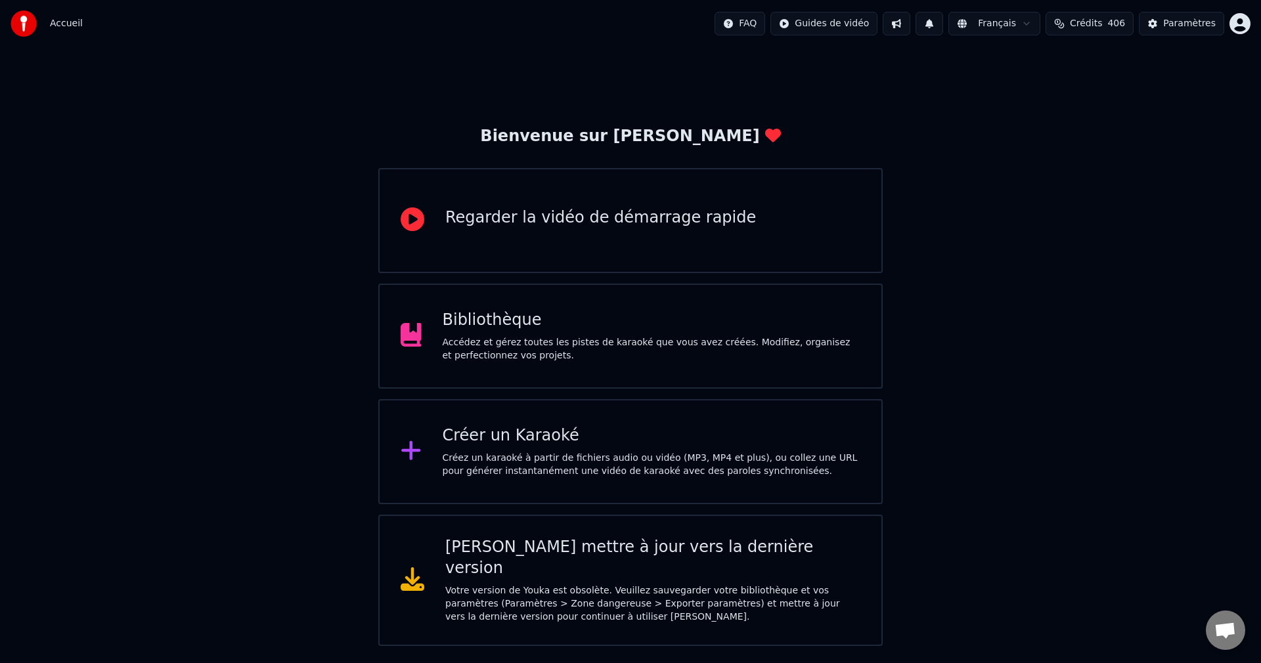
click at [569, 344] on div "Accédez et gérez toutes les pistes de karaoké que vous avez créées. Modifiez, o…" at bounding box center [652, 349] width 418 height 26
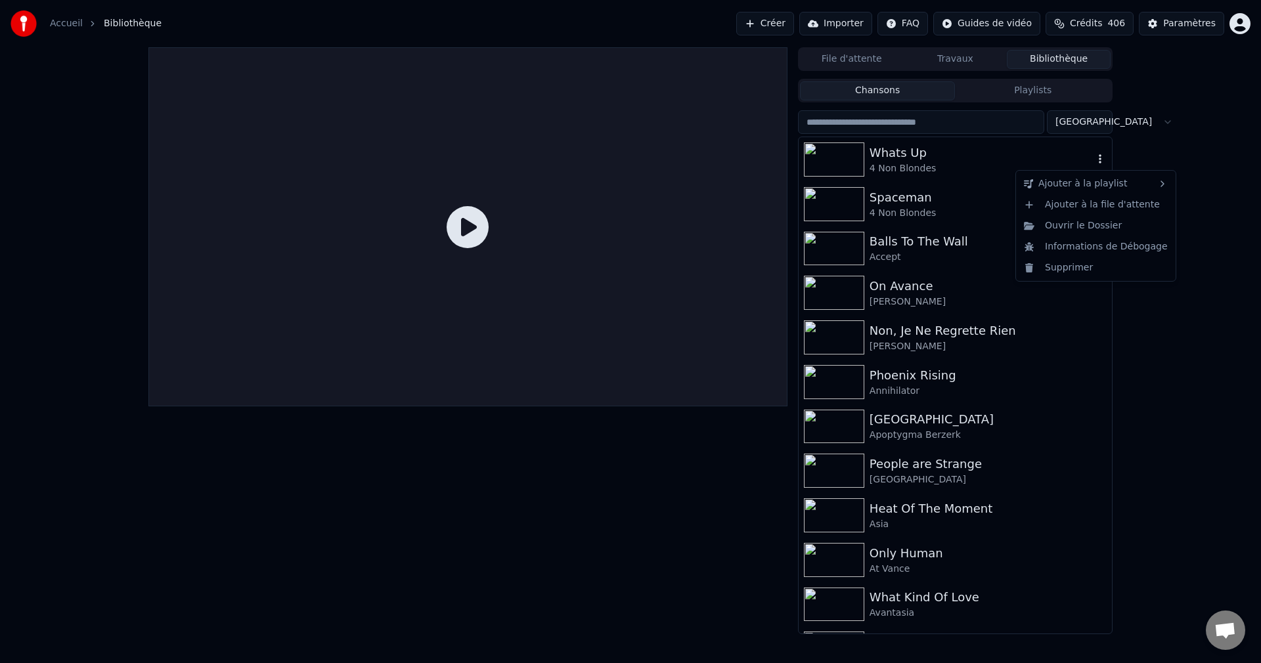
click at [1094, 159] on icon "button" at bounding box center [1100, 159] width 13 height 11
click at [1063, 273] on div "Supprimer" at bounding box center [1096, 267] width 154 height 21
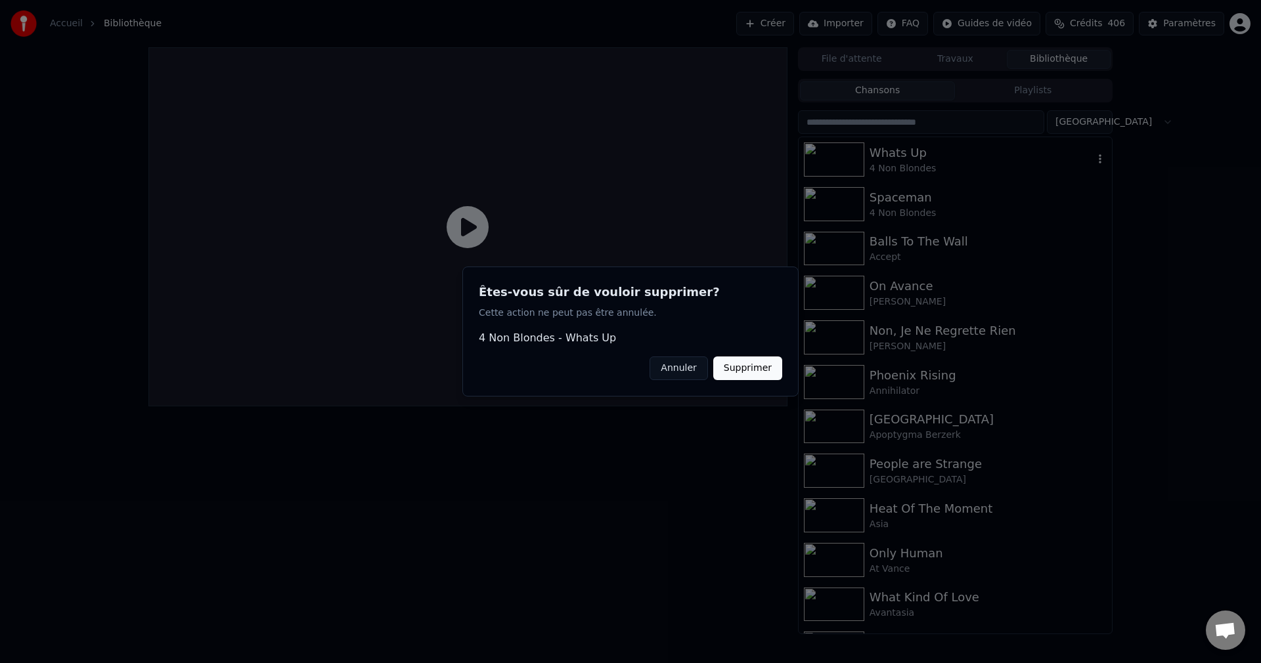
click at [744, 372] on button "Supprimer" at bounding box center [747, 369] width 69 height 24
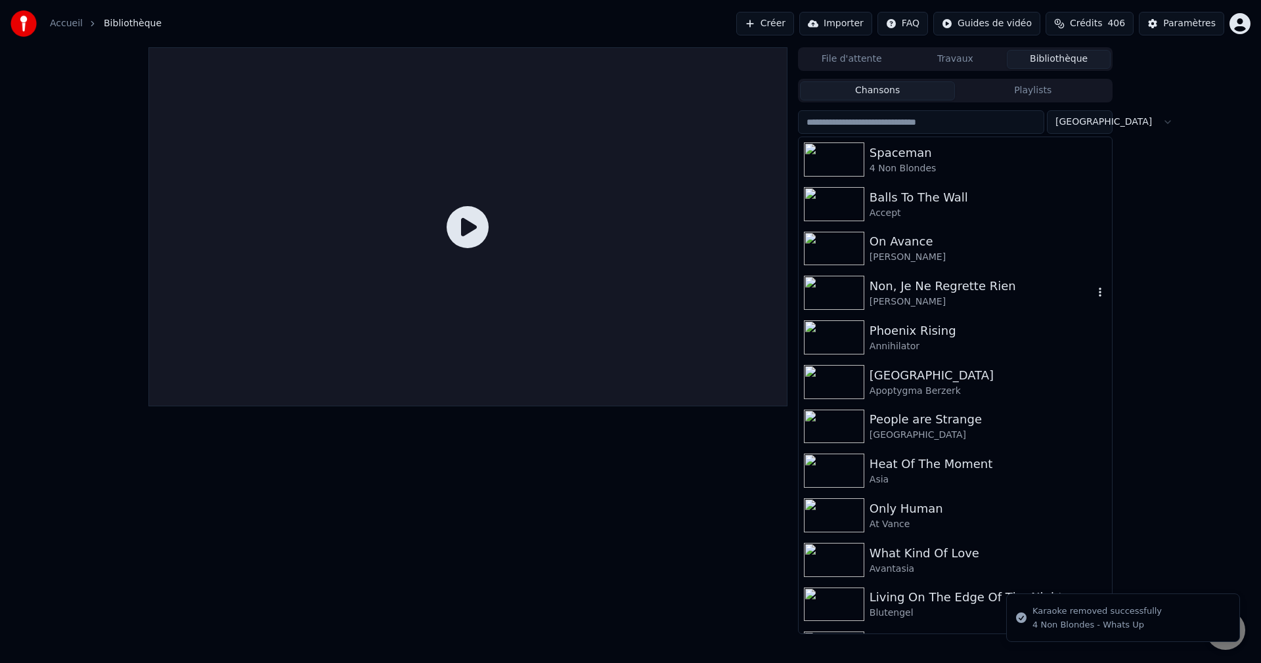
click at [1099, 294] on icon "button" at bounding box center [1100, 292] width 3 height 9
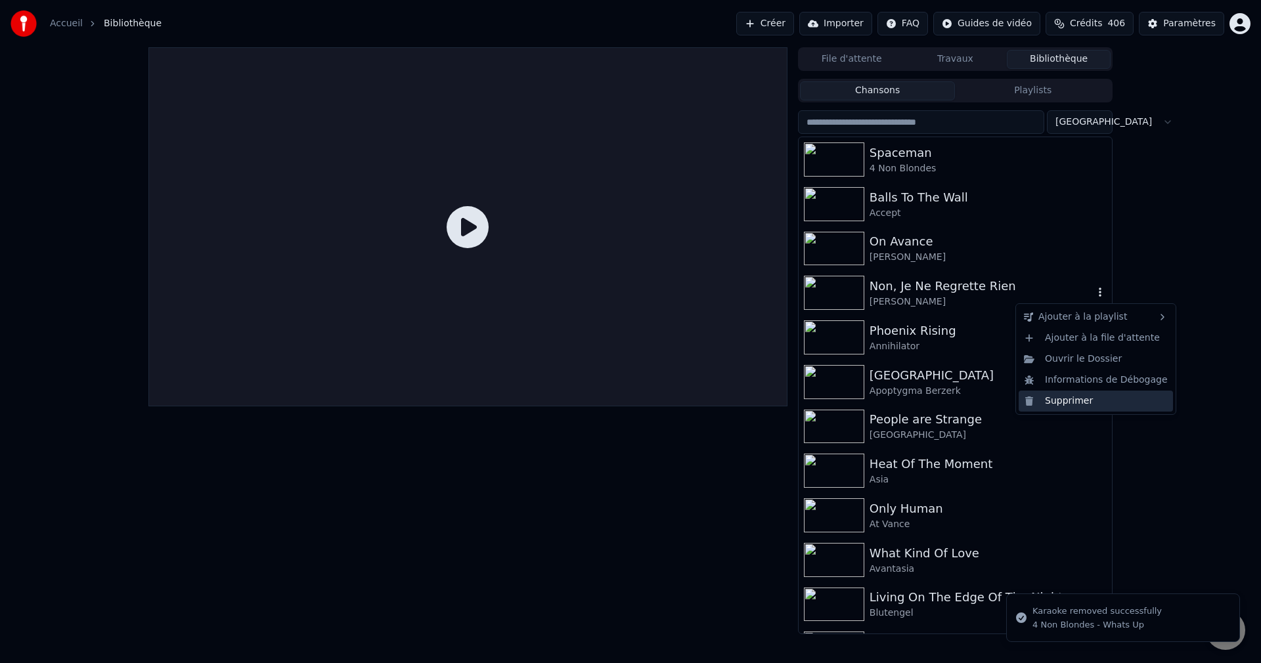
click at [1056, 399] on div "Supprimer" at bounding box center [1096, 401] width 154 height 21
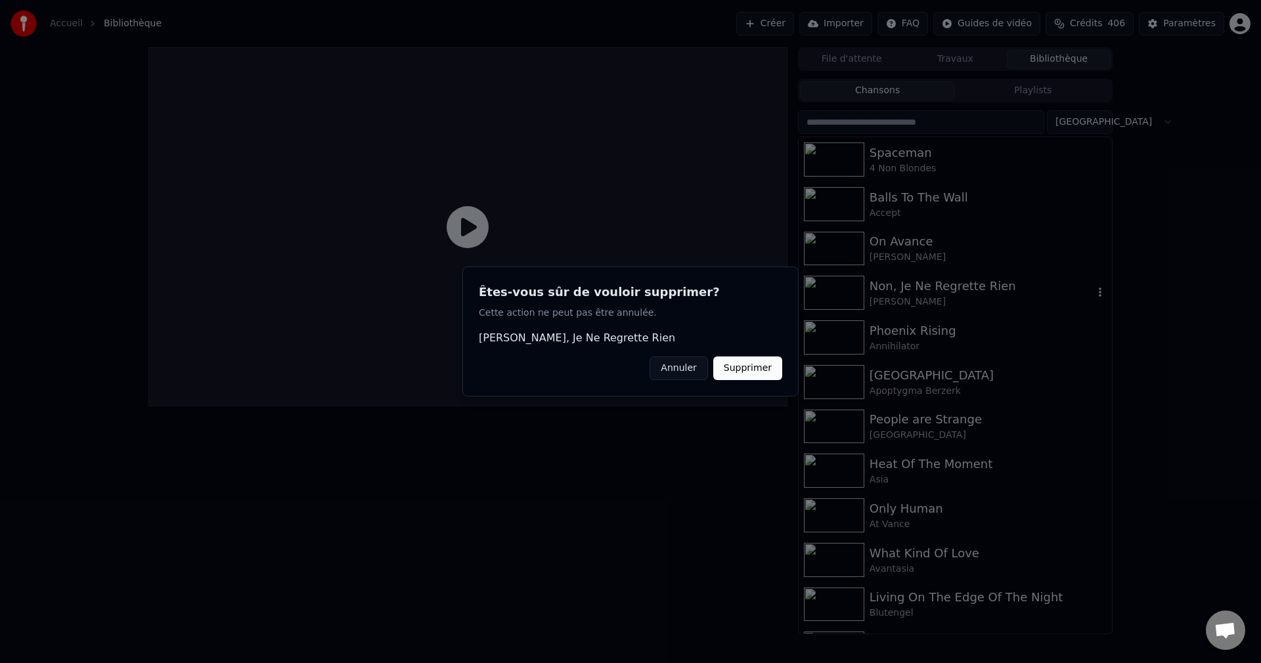
click at [768, 372] on button "Supprimer" at bounding box center [747, 369] width 69 height 24
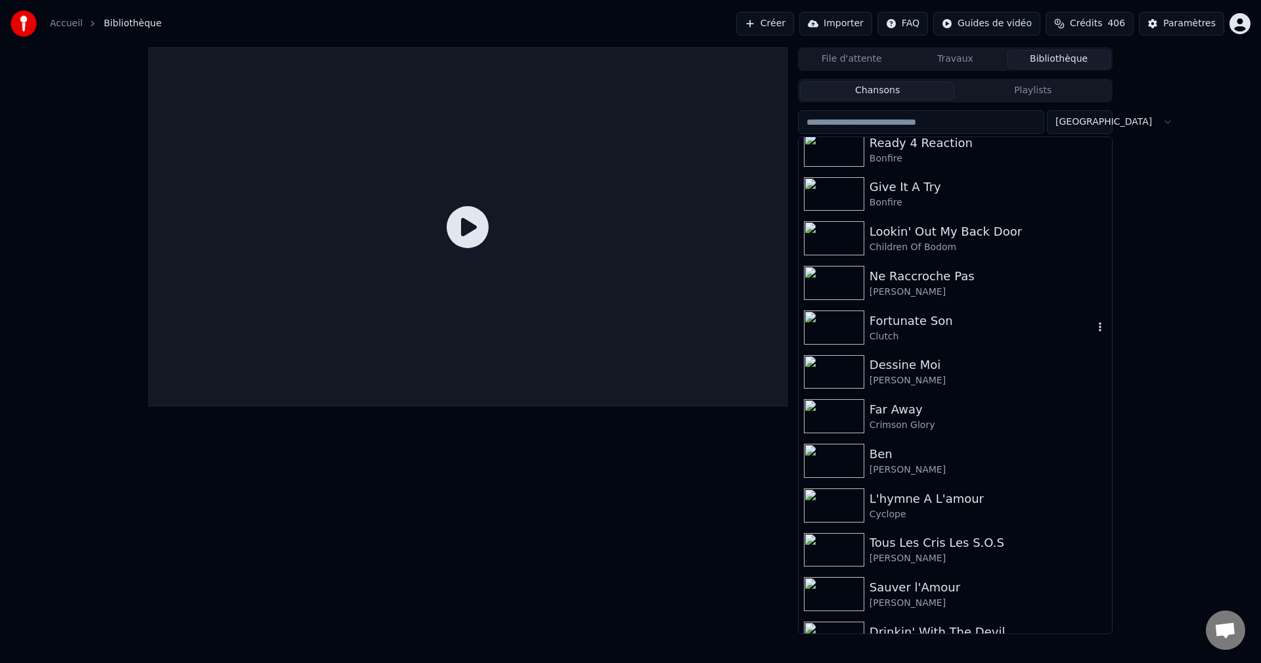
scroll to position [591, 0]
click at [1099, 196] on icon "button" at bounding box center [1100, 193] width 3 height 9
click at [1069, 298] on div "Supprimer" at bounding box center [1096, 301] width 154 height 21
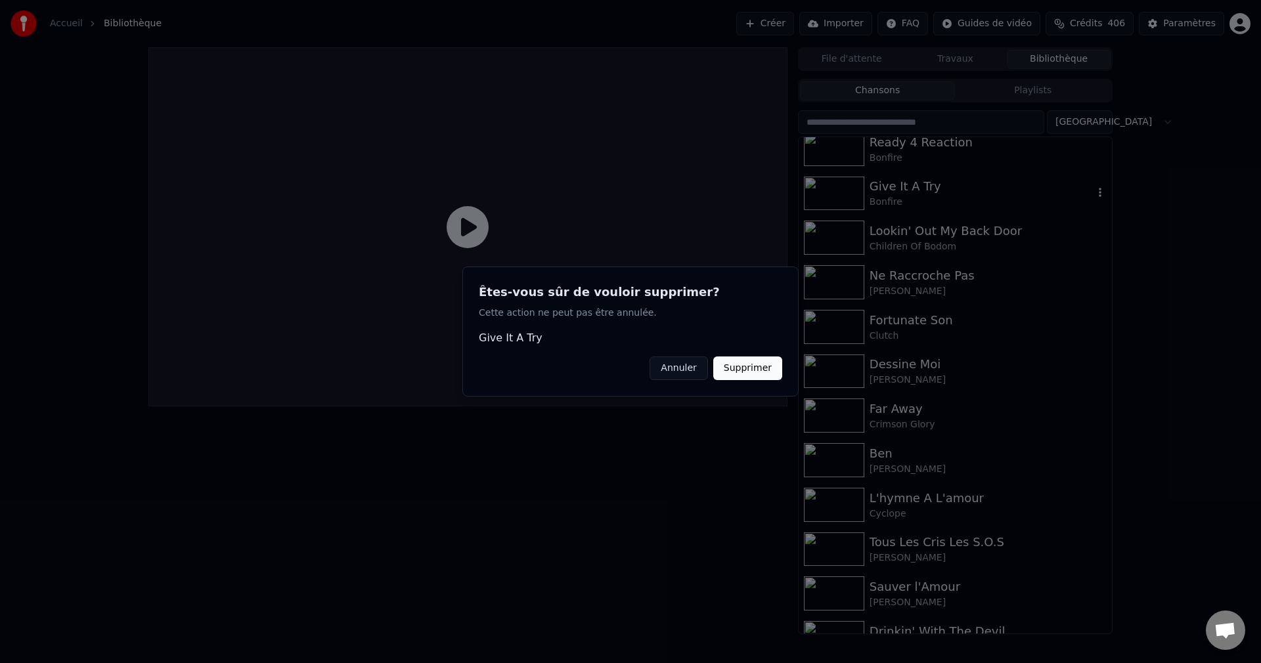
click at [742, 374] on button "Supprimer" at bounding box center [747, 369] width 69 height 24
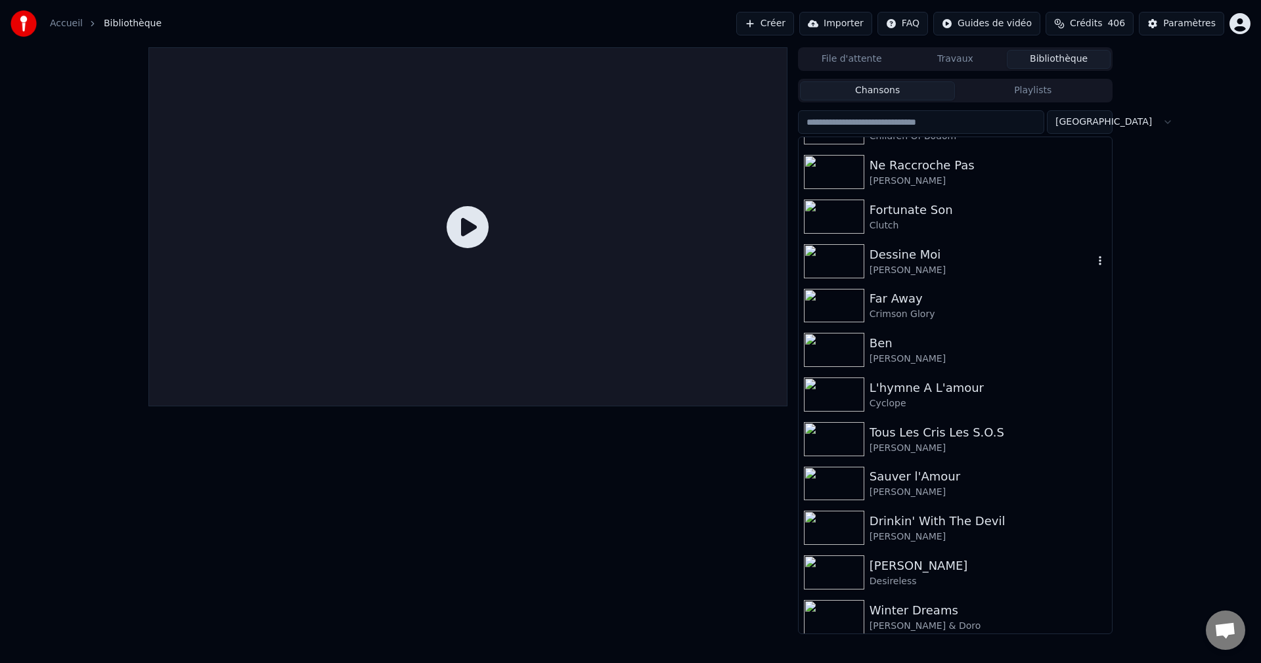
scroll to position [723, 0]
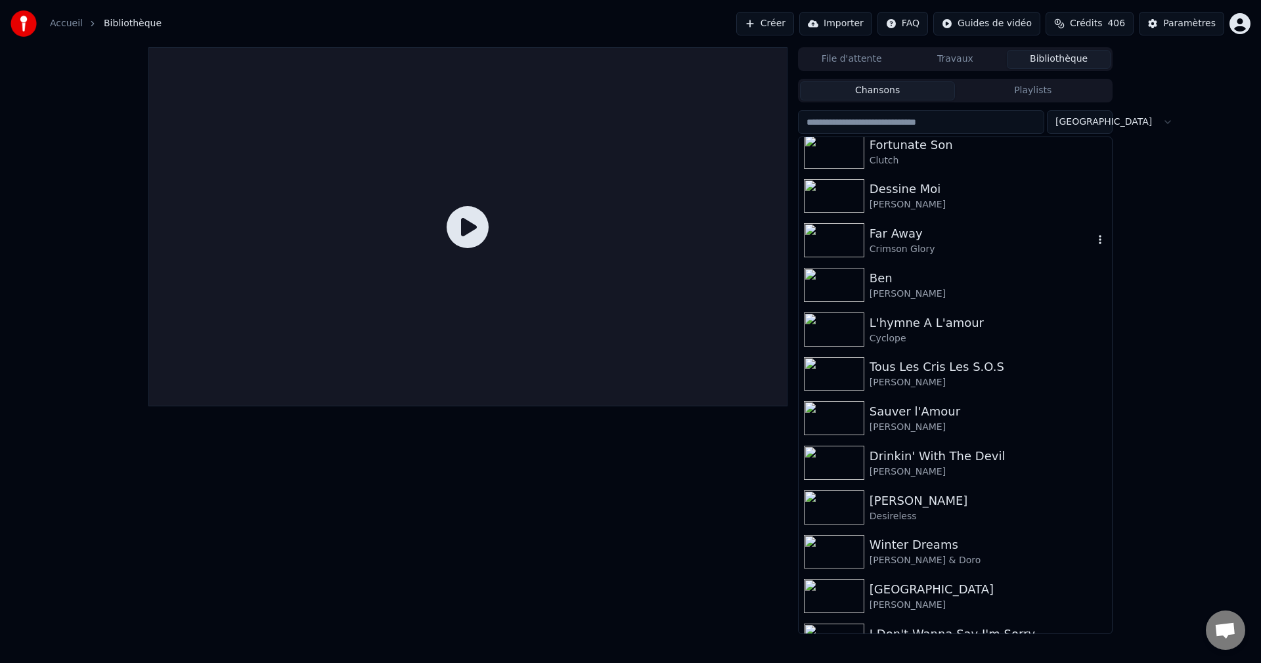
click at [1094, 242] on icon "button" at bounding box center [1100, 239] width 13 height 11
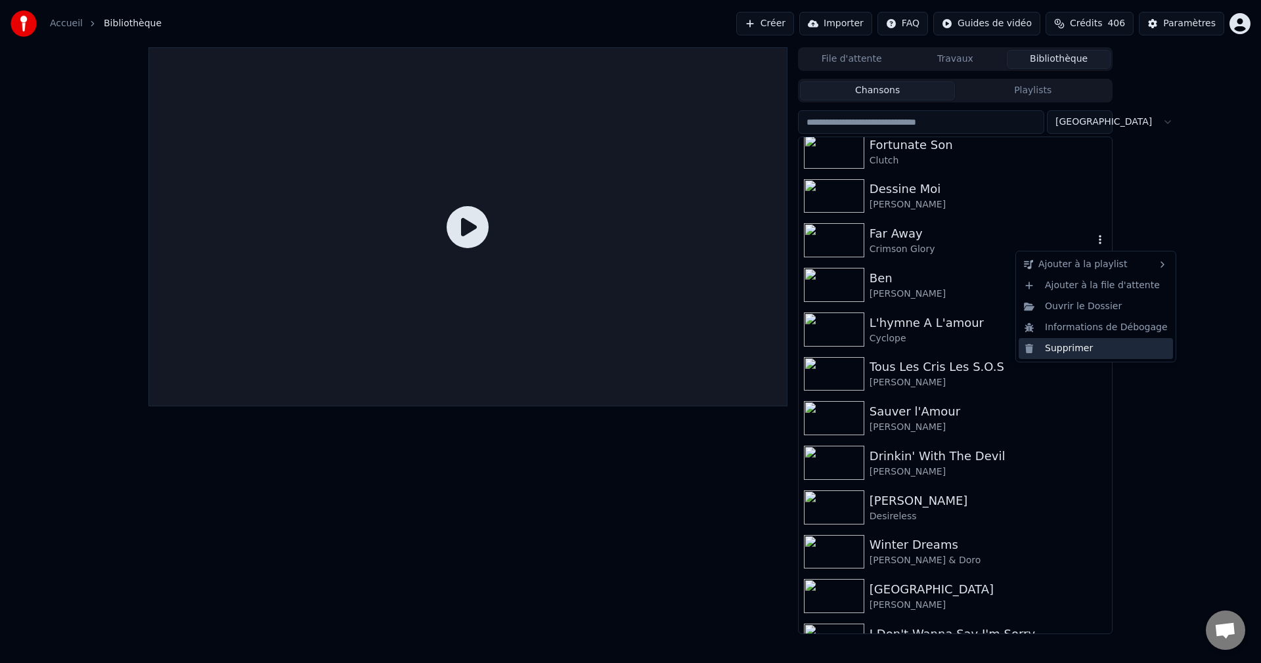
click at [1058, 356] on div "Supprimer" at bounding box center [1096, 348] width 154 height 21
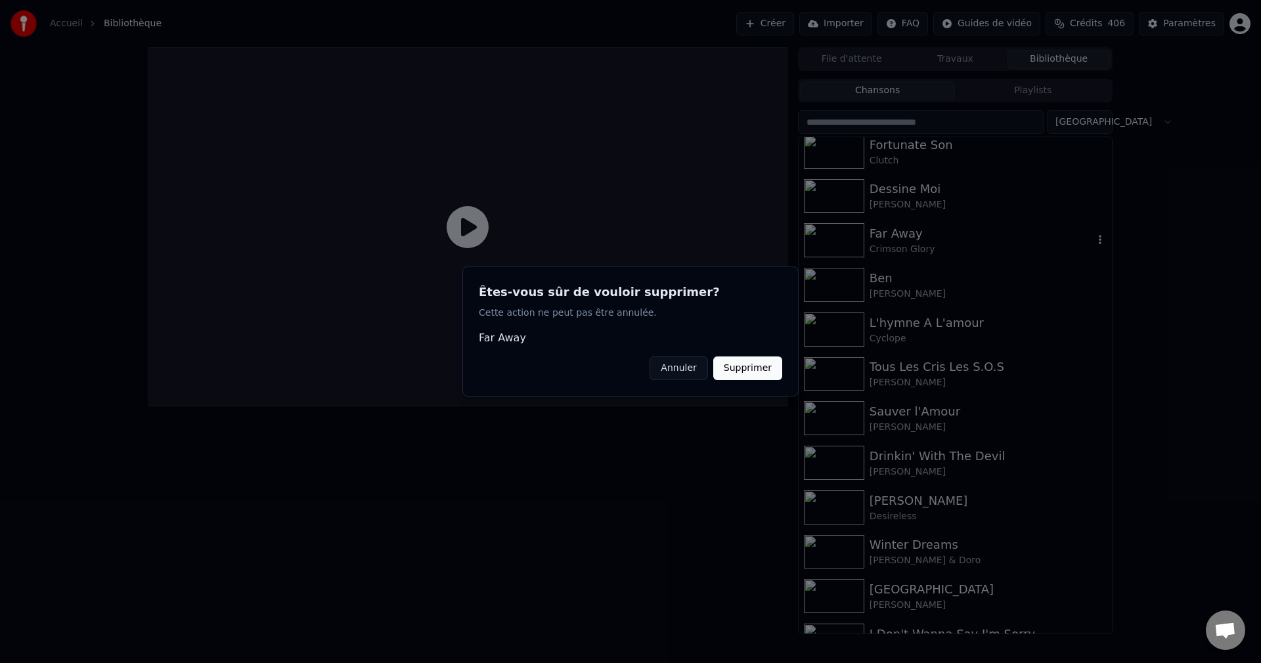
click at [751, 376] on button "Supprimer" at bounding box center [747, 369] width 69 height 24
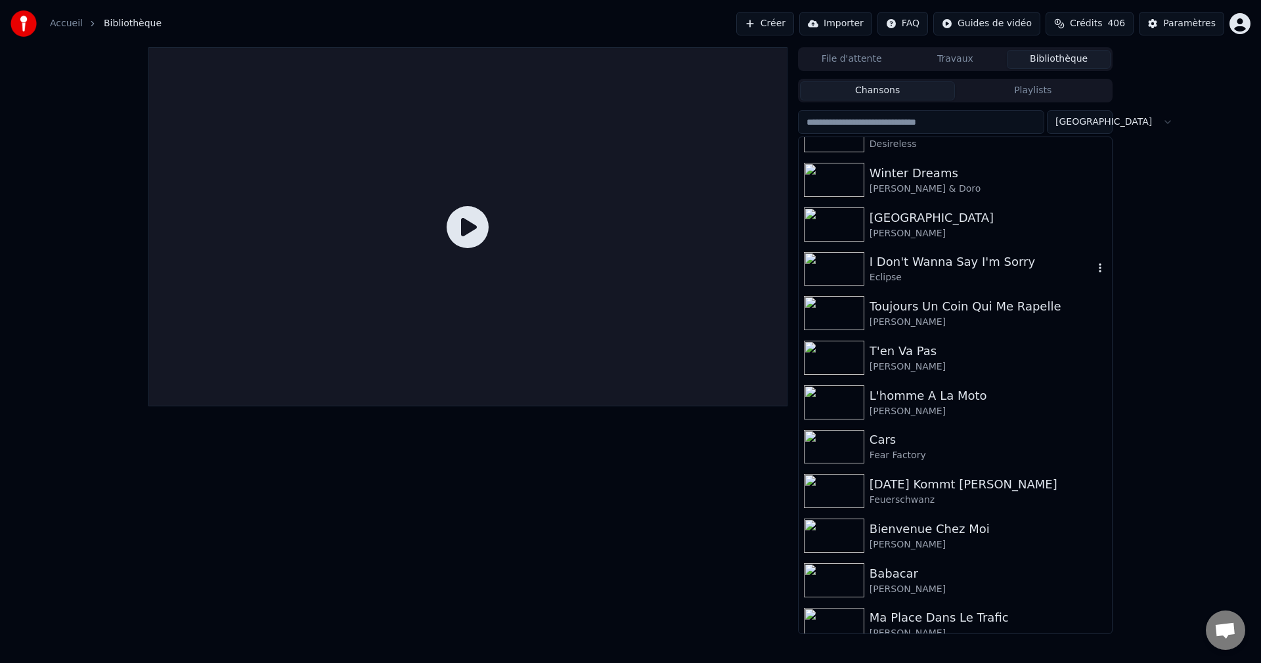
scroll to position [985, 0]
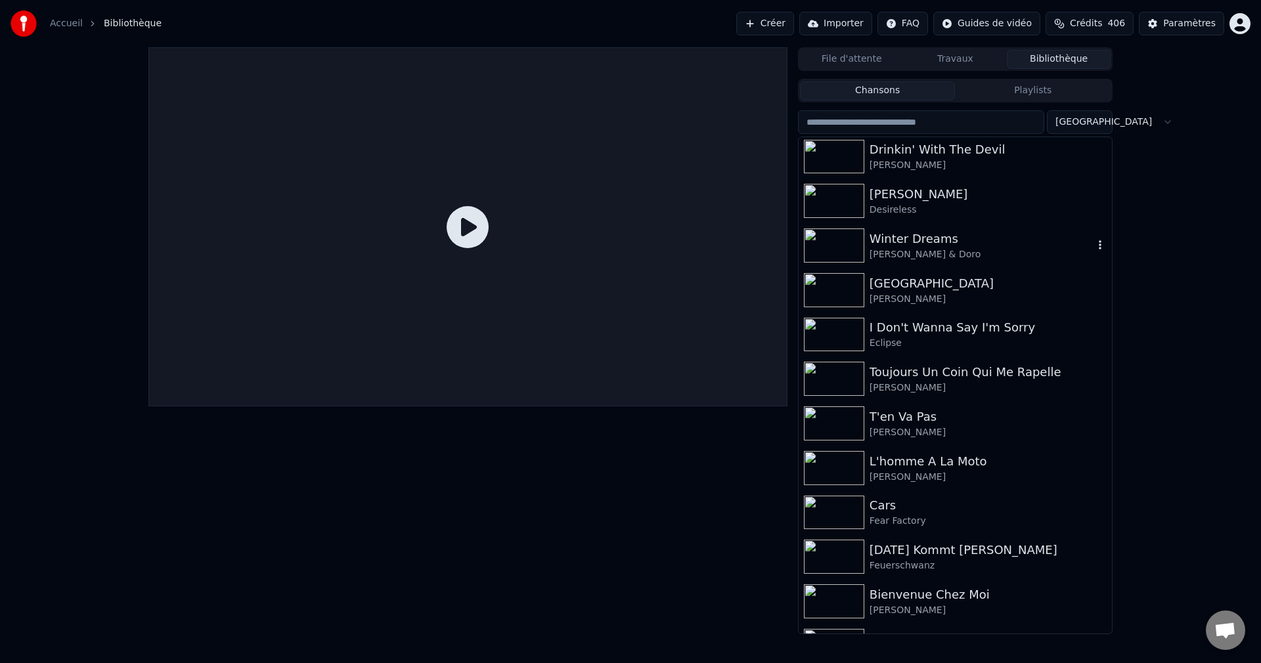
click at [1094, 246] on icon "button" at bounding box center [1100, 245] width 13 height 11
click at [1076, 350] on div "Supprimer" at bounding box center [1096, 354] width 154 height 21
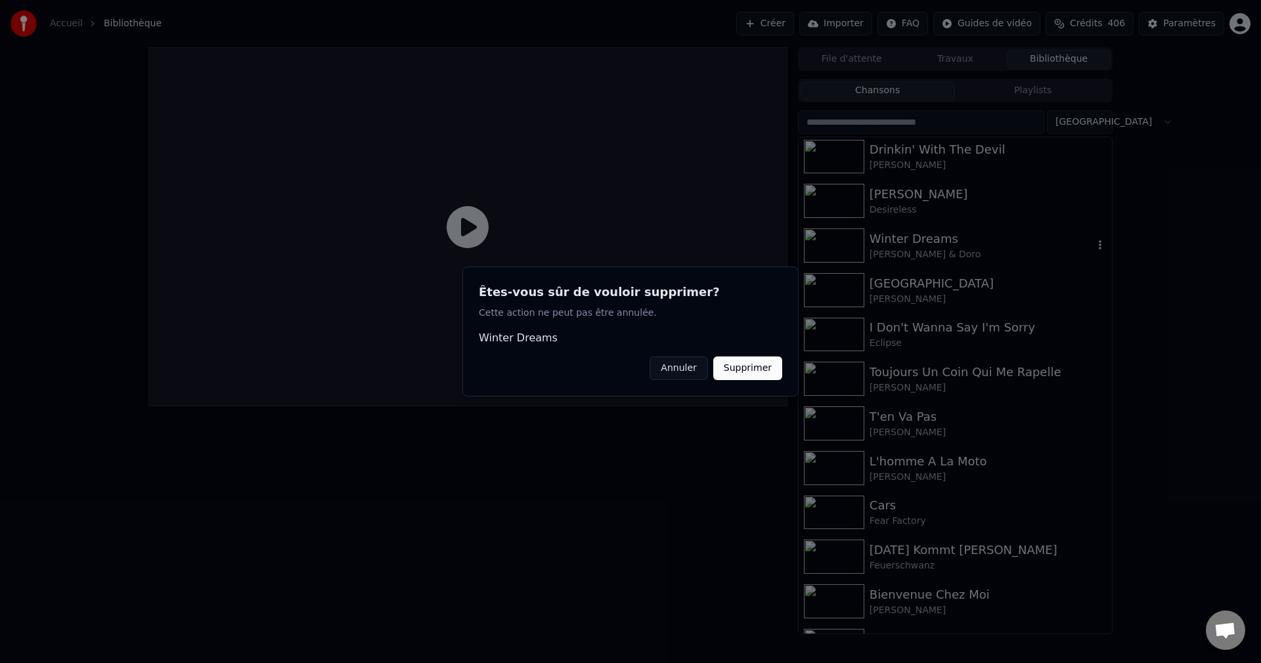
click at [732, 370] on button "Supprimer" at bounding box center [747, 369] width 69 height 24
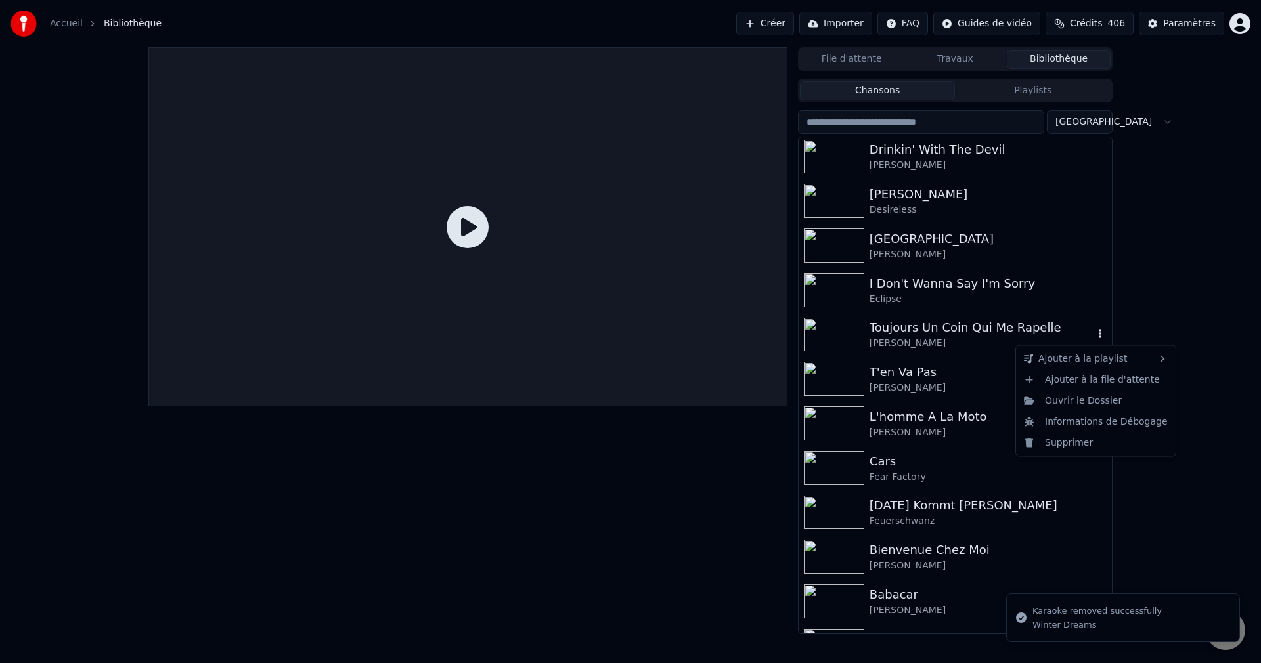
click at [1094, 336] on icon "button" at bounding box center [1100, 333] width 13 height 11
click at [1060, 449] on div "Supprimer" at bounding box center [1096, 442] width 154 height 21
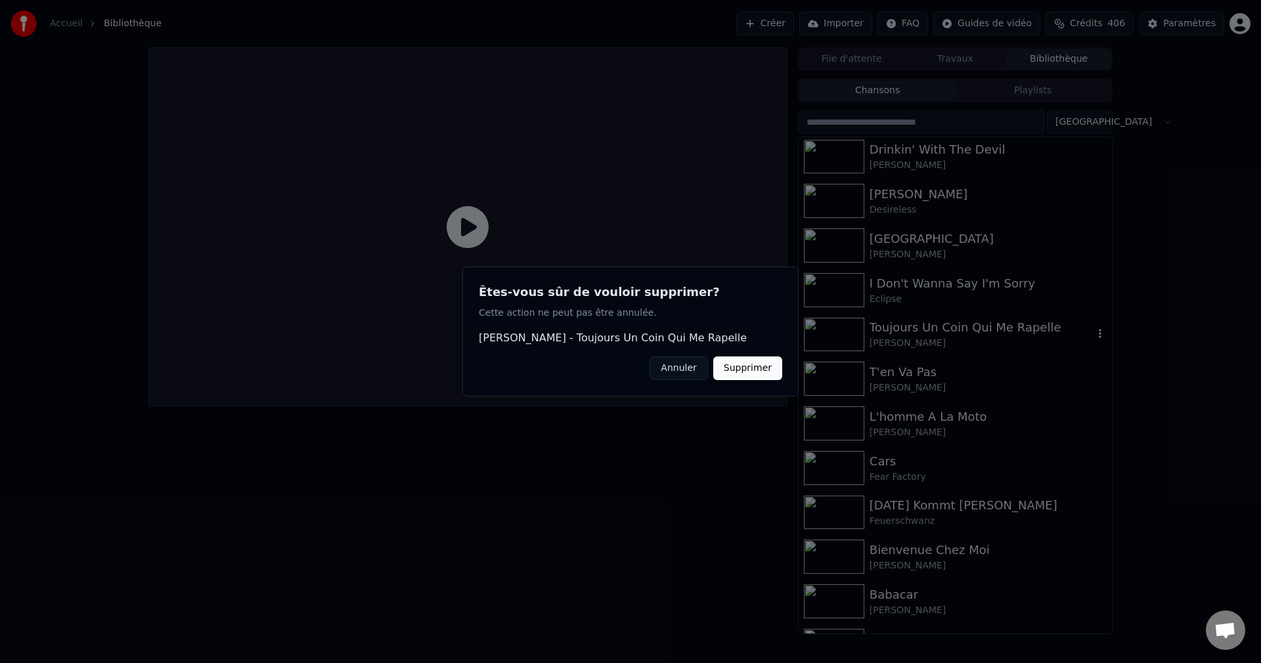
click at [749, 370] on button "Supprimer" at bounding box center [747, 369] width 69 height 24
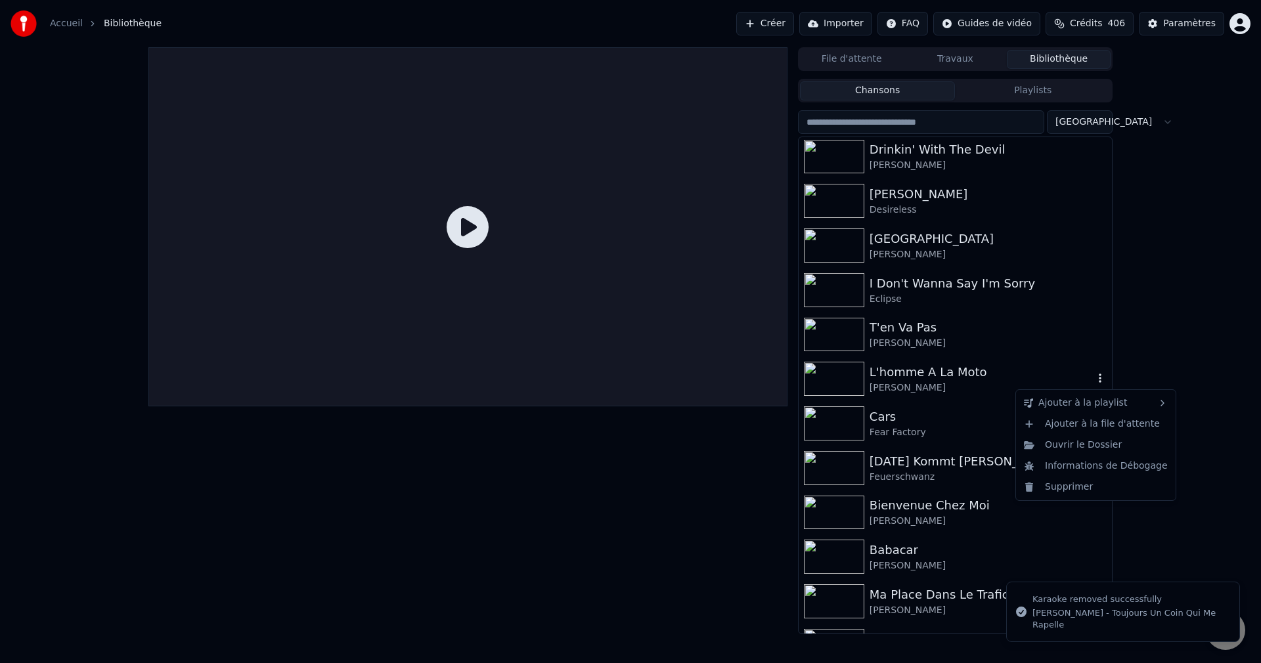
click at [1099, 382] on icon "button" at bounding box center [1100, 378] width 3 height 9
click at [1082, 495] on div "Supprimer" at bounding box center [1096, 487] width 154 height 21
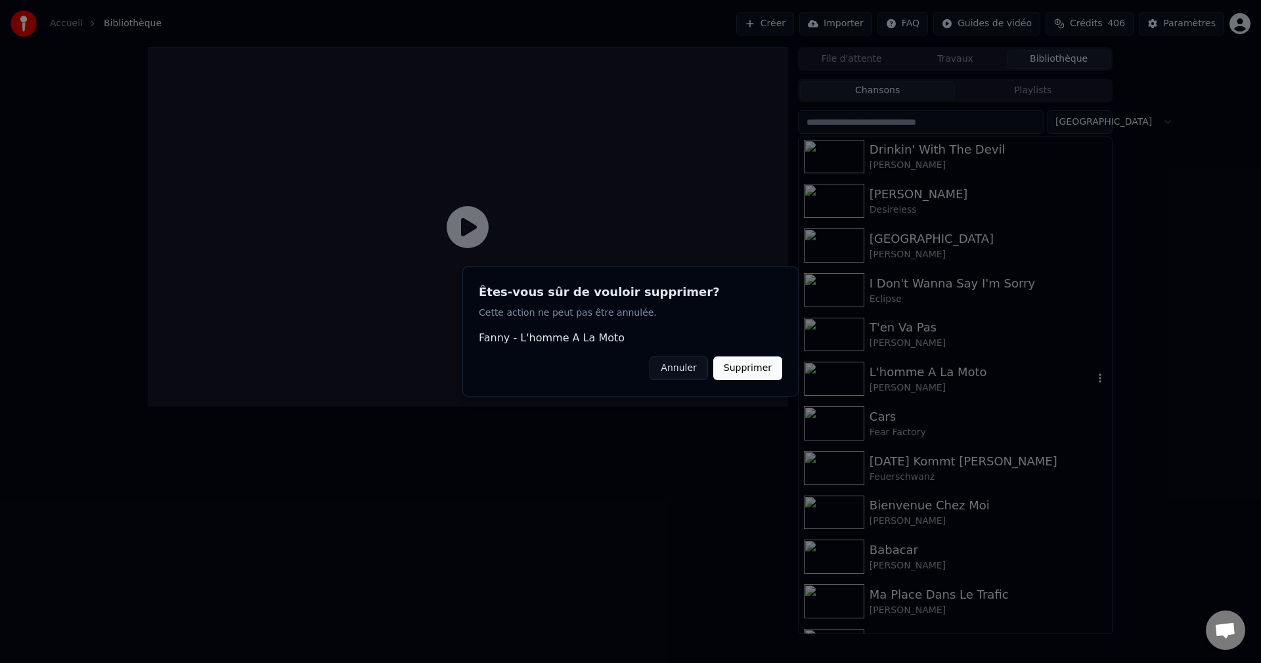
click at [769, 374] on button "Supprimer" at bounding box center [747, 369] width 69 height 24
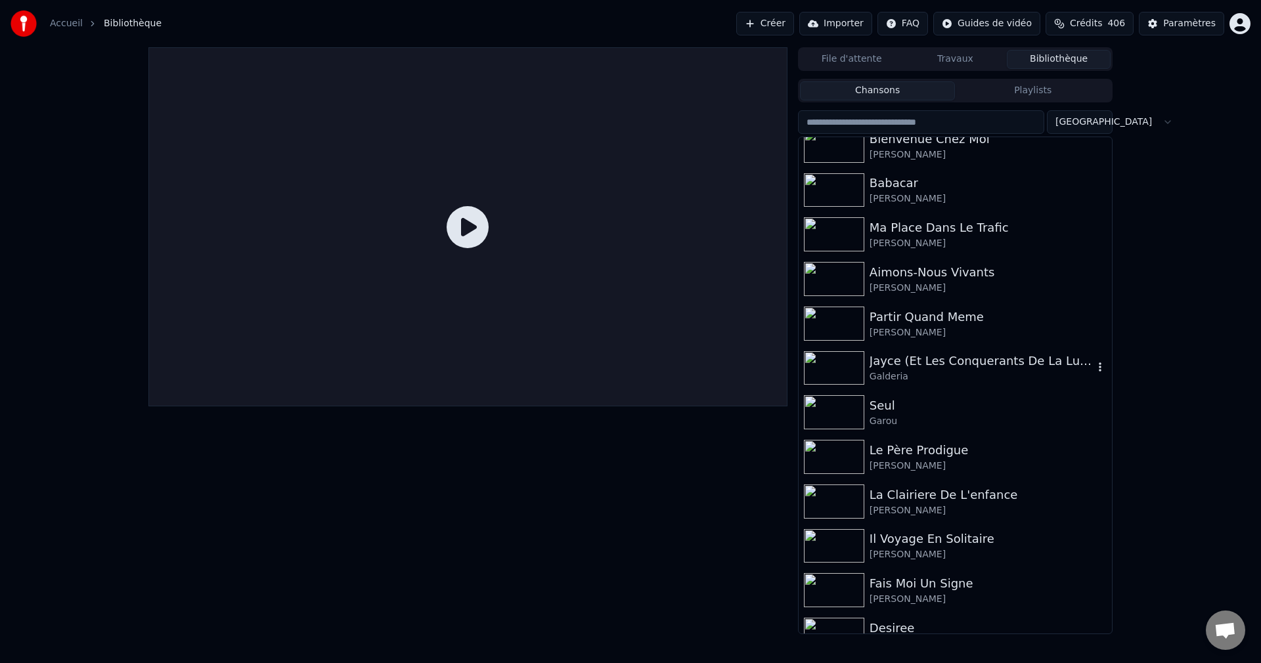
scroll to position [1379, 0]
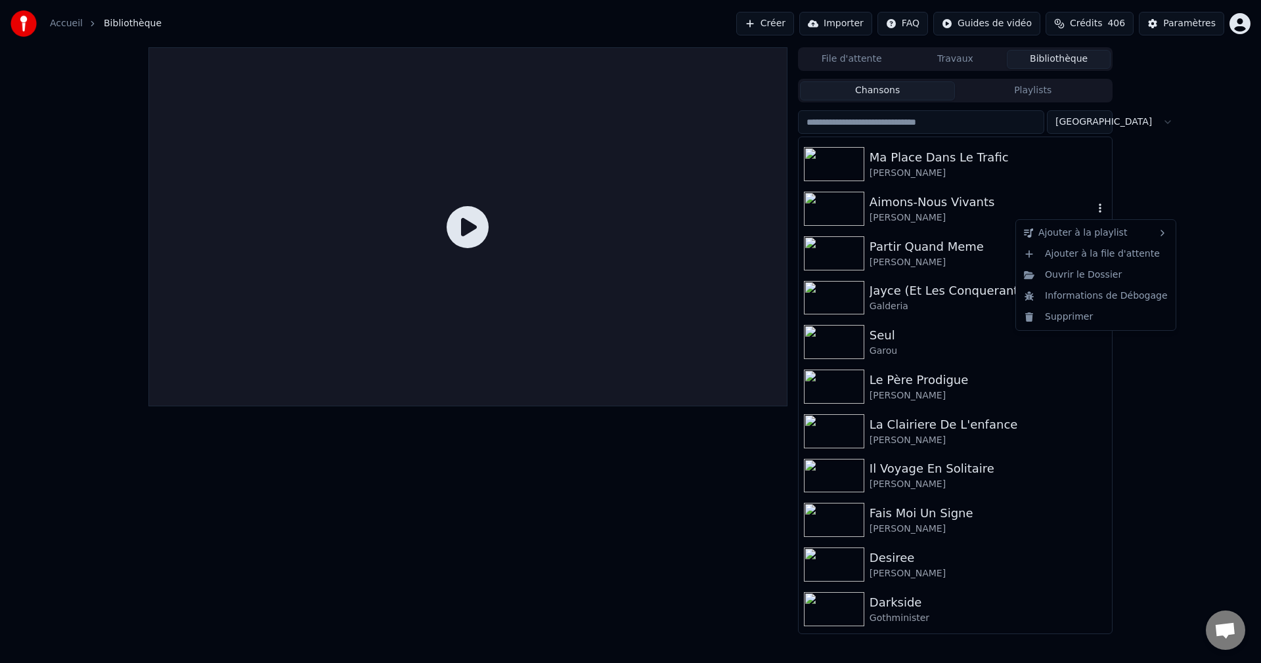
click at [1094, 208] on icon "button" at bounding box center [1100, 208] width 13 height 11
click at [1094, 206] on icon "button" at bounding box center [1100, 208] width 13 height 11
click at [1063, 321] on div "Supprimer" at bounding box center [1096, 317] width 154 height 21
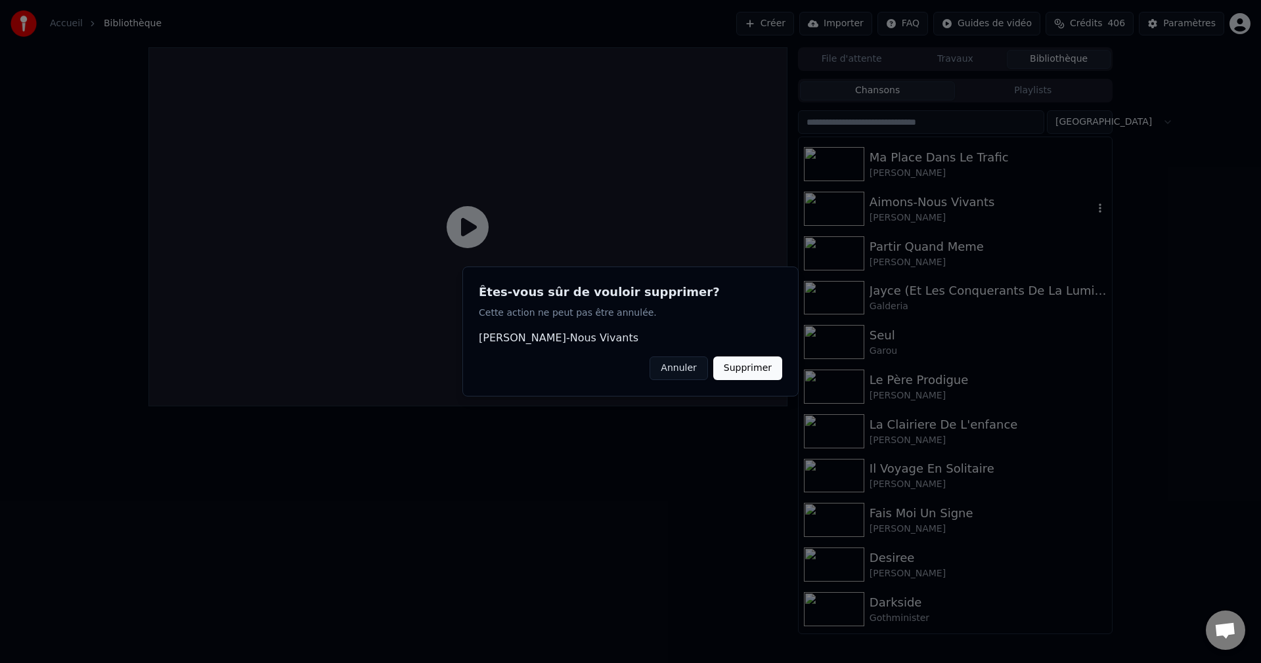
click at [756, 371] on button "Supprimer" at bounding box center [747, 369] width 69 height 24
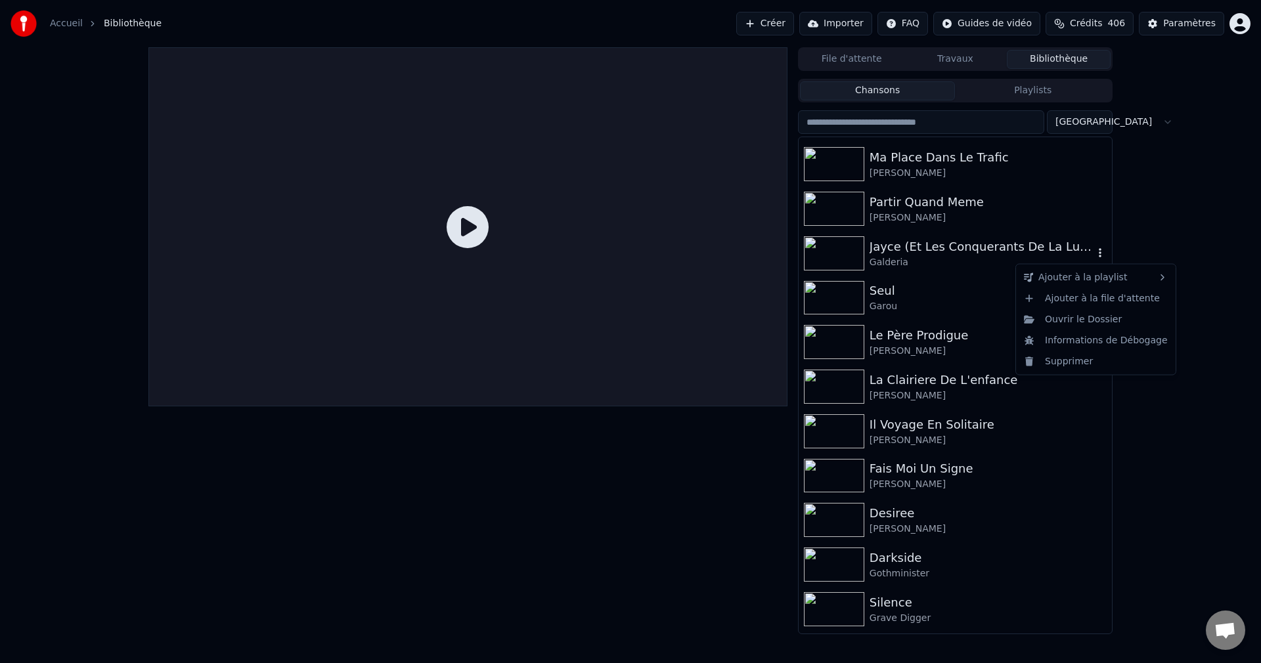
click at [1094, 252] on icon "button" at bounding box center [1100, 253] width 13 height 11
click at [1066, 367] on div "Supprimer" at bounding box center [1096, 361] width 154 height 21
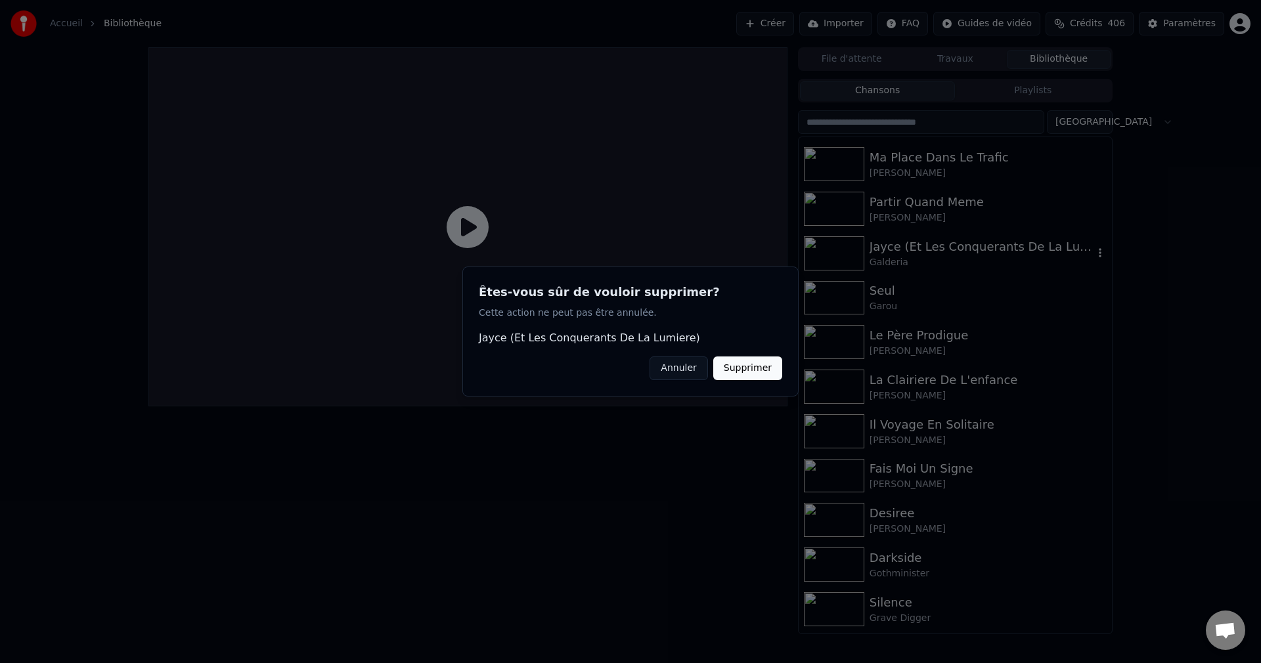
click at [747, 367] on button "Supprimer" at bounding box center [747, 369] width 69 height 24
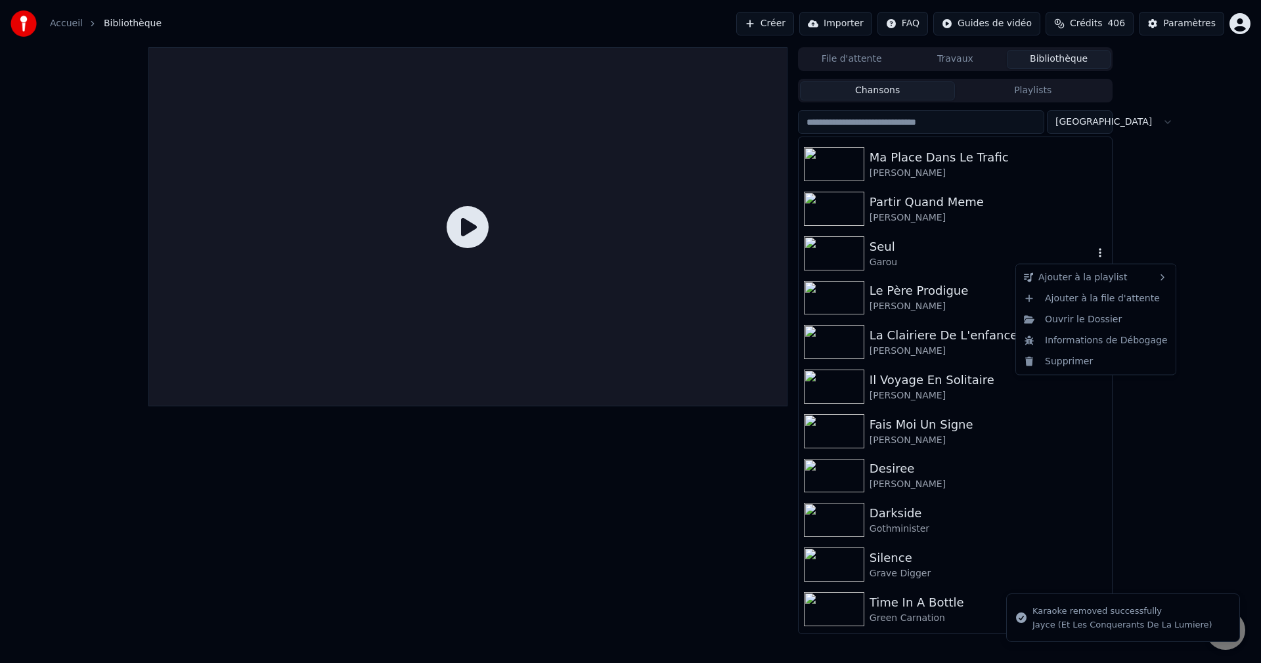
click at [1094, 254] on icon "button" at bounding box center [1100, 253] width 13 height 11
click at [1064, 359] on div "Supprimer" at bounding box center [1096, 361] width 154 height 21
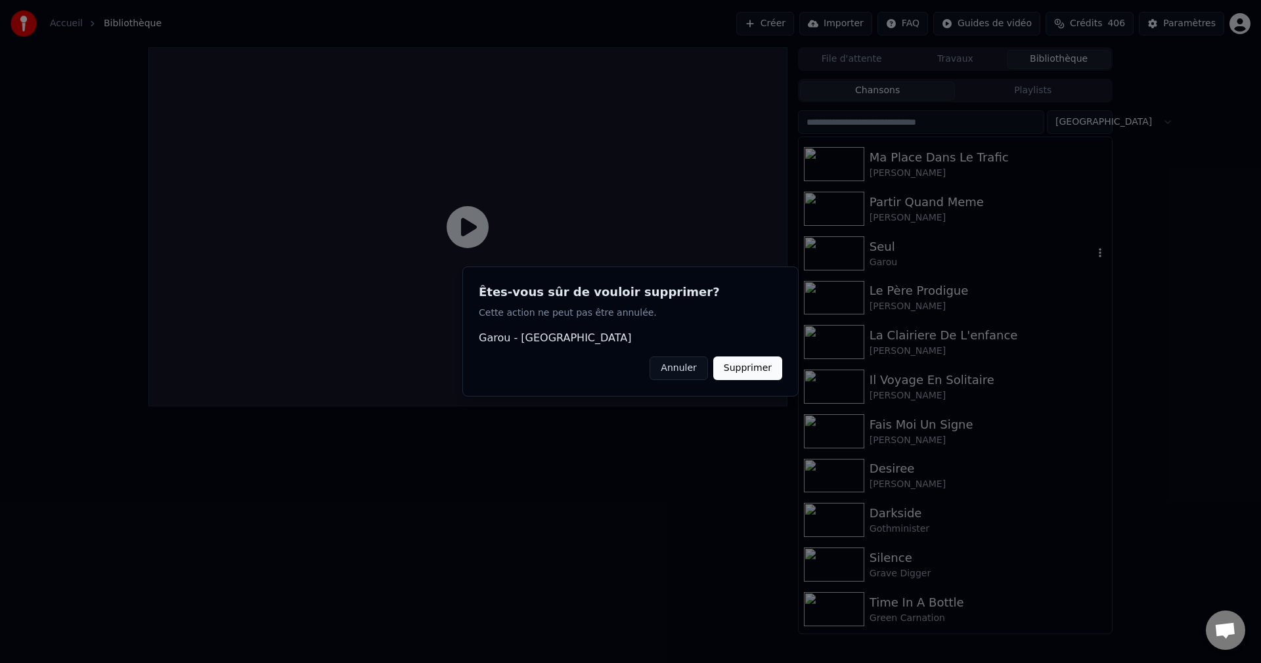
click at [773, 370] on button "Supprimer" at bounding box center [747, 369] width 69 height 24
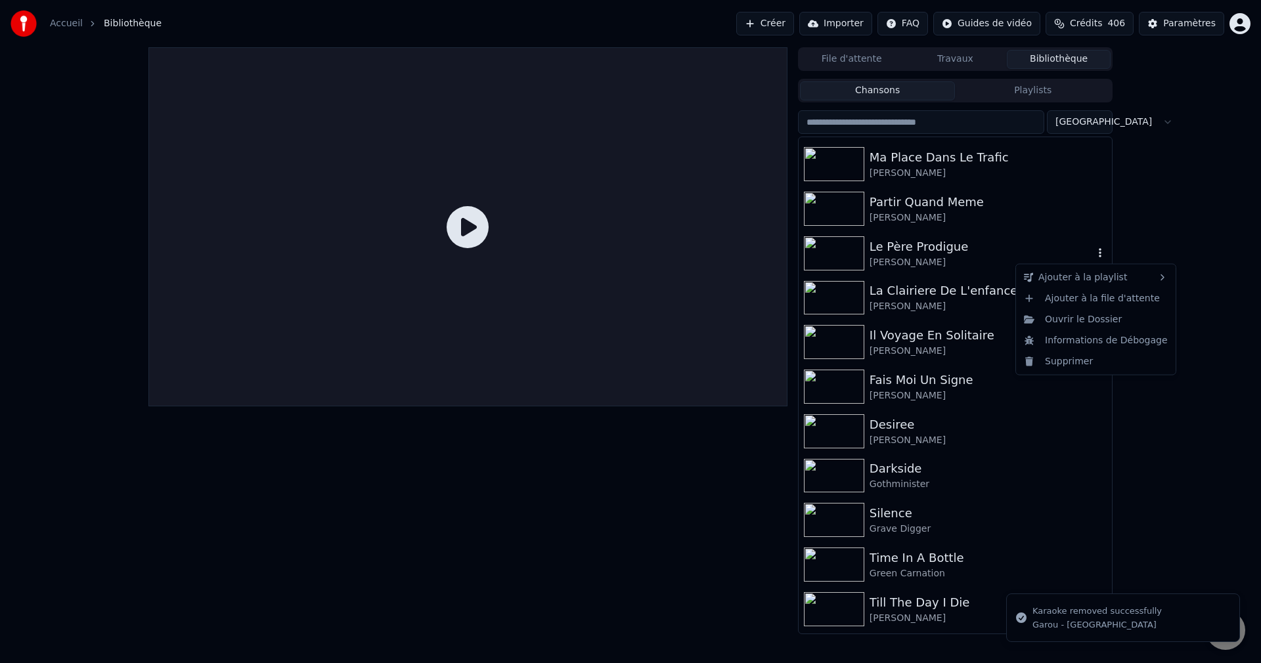
click at [1094, 252] on icon "button" at bounding box center [1100, 253] width 13 height 11
click at [1069, 359] on div "Supprimer" at bounding box center [1096, 361] width 154 height 21
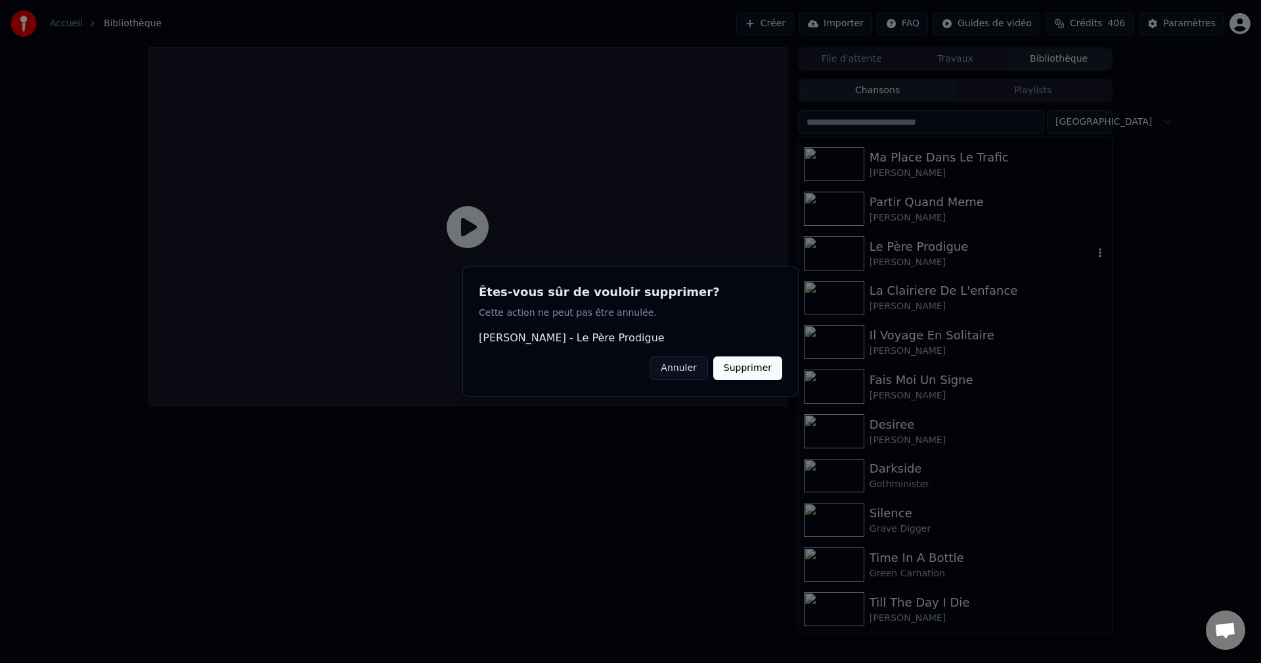
click at [755, 375] on button "Supprimer" at bounding box center [747, 369] width 69 height 24
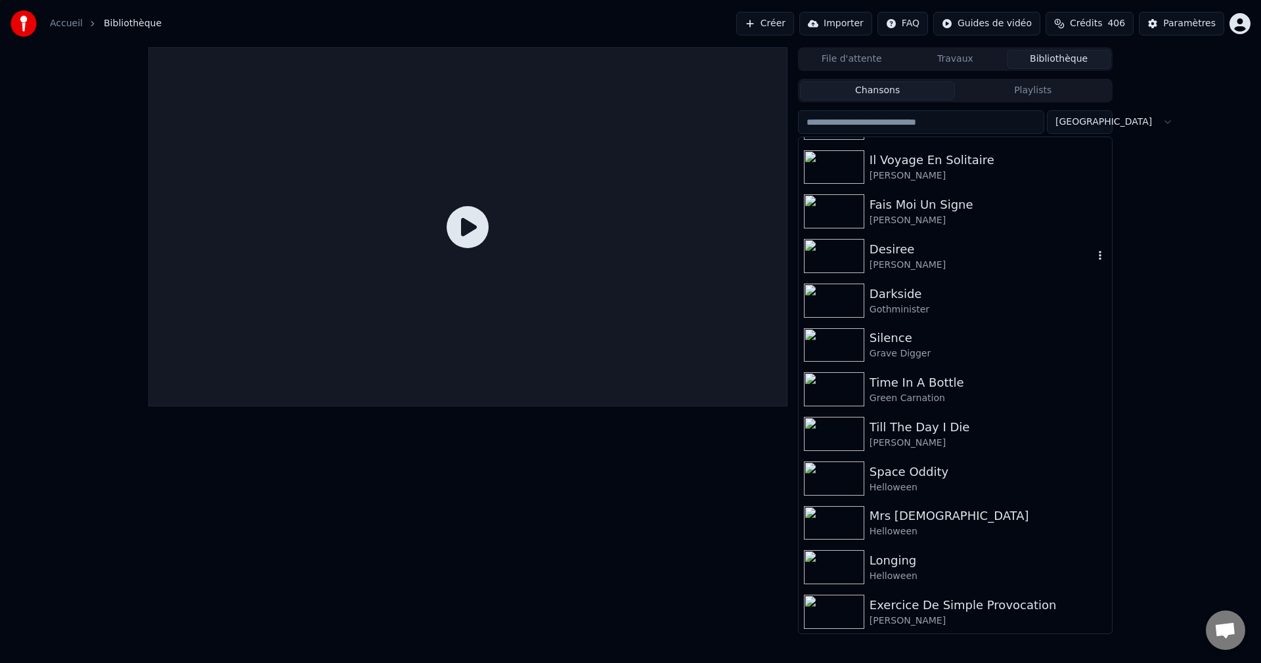
scroll to position [1576, 0]
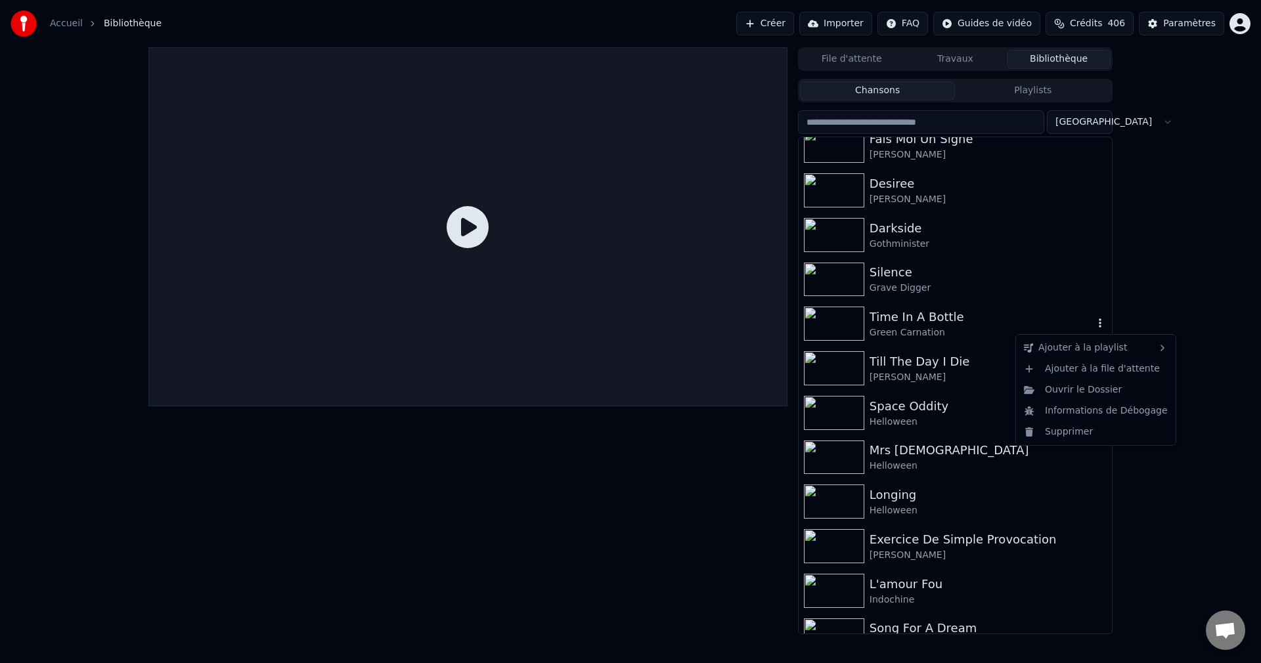
click at [1094, 326] on icon "button" at bounding box center [1100, 323] width 13 height 11
click at [1071, 431] on div "Supprimer" at bounding box center [1096, 432] width 154 height 21
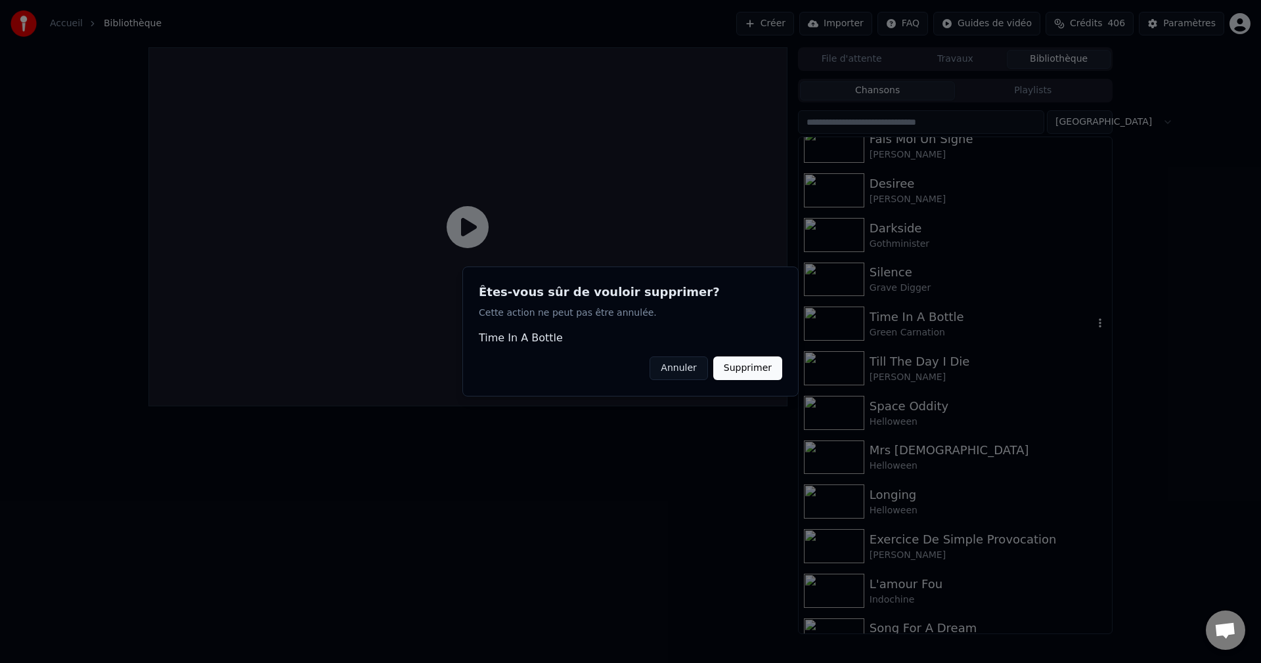
click at [745, 373] on button "Supprimer" at bounding box center [747, 369] width 69 height 24
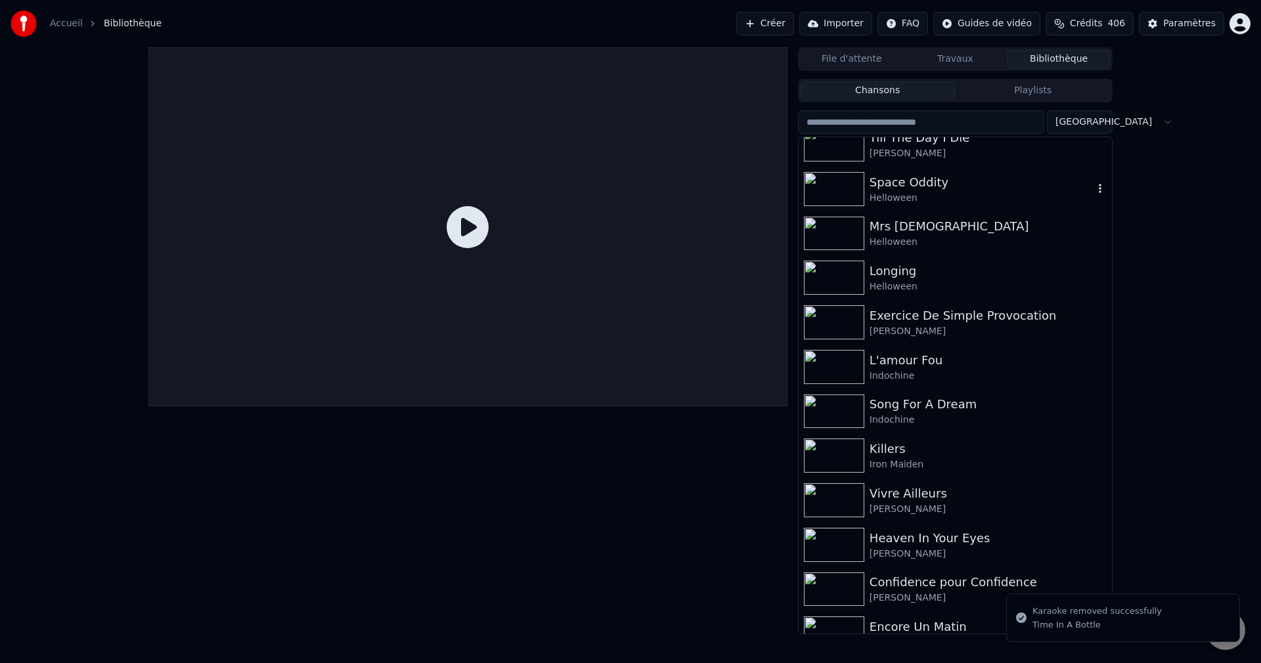
scroll to position [1773, 0]
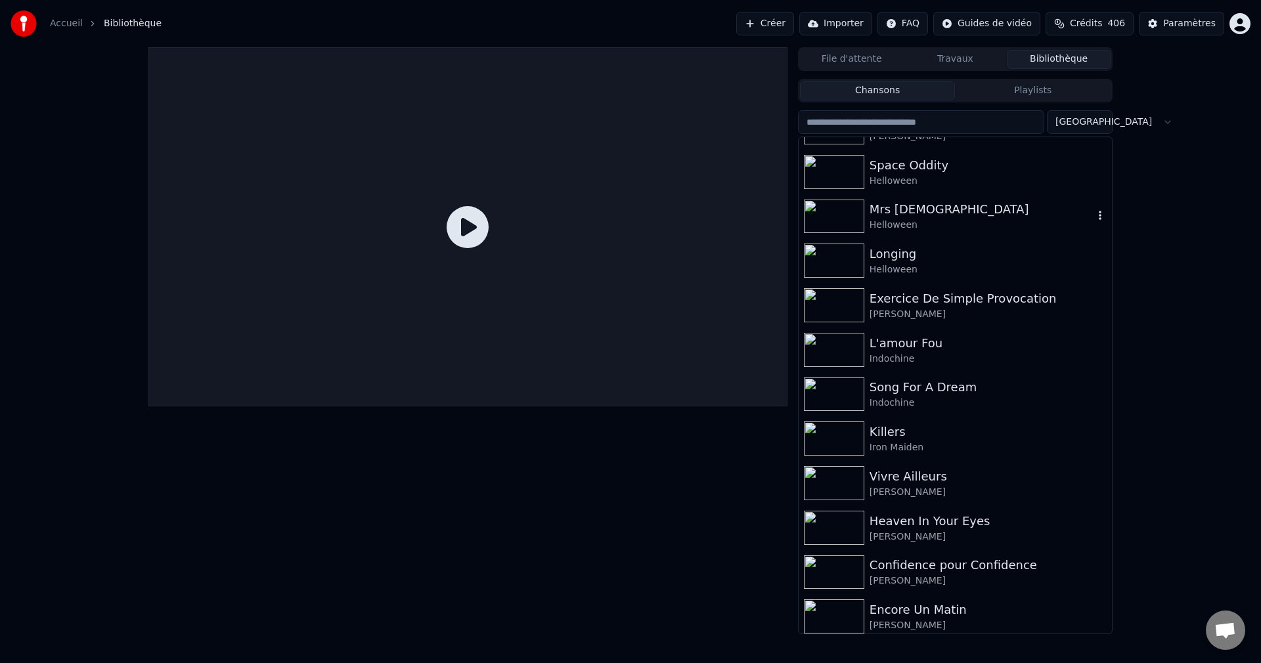
click at [1099, 220] on icon "button" at bounding box center [1100, 215] width 3 height 9
click at [1067, 324] on div "Supprimer" at bounding box center [1096, 324] width 154 height 21
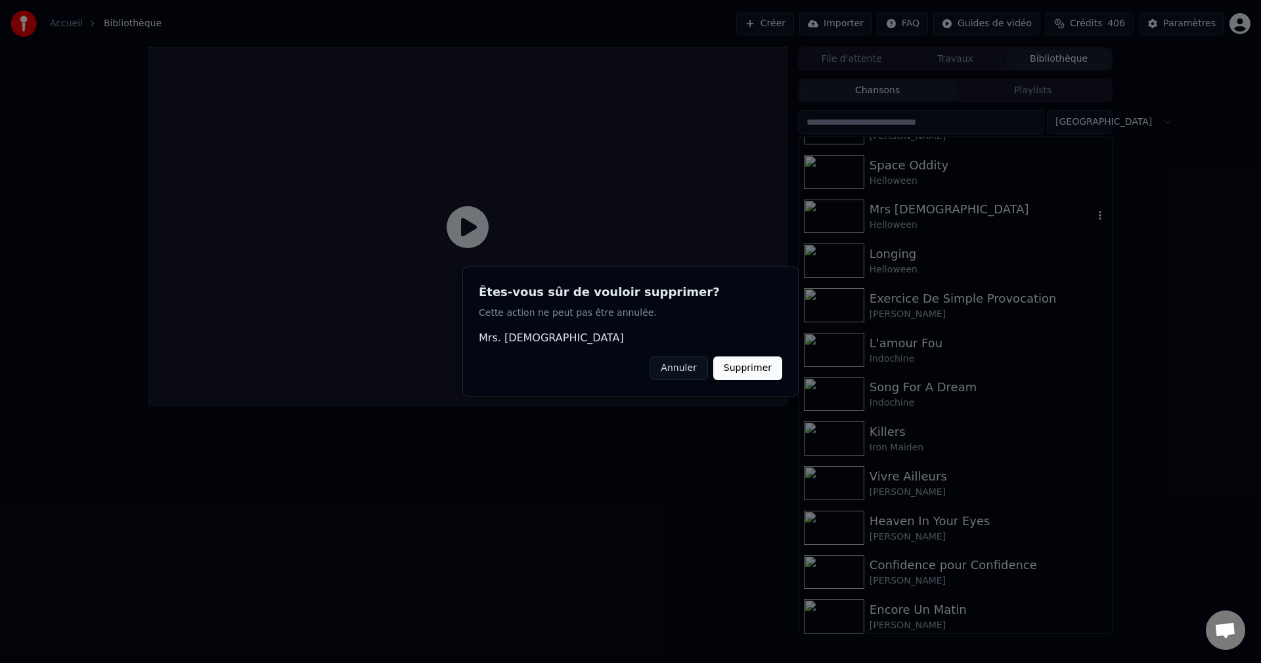
click at [744, 374] on button "Supprimer" at bounding box center [747, 369] width 69 height 24
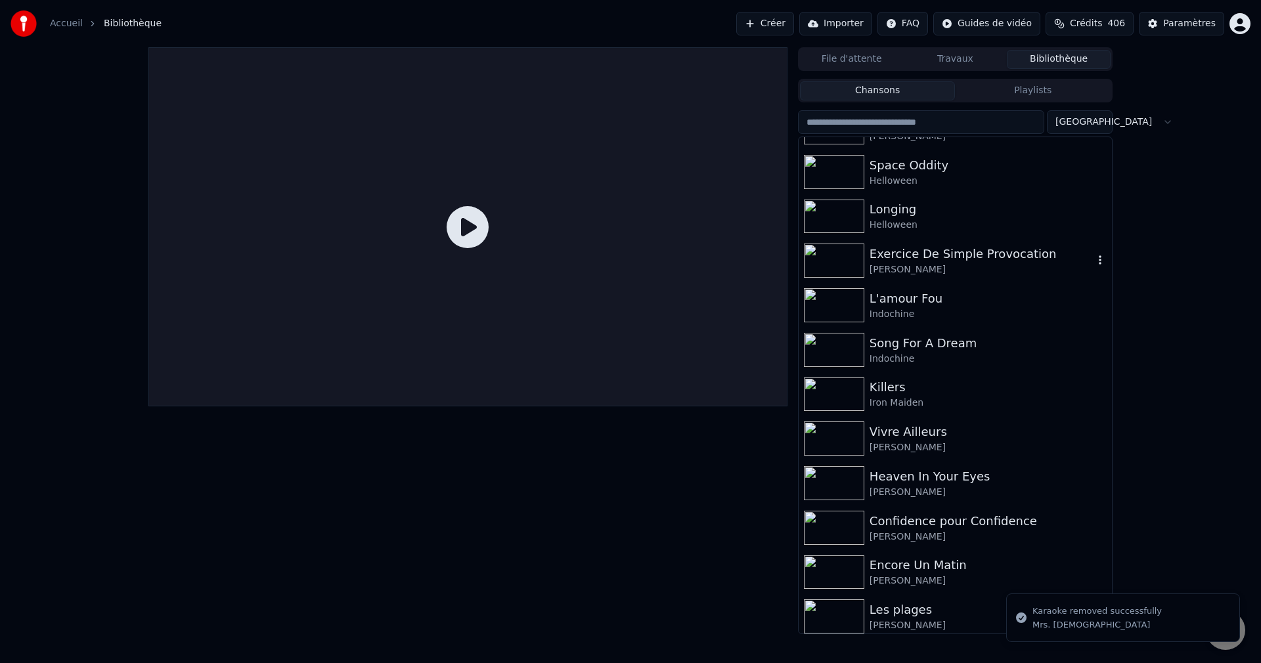
click at [1094, 265] on icon "button" at bounding box center [1100, 260] width 13 height 11
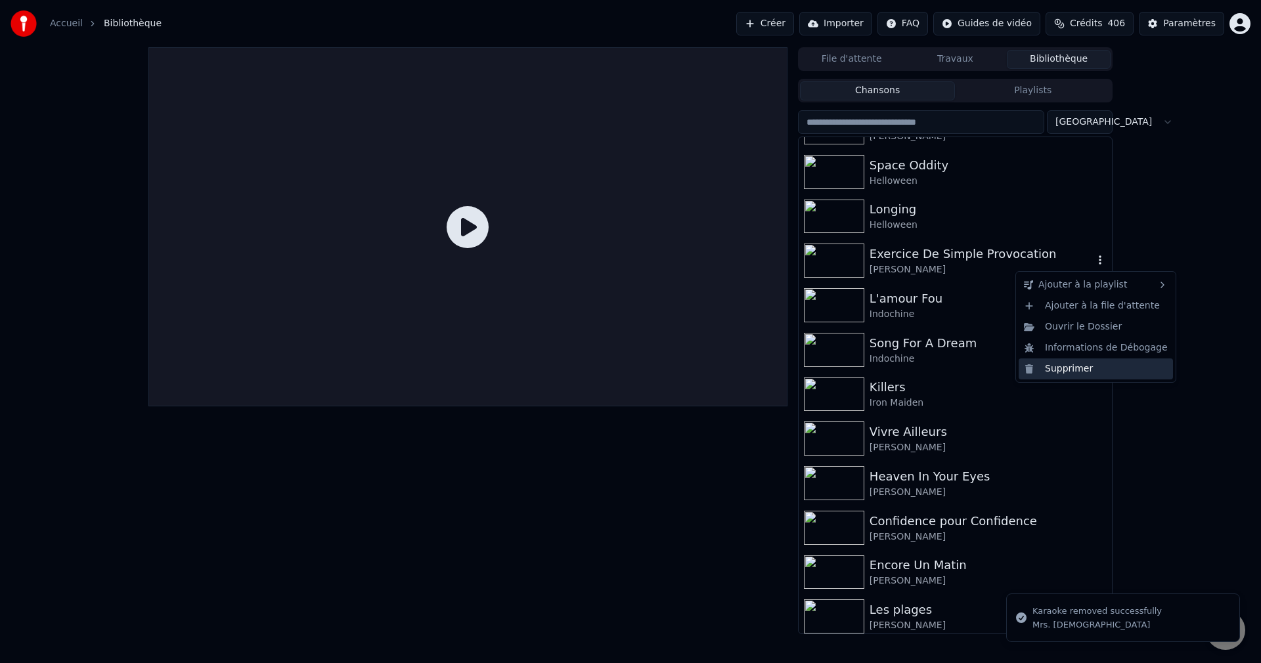
click at [1072, 365] on div "Supprimer" at bounding box center [1096, 369] width 154 height 21
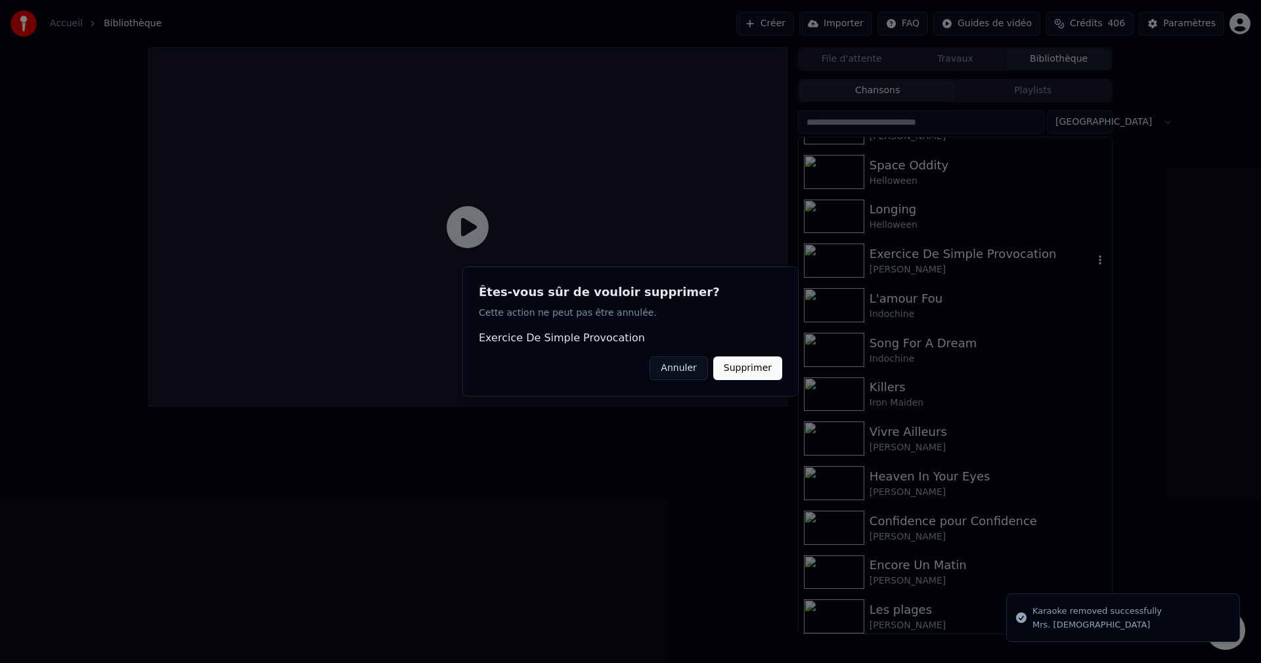
click at [752, 370] on button "Supprimer" at bounding box center [747, 369] width 69 height 24
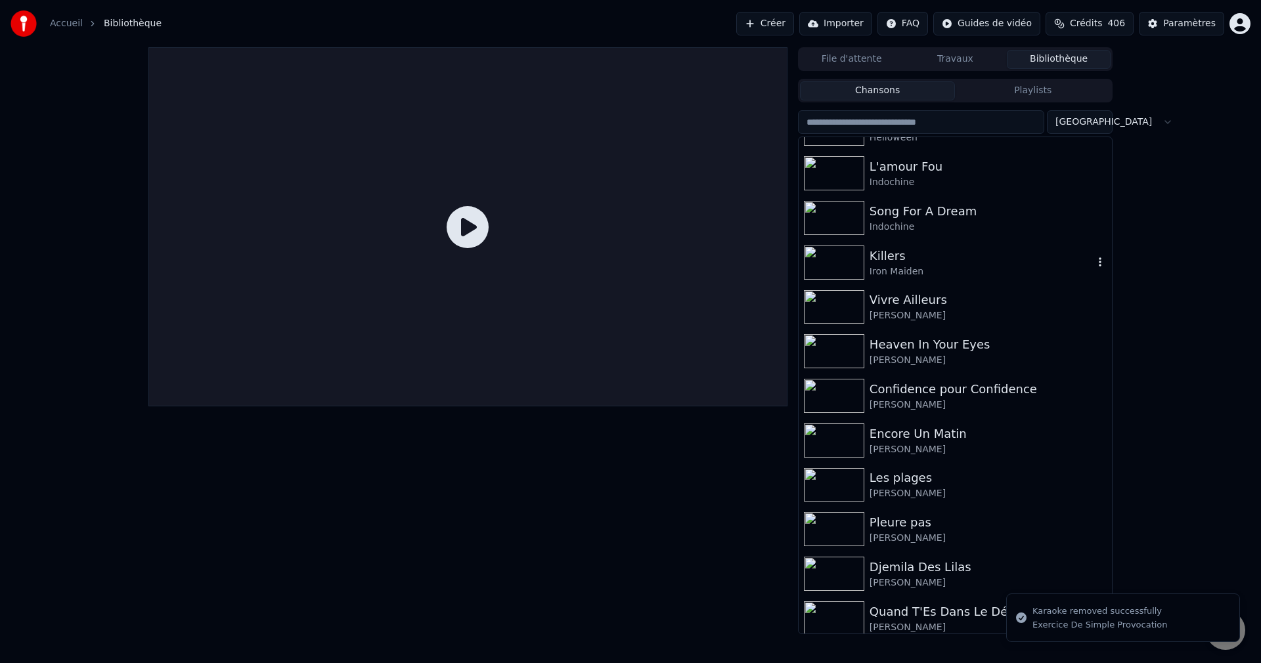
scroll to position [1905, 0]
click at [1094, 224] on icon "button" at bounding box center [1100, 218] width 13 height 11
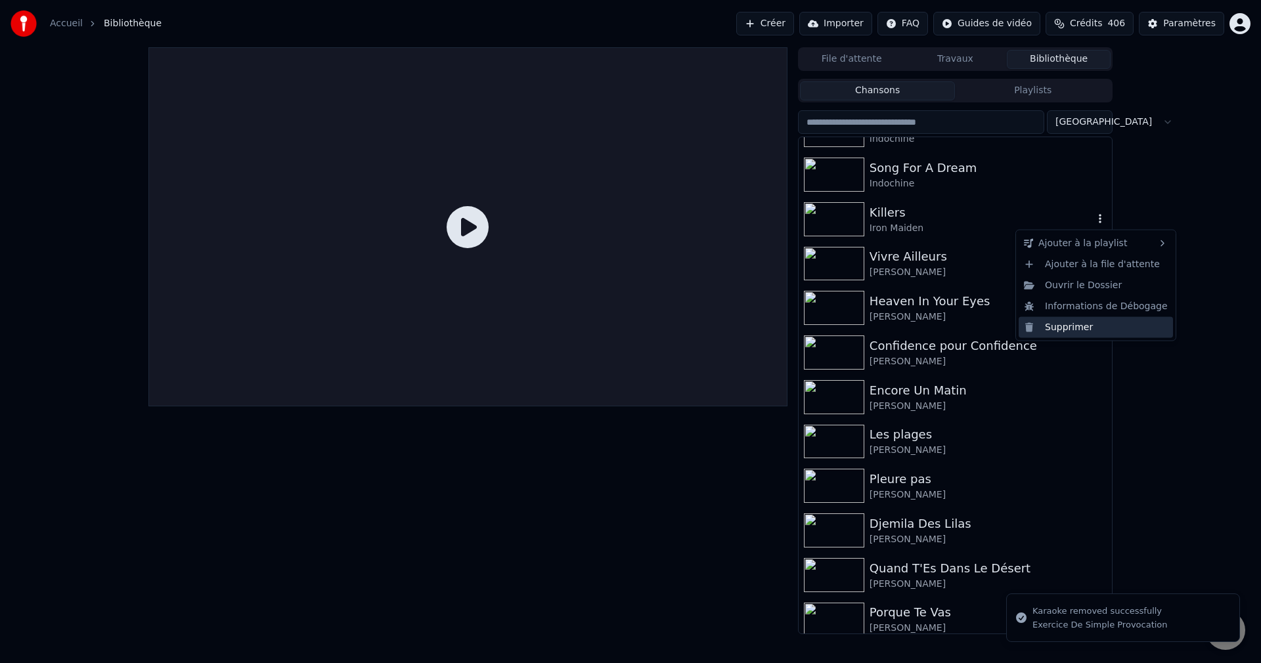
click at [1066, 330] on div "Supprimer" at bounding box center [1096, 327] width 154 height 21
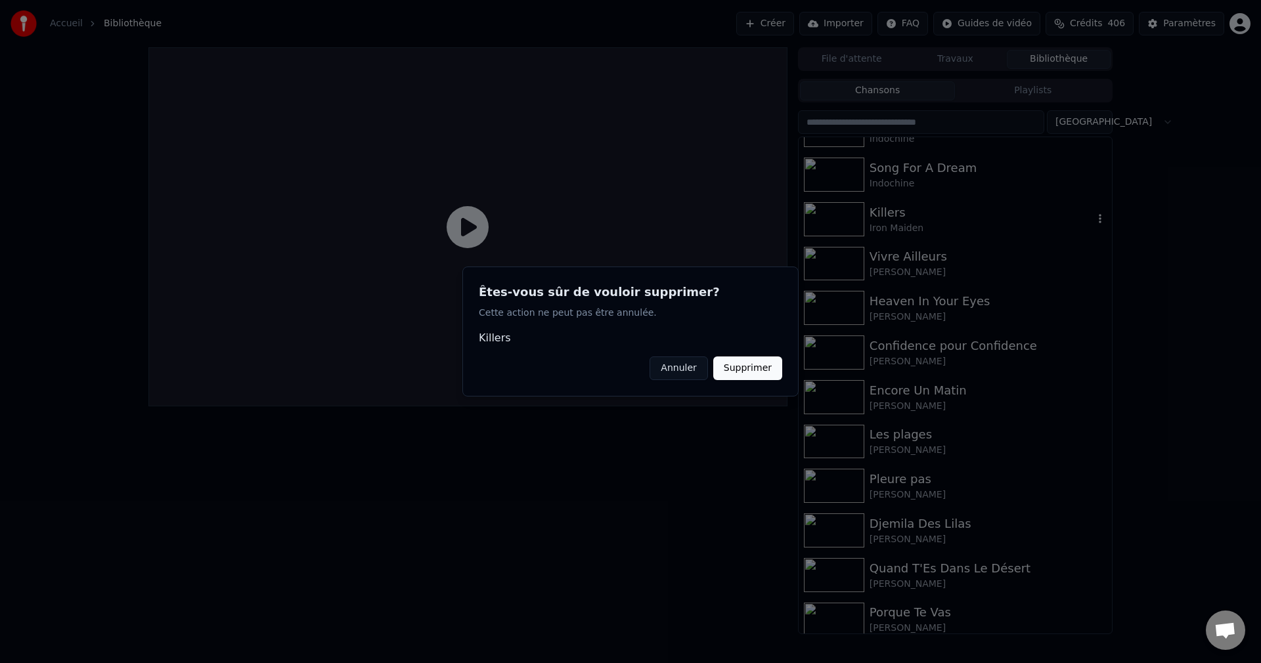
click at [746, 370] on button "Supprimer" at bounding box center [747, 369] width 69 height 24
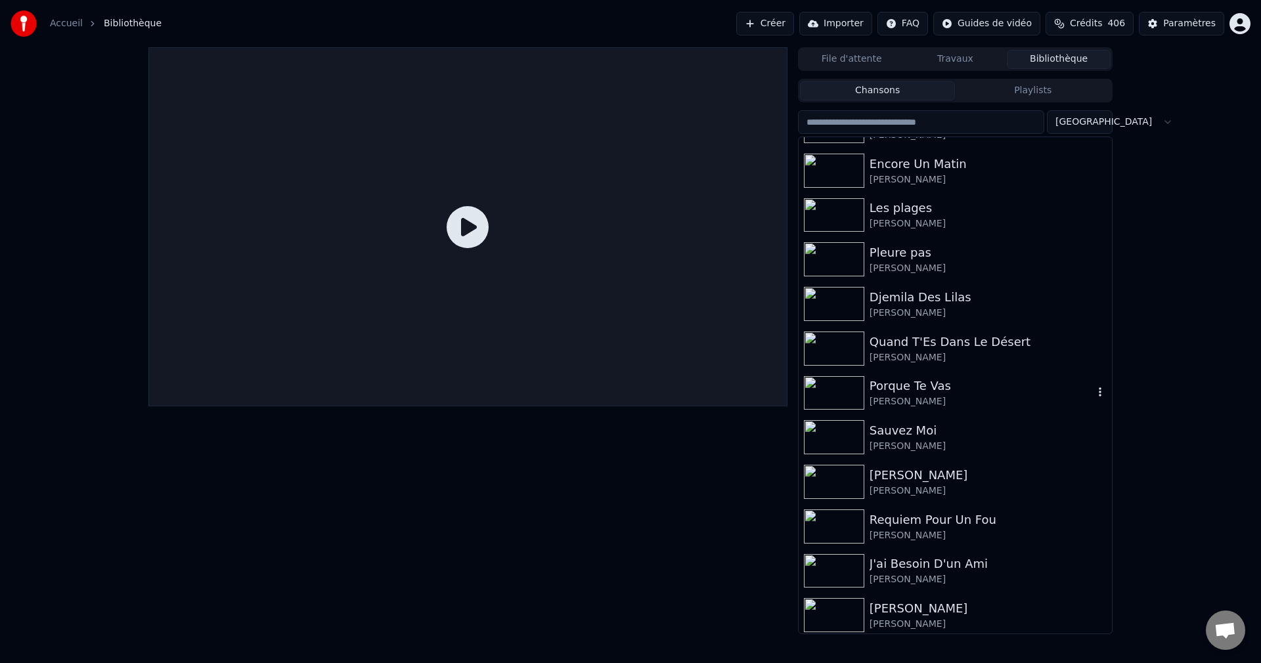
scroll to position [2102, 0]
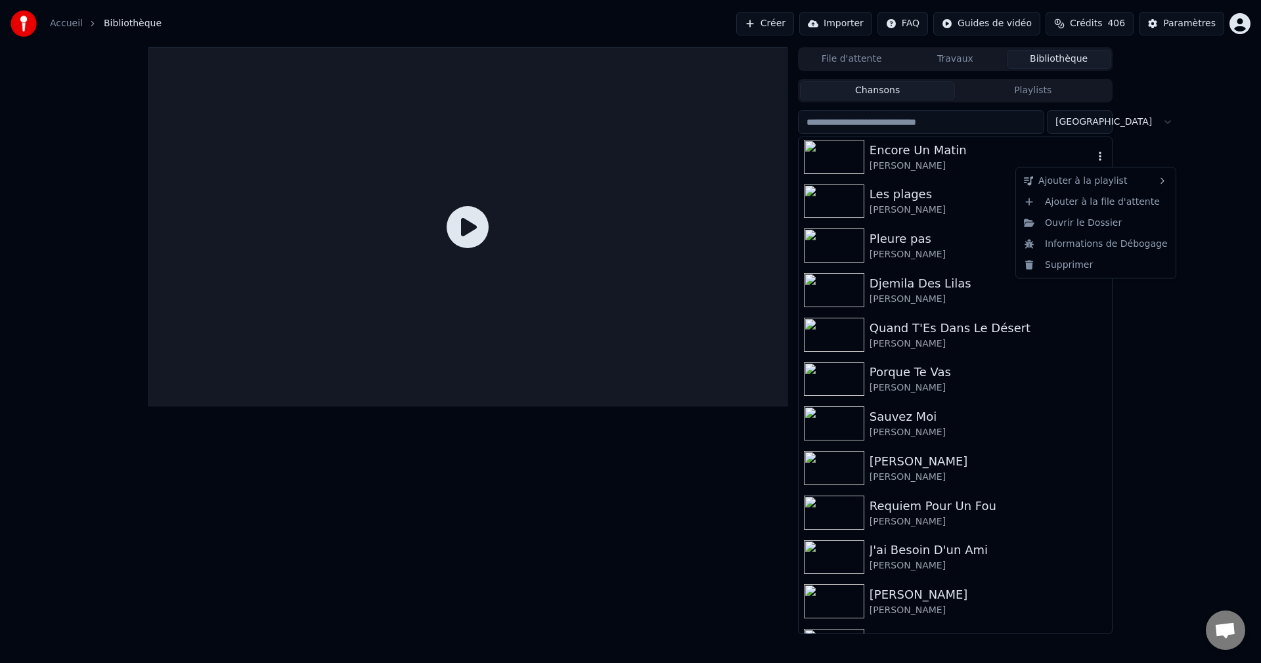
click at [1094, 155] on icon "button" at bounding box center [1100, 156] width 13 height 11
click at [1068, 261] on div "Supprimer" at bounding box center [1096, 264] width 154 height 21
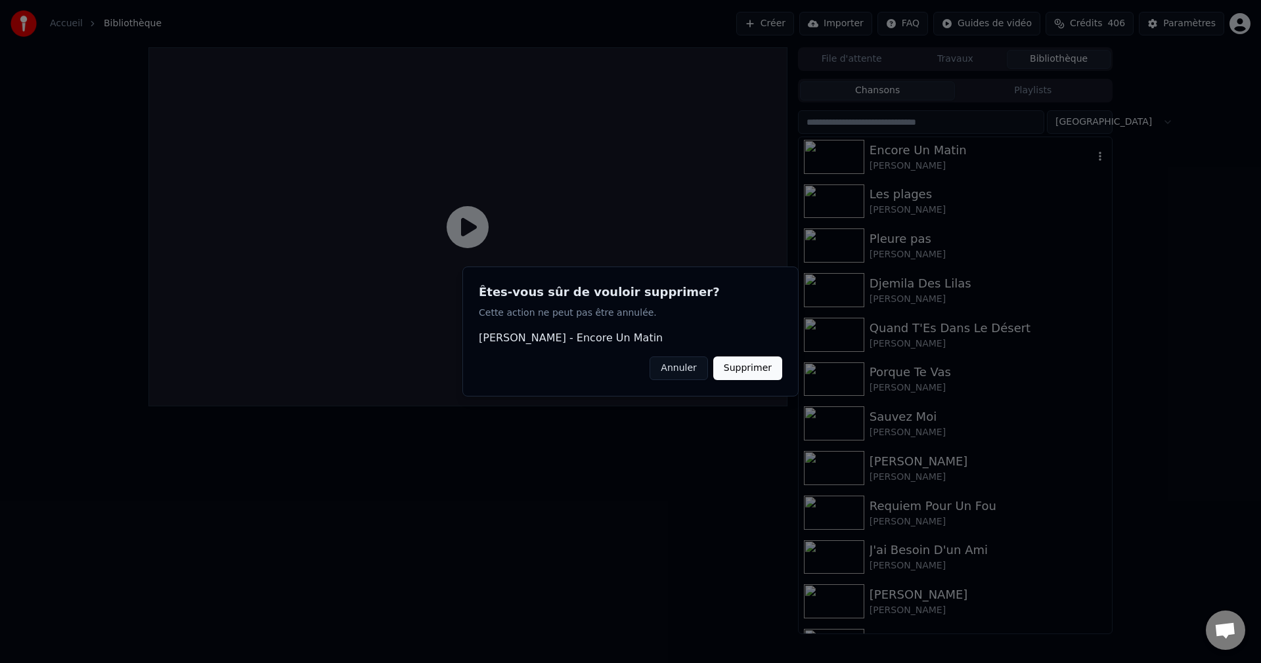
click at [746, 363] on button "Supprimer" at bounding box center [747, 369] width 69 height 24
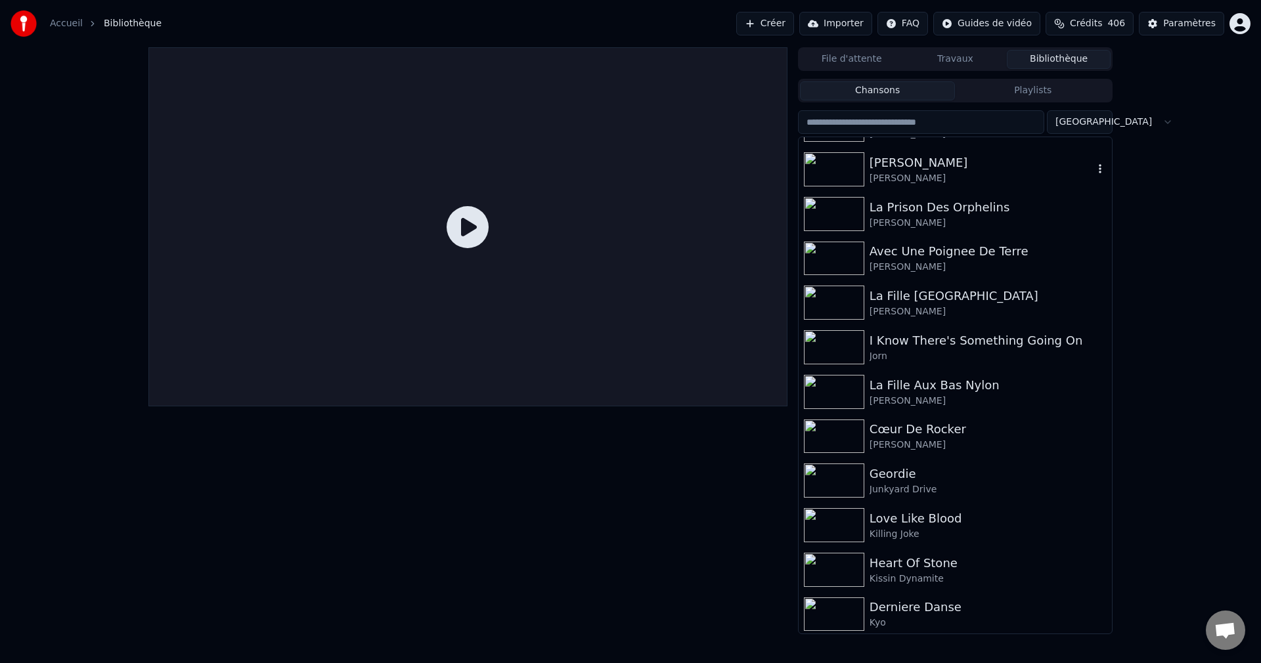
scroll to position [2496, 0]
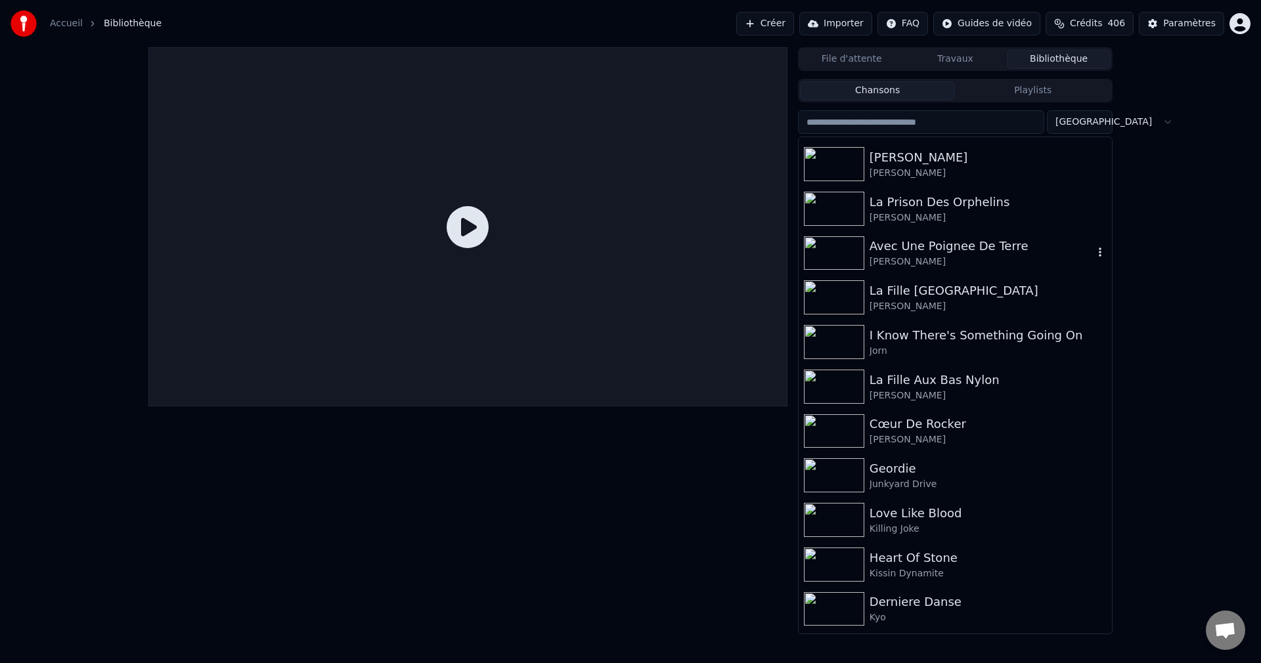
click at [1094, 252] on icon "button" at bounding box center [1100, 252] width 13 height 11
click at [1099, 254] on icon "button" at bounding box center [1100, 252] width 3 height 9
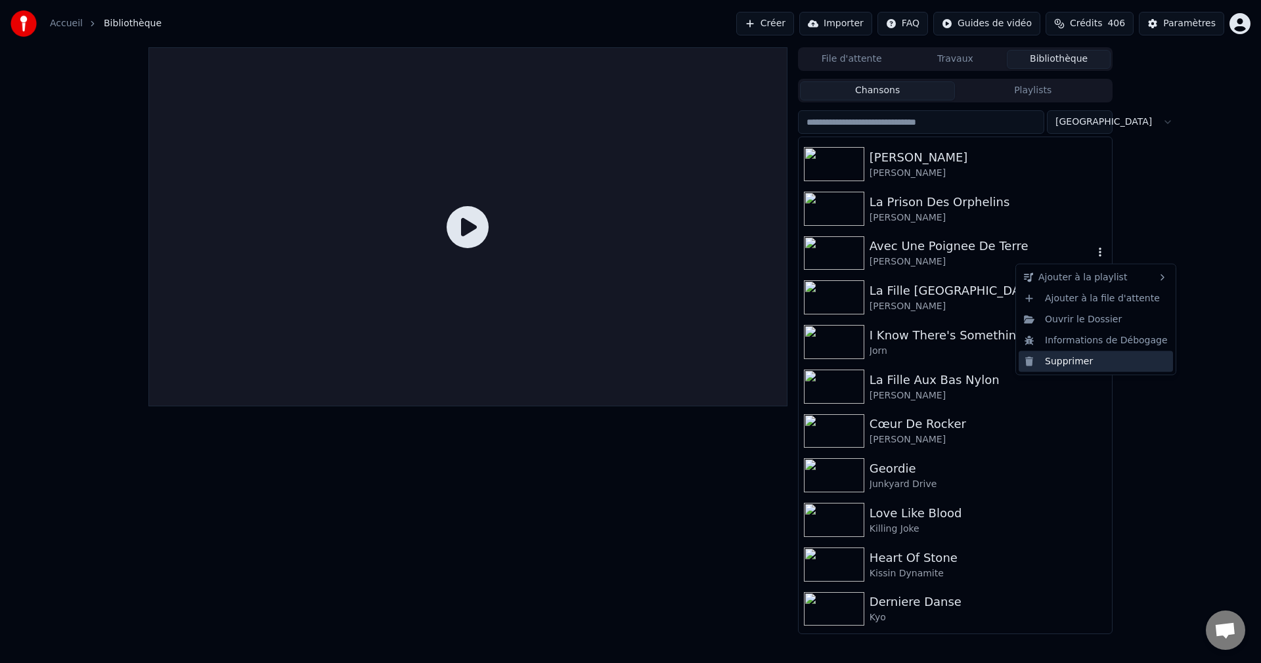
click at [1074, 361] on div "Supprimer" at bounding box center [1096, 361] width 154 height 21
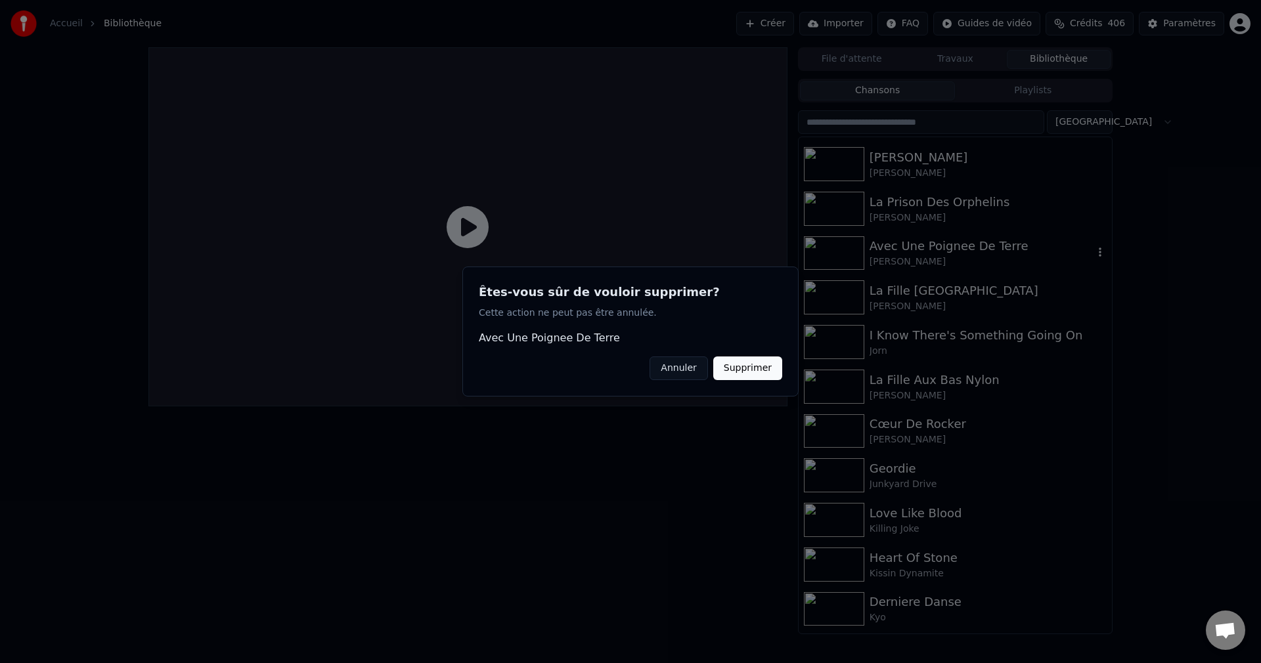
click at [766, 370] on button "Supprimer" at bounding box center [747, 369] width 69 height 24
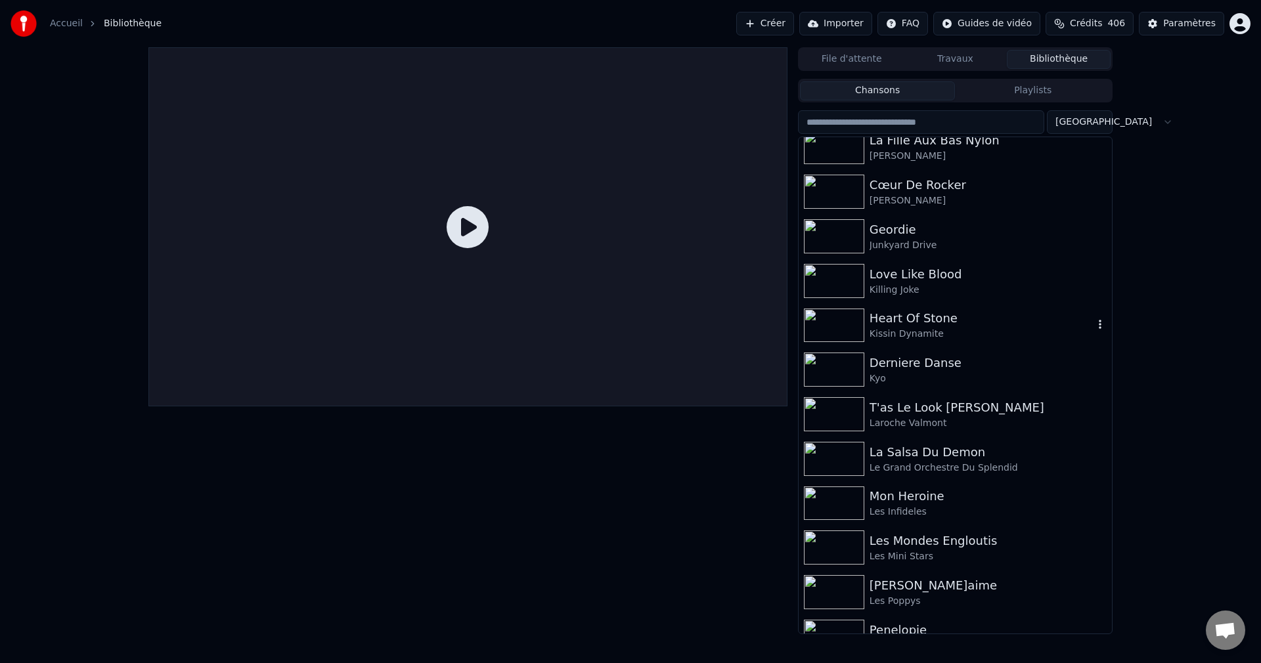
scroll to position [2693, 0]
click at [1099, 234] on icon "button" at bounding box center [1100, 234] width 3 height 9
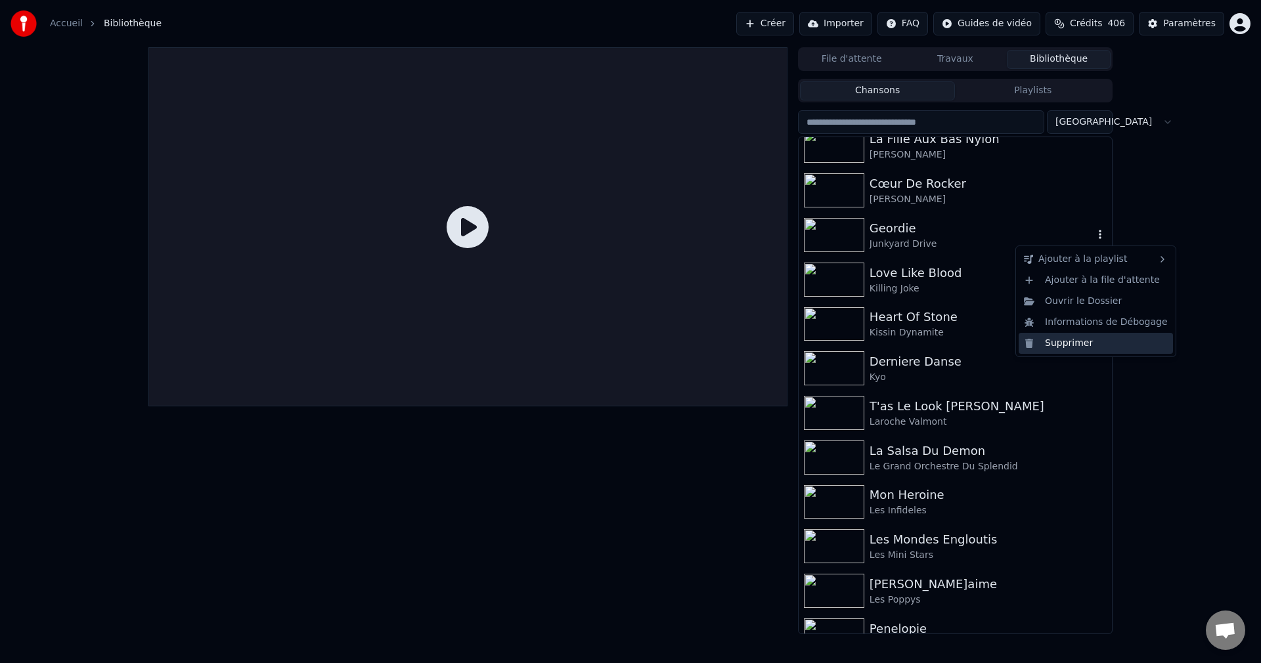
click at [1071, 344] on div "Supprimer" at bounding box center [1096, 343] width 154 height 21
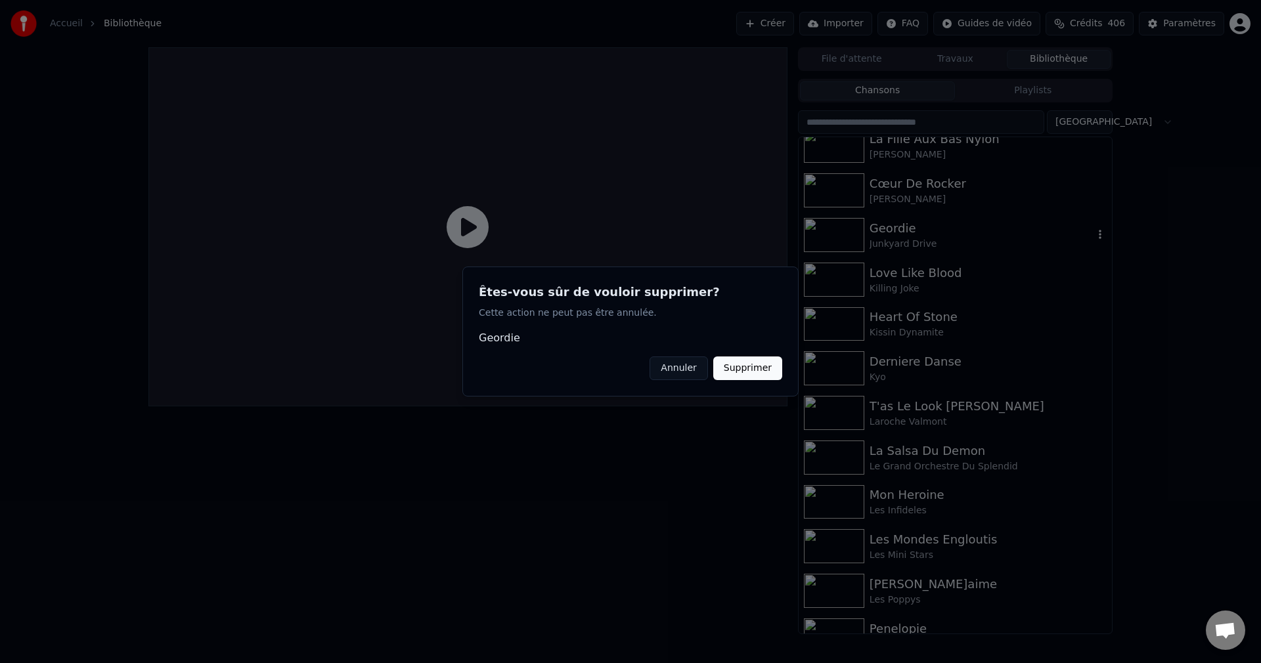
click at [765, 372] on button "Supprimer" at bounding box center [747, 369] width 69 height 24
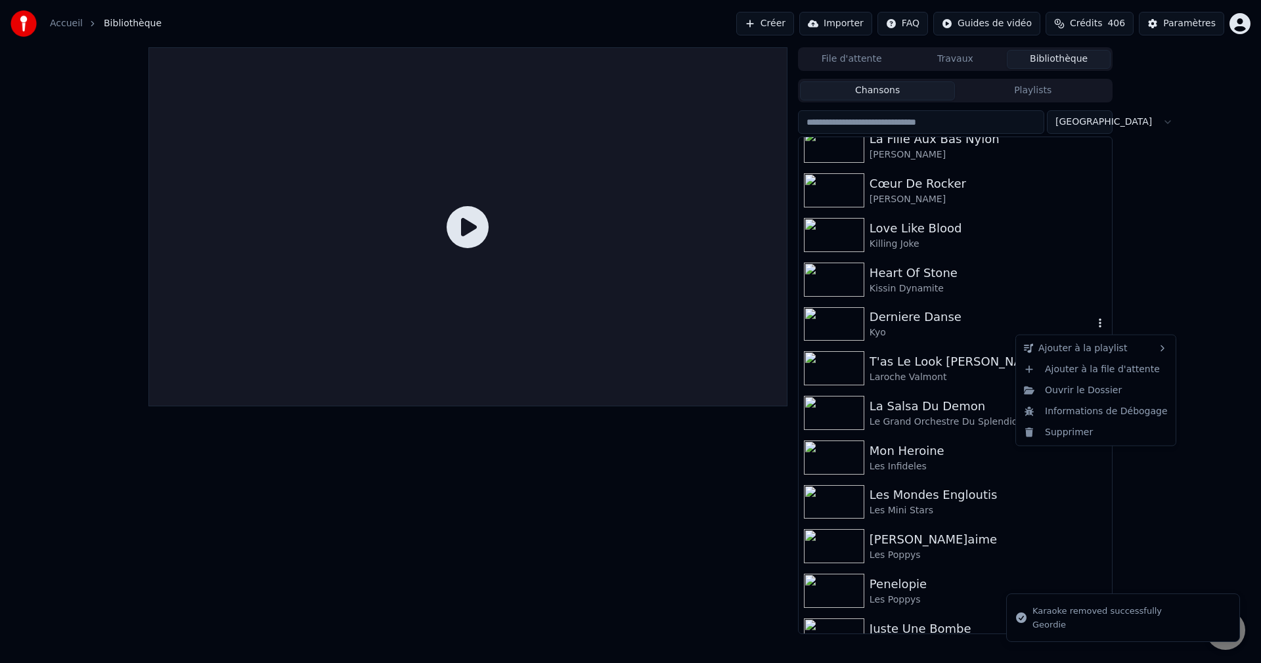
click at [1095, 326] on icon "button" at bounding box center [1100, 323] width 13 height 11
click at [1072, 428] on div "Supprimer" at bounding box center [1096, 432] width 154 height 21
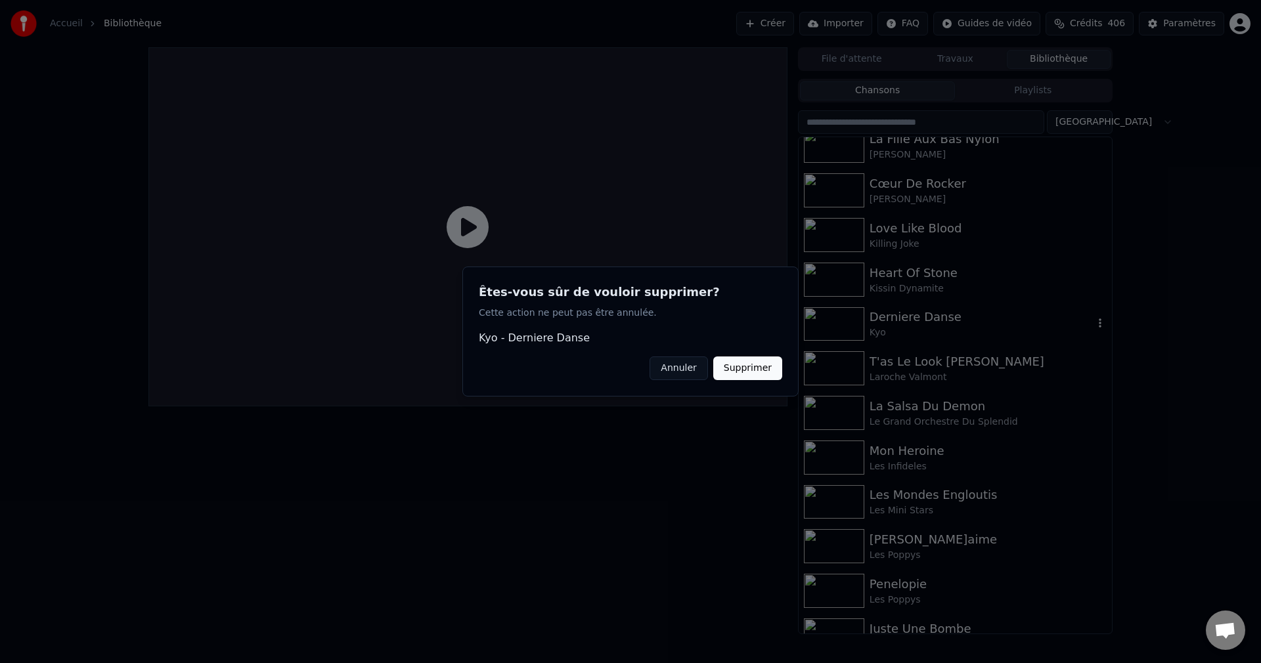
click at [745, 370] on button "Supprimer" at bounding box center [747, 369] width 69 height 24
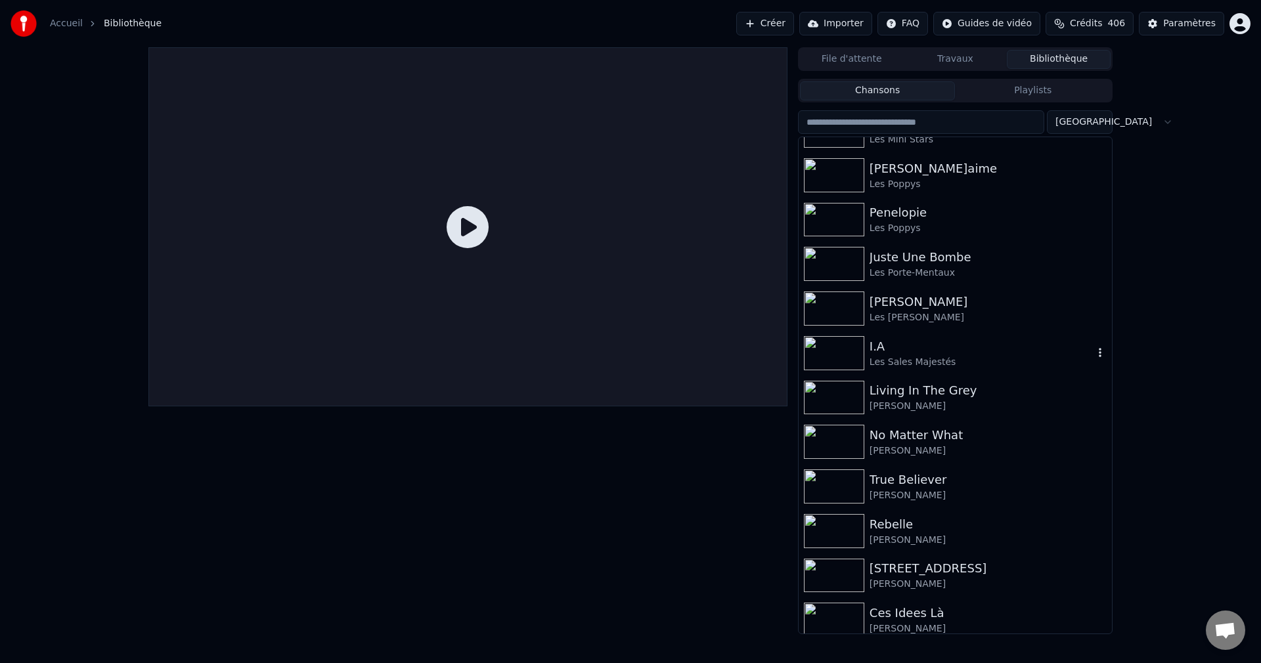
scroll to position [3153, 0]
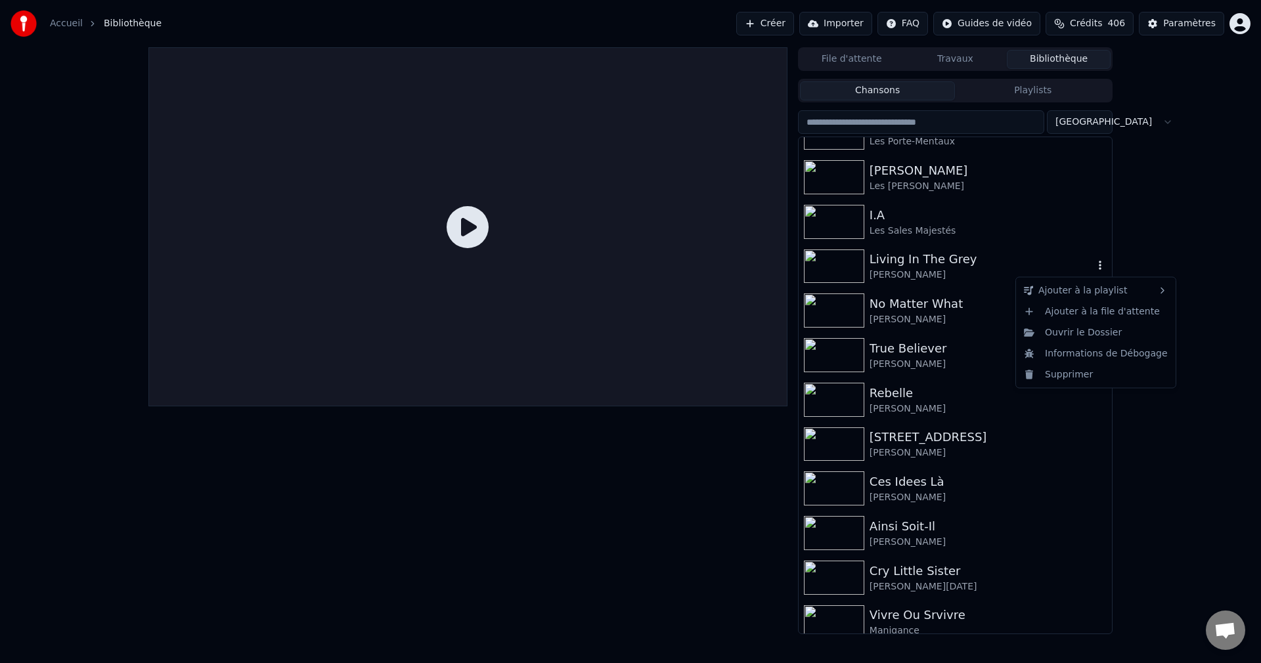
click at [1094, 269] on icon "button" at bounding box center [1100, 265] width 13 height 11
click at [1082, 369] on div "Supprimer" at bounding box center [1096, 374] width 154 height 21
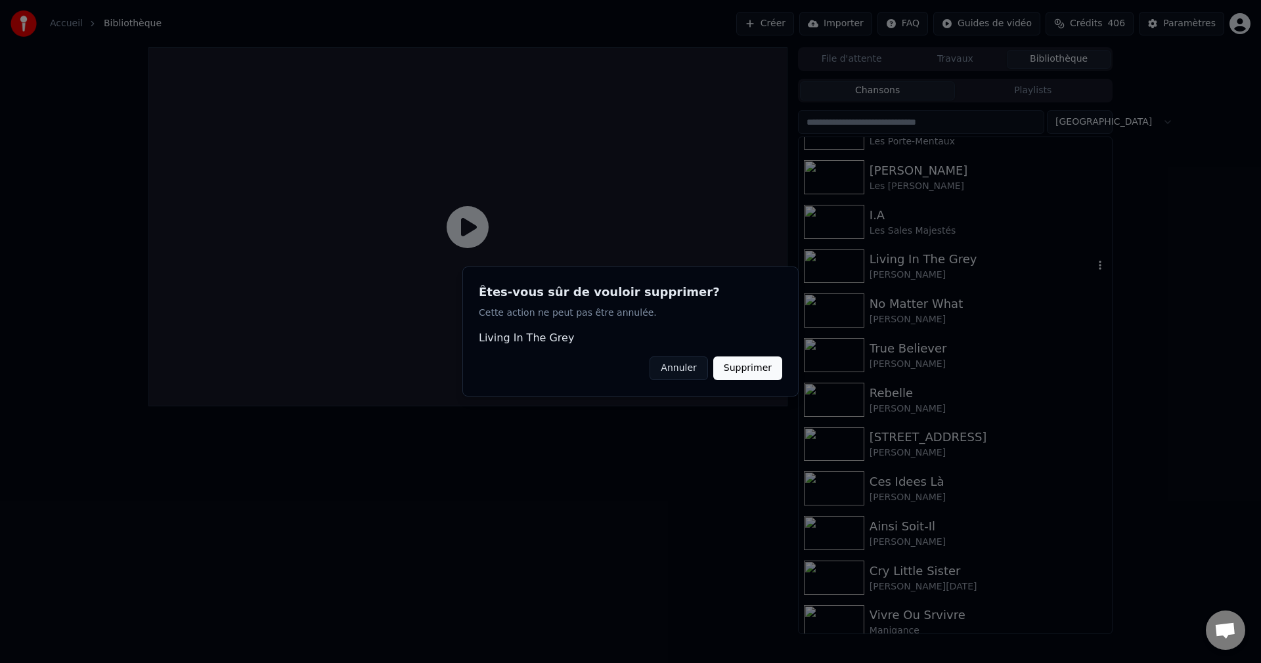
click at [764, 375] on button "Supprimer" at bounding box center [747, 369] width 69 height 24
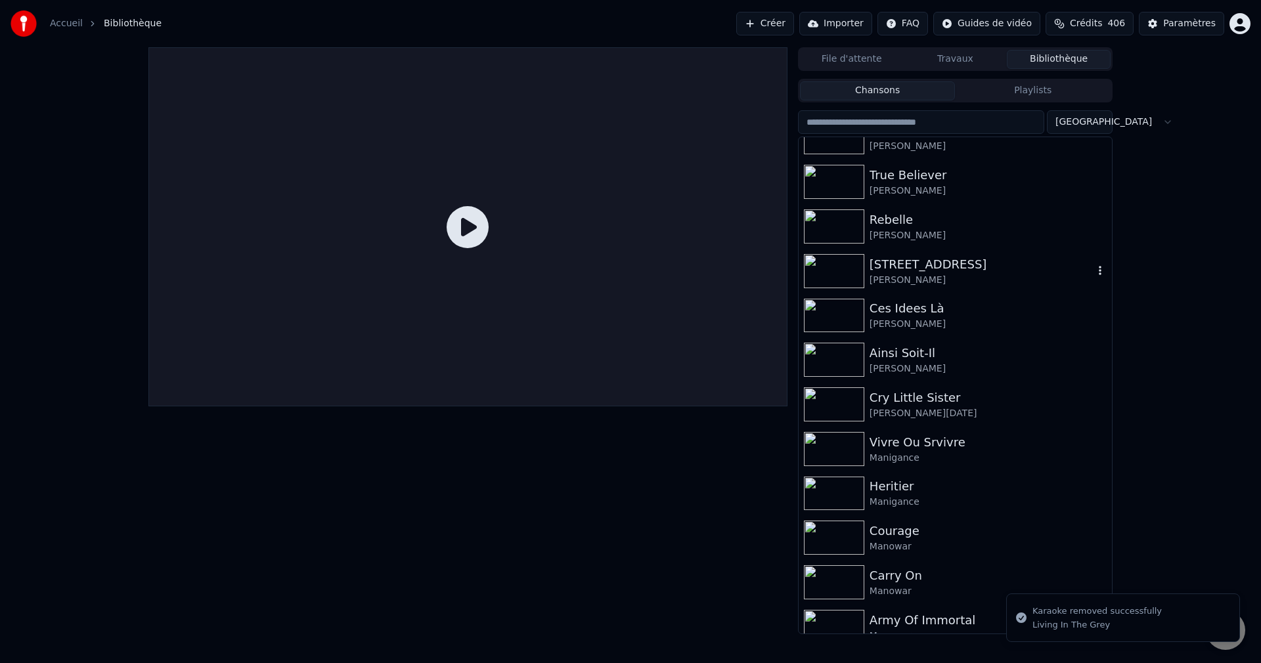
scroll to position [3350, 0]
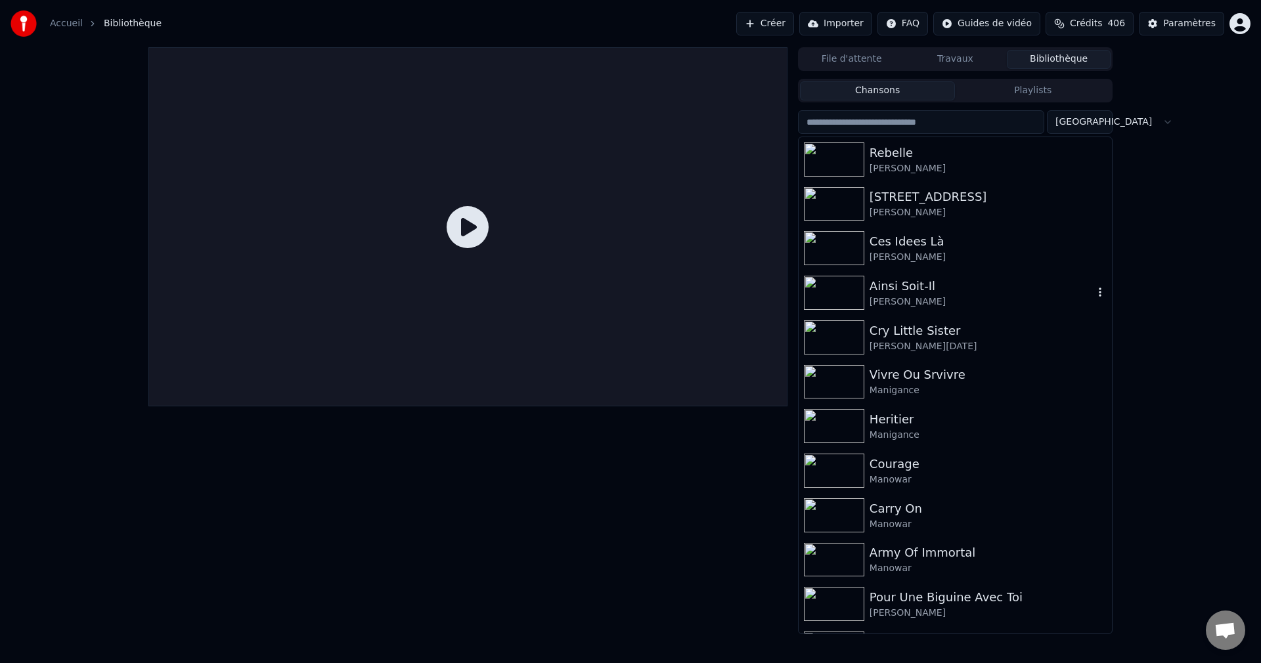
click at [1099, 292] on icon "button" at bounding box center [1100, 292] width 3 height 9
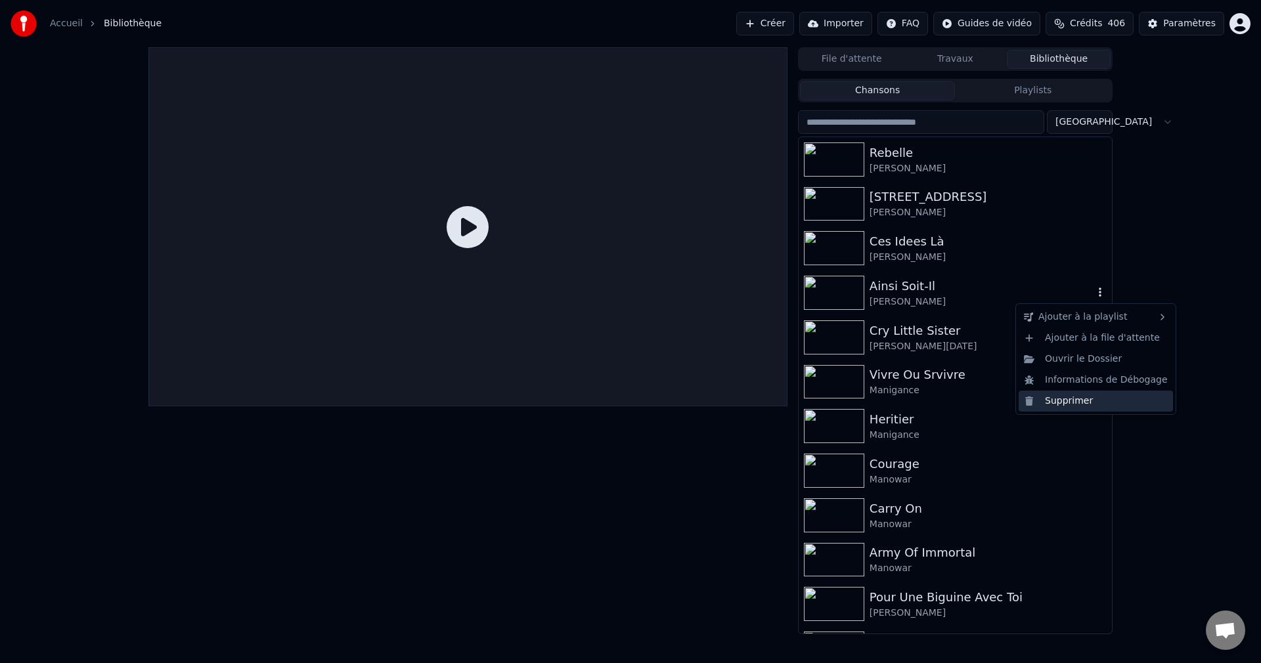
click at [1053, 398] on div "Supprimer" at bounding box center [1096, 401] width 154 height 21
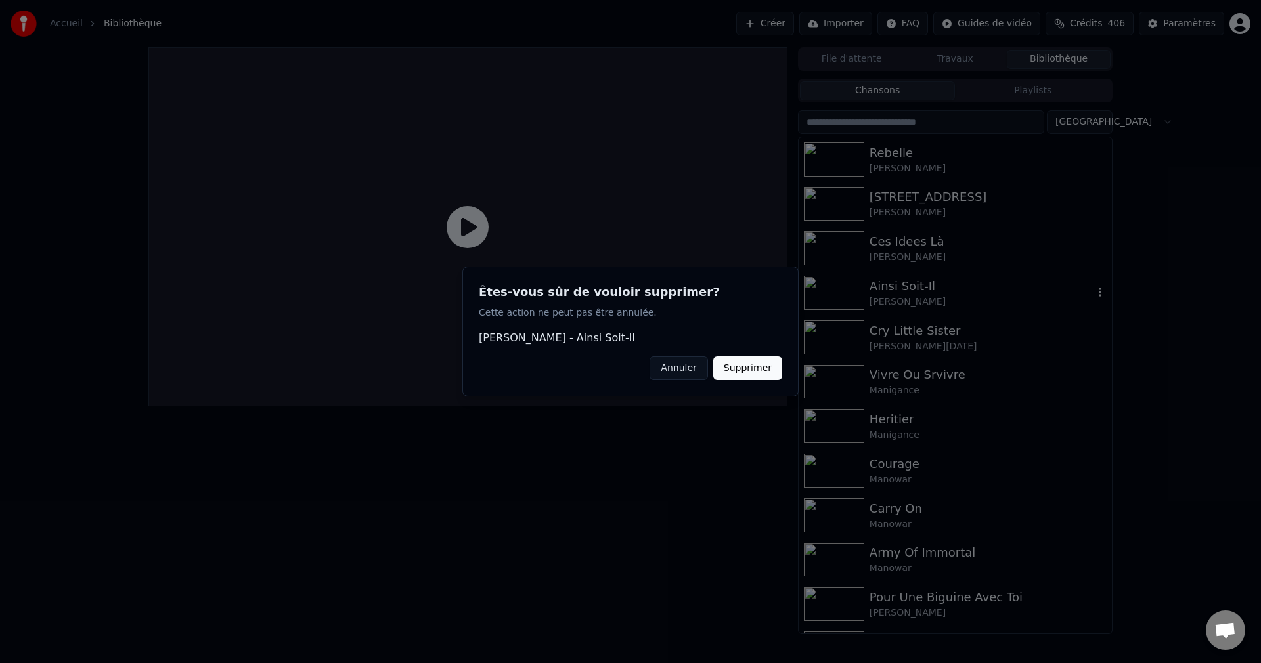
click at [768, 367] on button "Supprimer" at bounding box center [747, 369] width 69 height 24
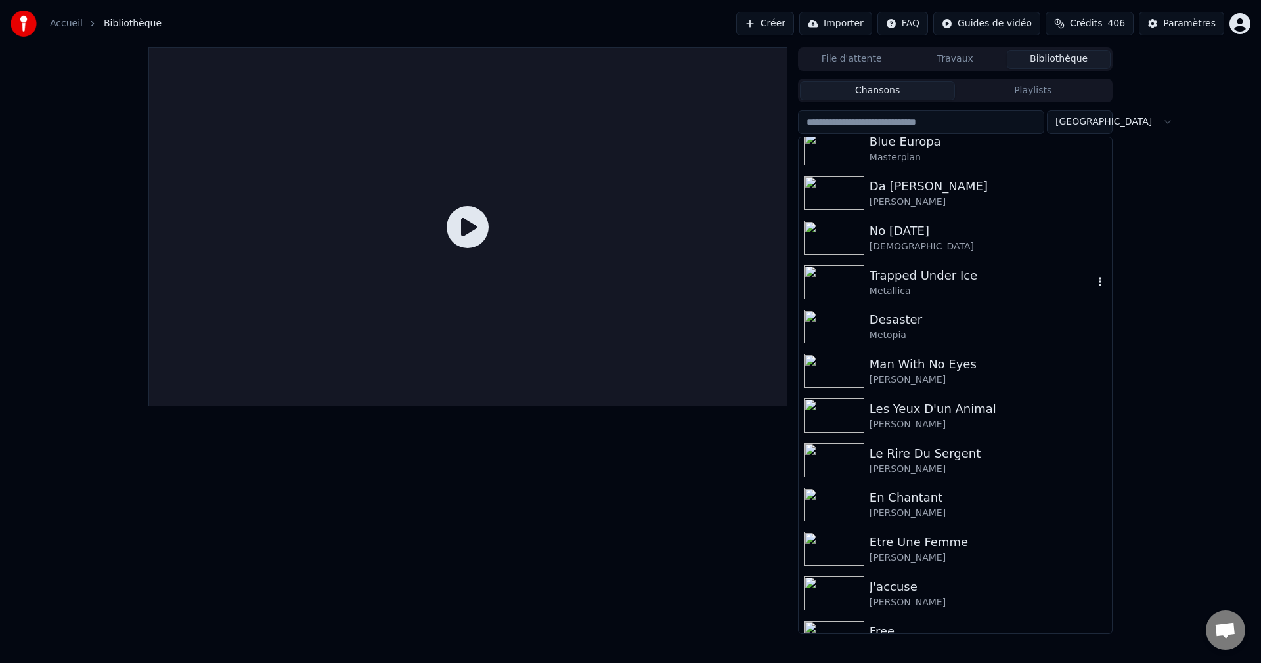
scroll to position [3810, 0]
click at [1094, 231] on icon "button" at bounding box center [1100, 234] width 13 height 11
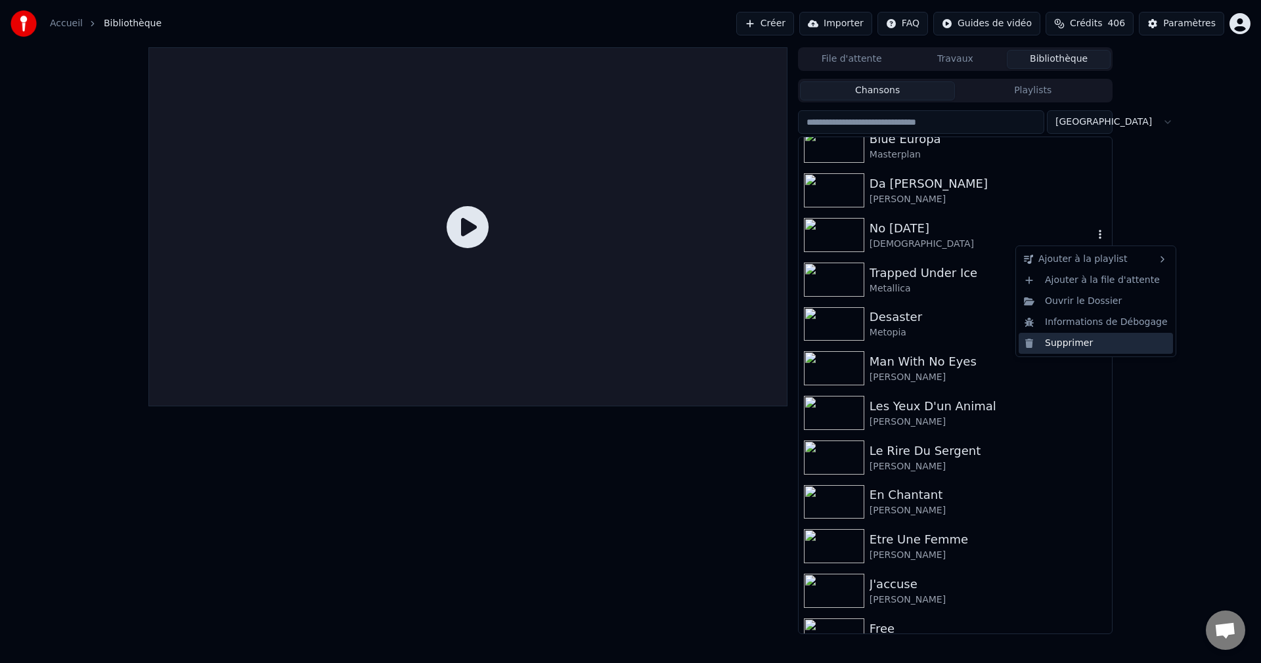
click at [1065, 340] on div "Supprimer" at bounding box center [1096, 343] width 154 height 21
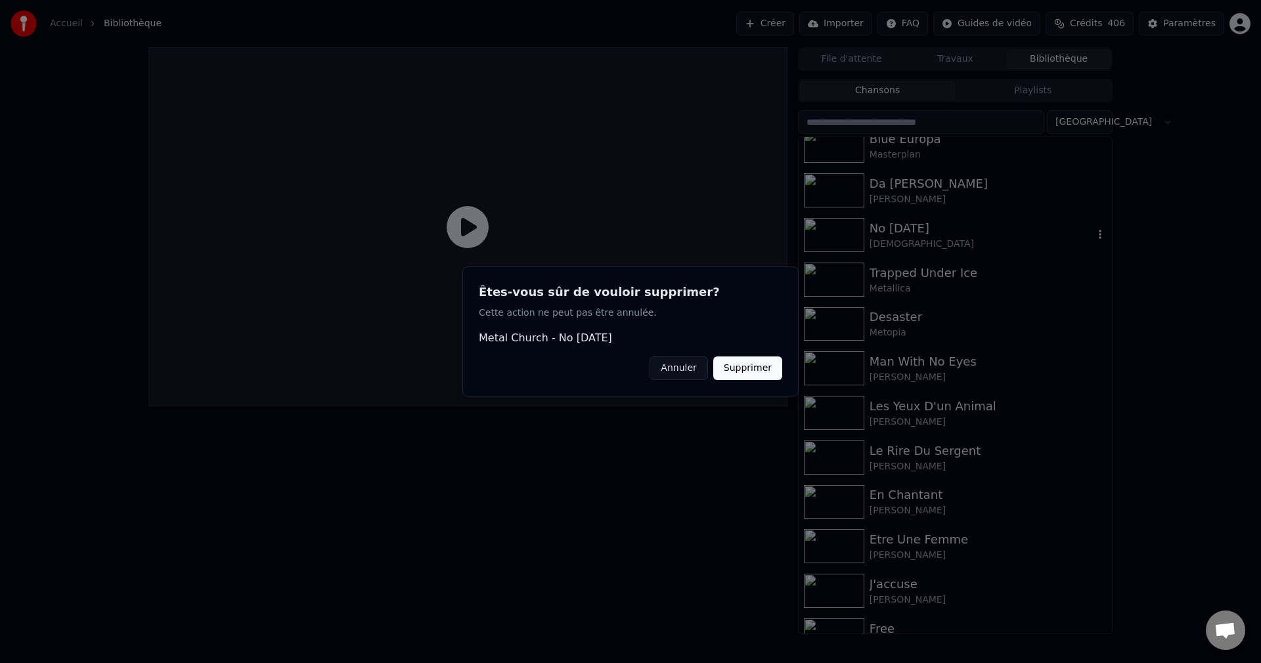
click at [755, 370] on button "Supprimer" at bounding box center [747, 369] width 69 height 24
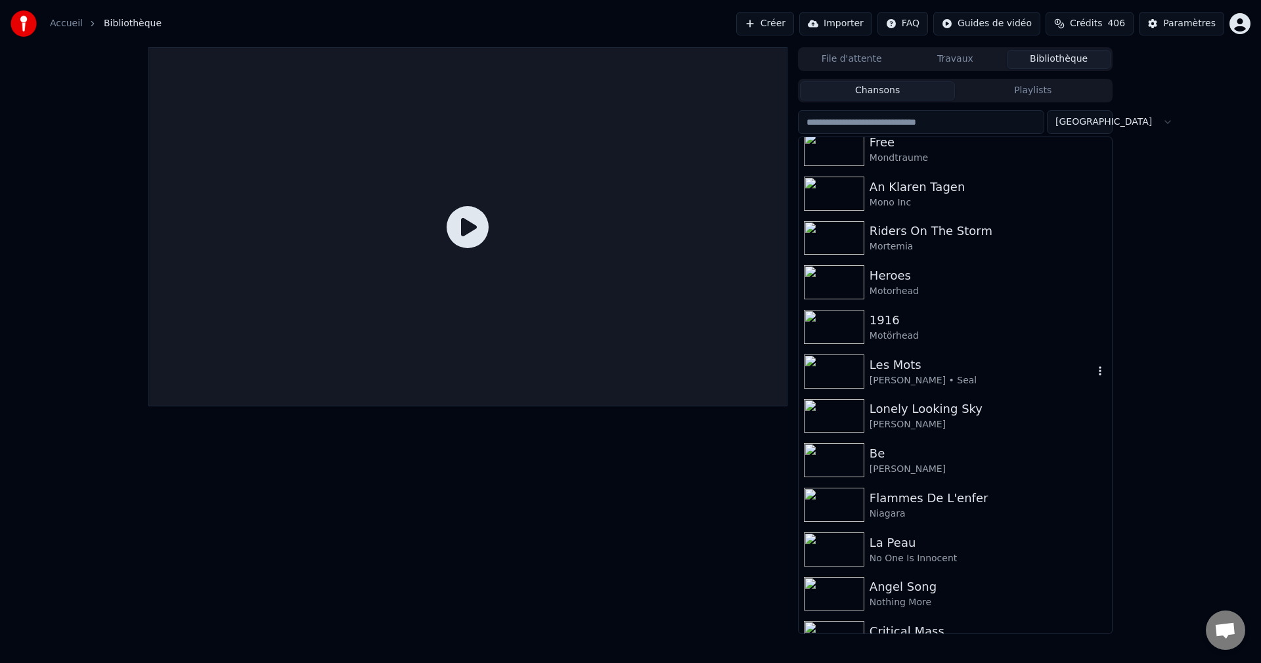
scroll to position [4269, 0]
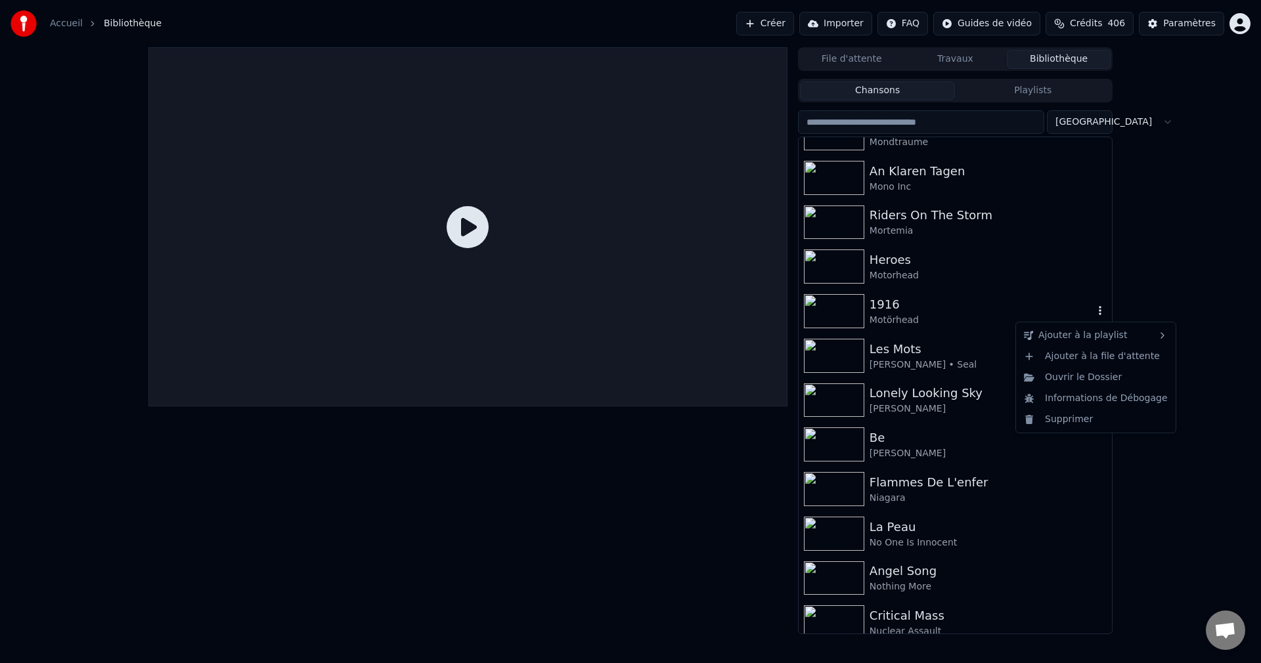
click at [1094, 309] on icon "button" at bounding box center [1100, 310] width 13 height 11
click at [1067, 418] on div "Supprimer" at bounding box center [1096, 419] width 154 height 21
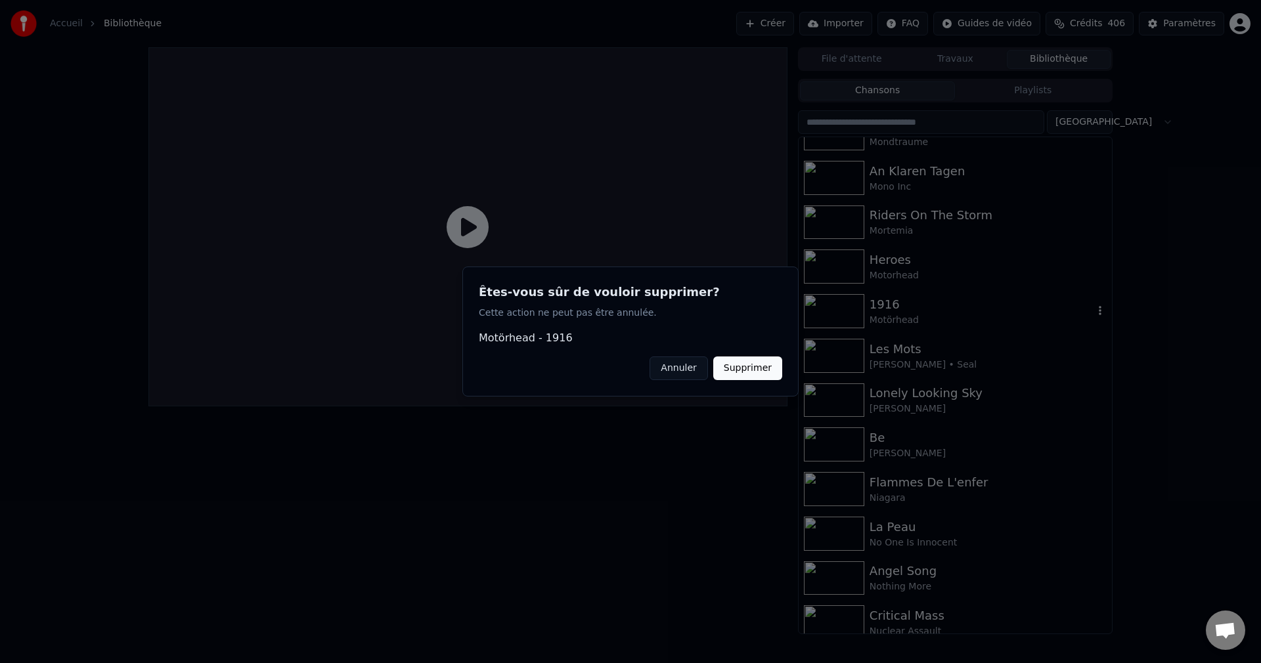
click at [748, 374] on button "Supprimer" at bounding box center [747, 369] width 69 height 24
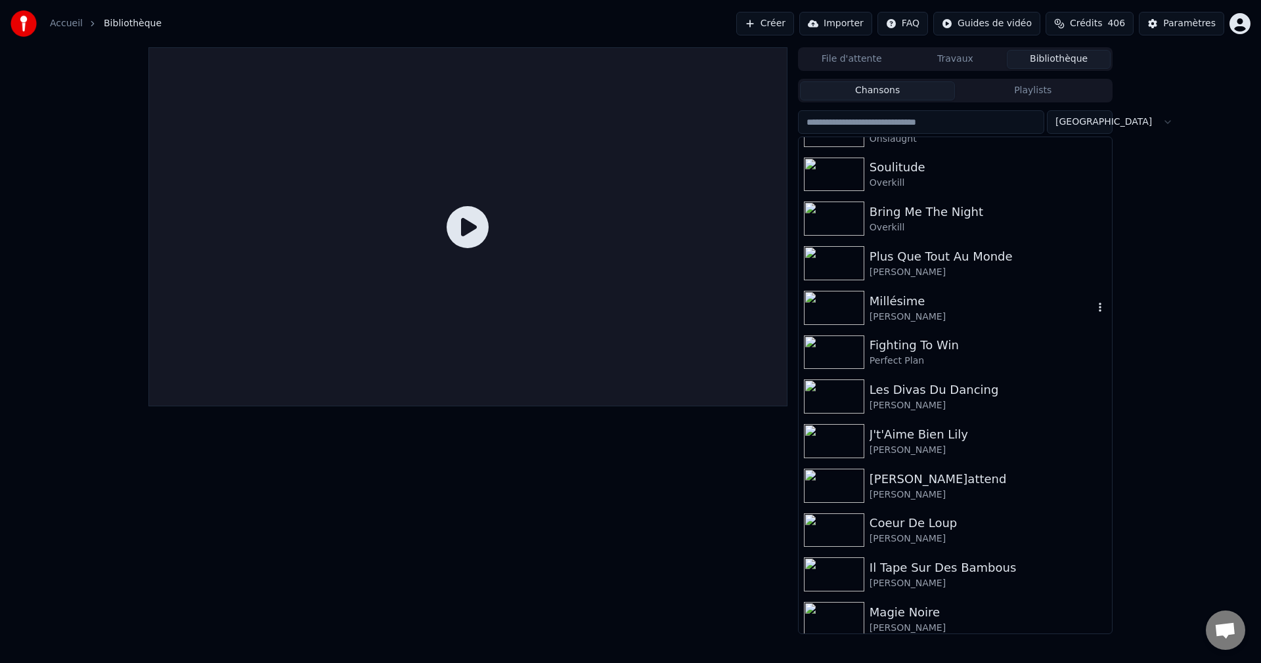
scroll to position [4795, 0]
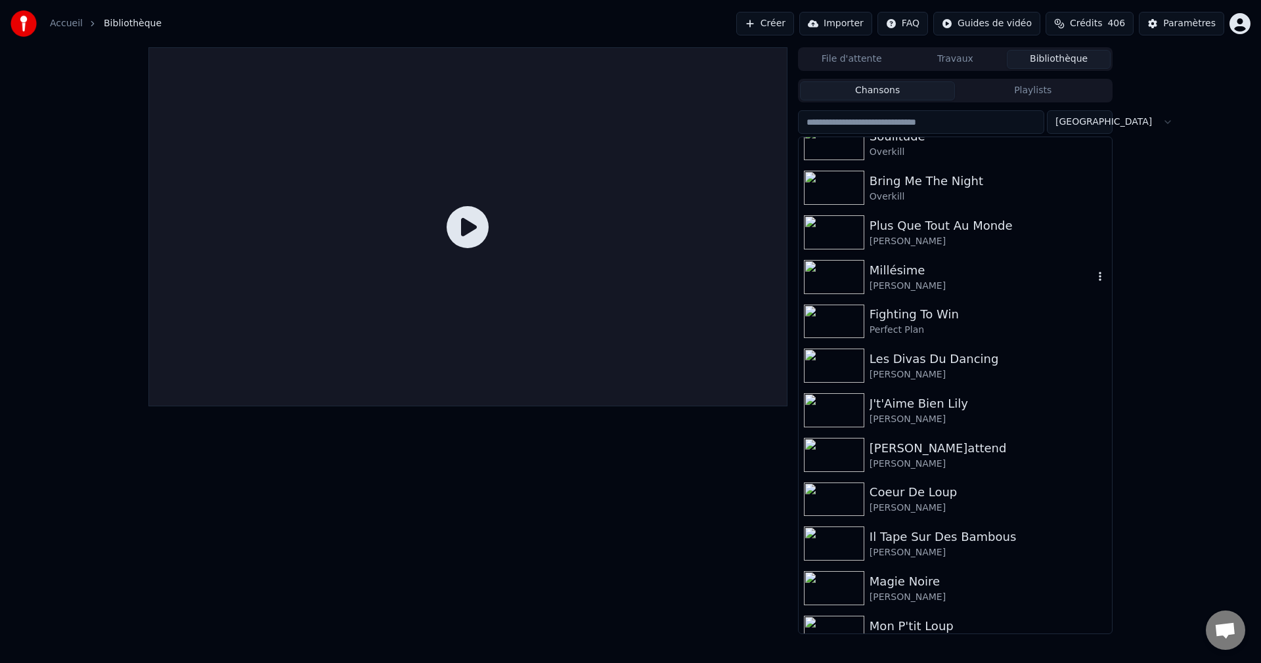
click at [1094, 278] on icon "button" at bounding box center [1100, 276] width 13 height 11
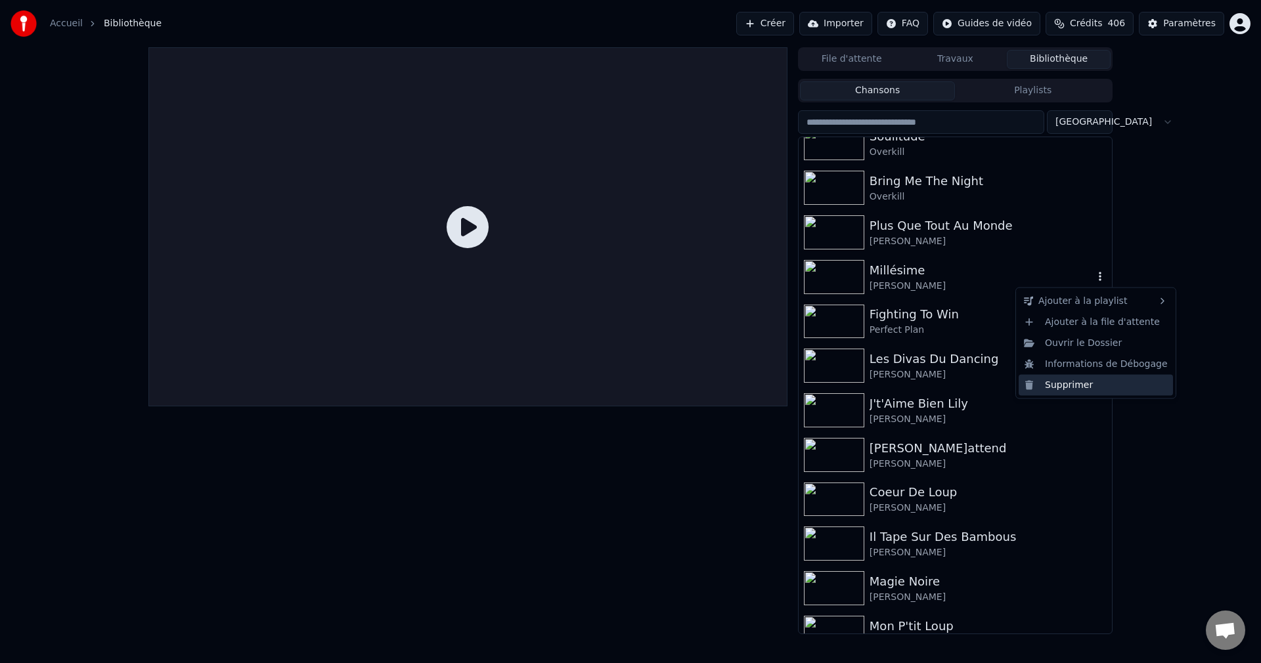
click at [1061, 384] on div "Supprimer" at bounding box center [1096, 384] width 154 height 21
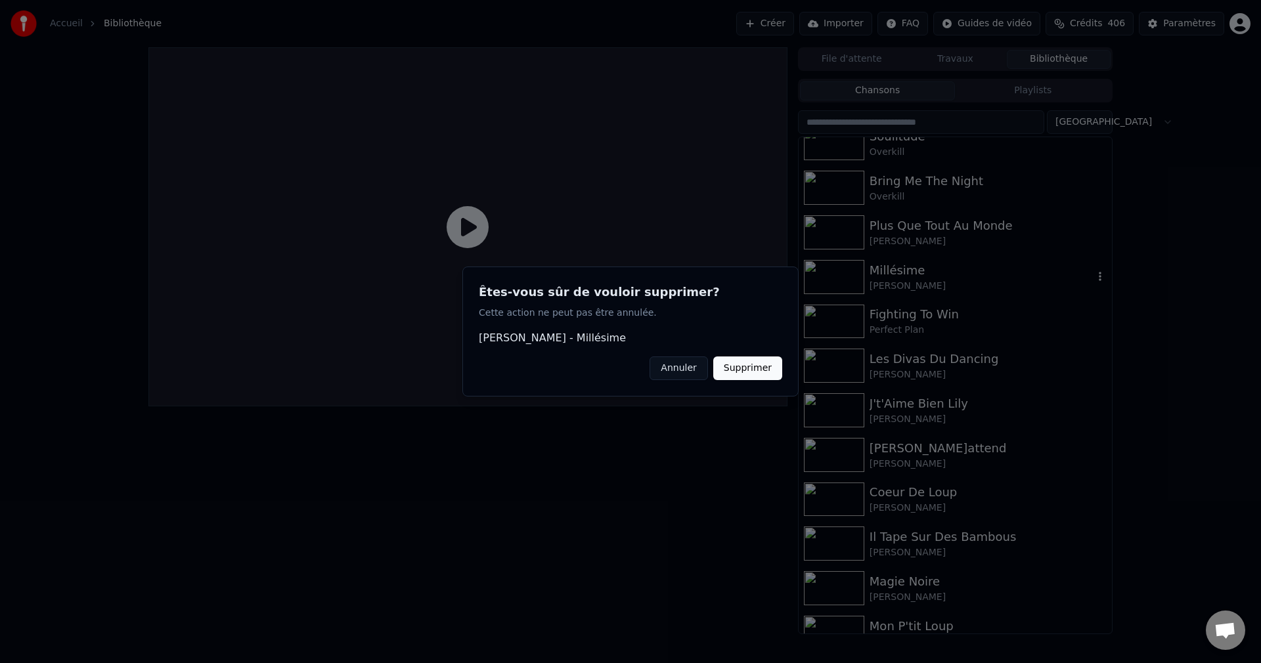
click at [753, 371] on button "Supprimer" at bounding box center [747, 369] width 69 height 24
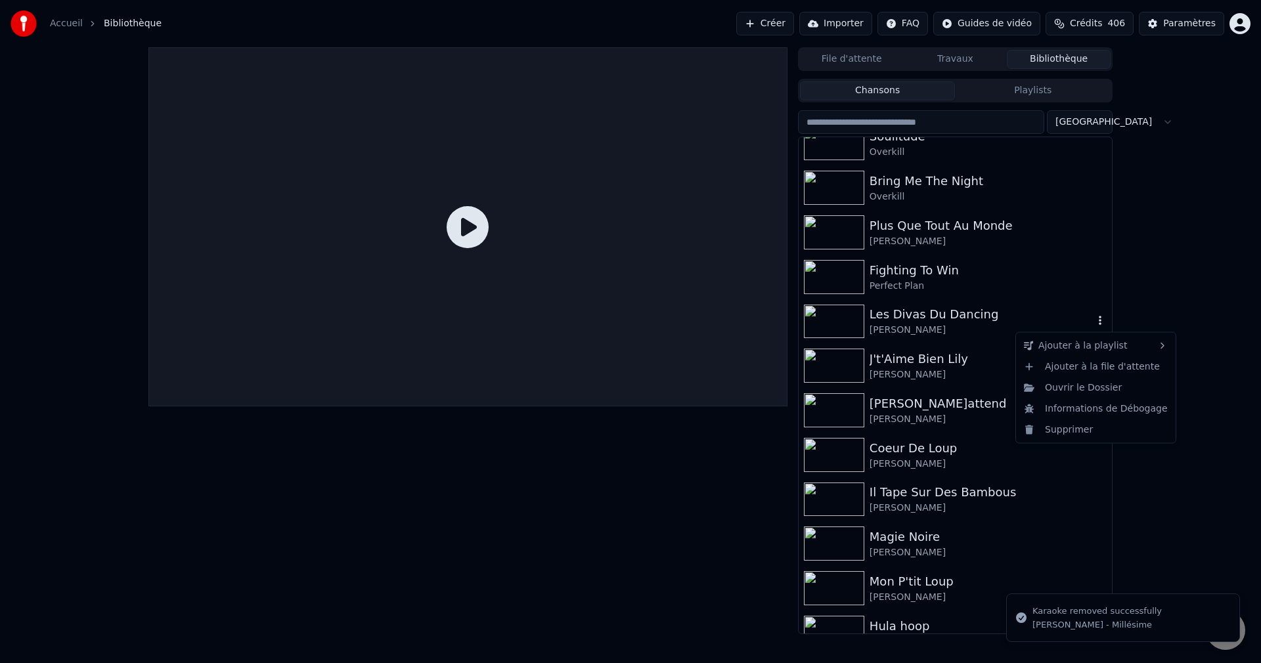
click at [1099, 318] on icon "button" at bounding box center [1100, 321] width 3 height 9
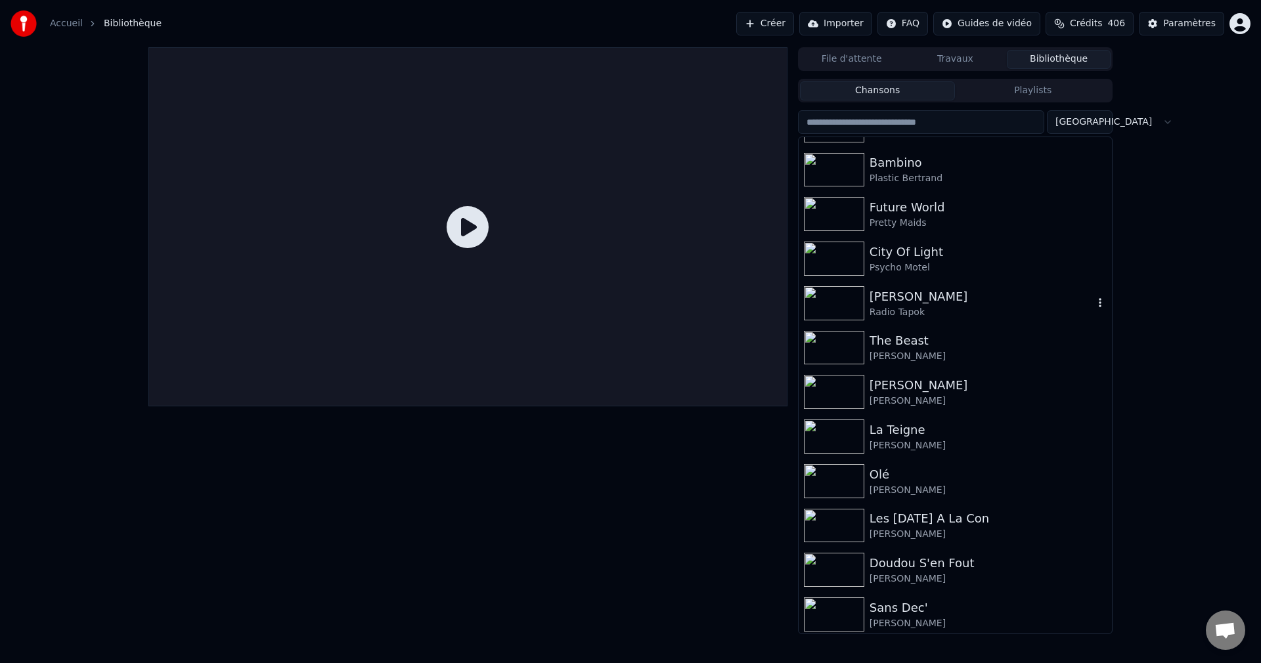
scroll to position [5320, 0]
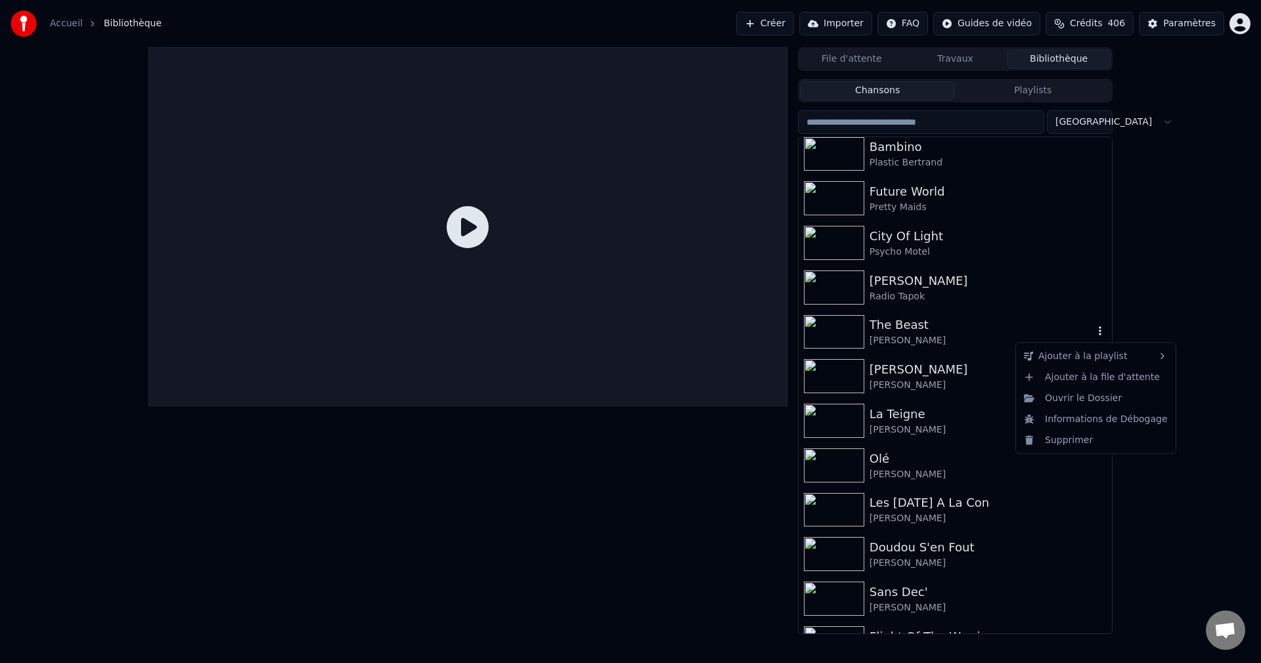
click at [1094, 331] on icon "button" at bounding box center [1100, 331] width 13 height 11
click at [1072, 439] on div "Supprimer" at bounding box center [1096, 440] width 154 height 21
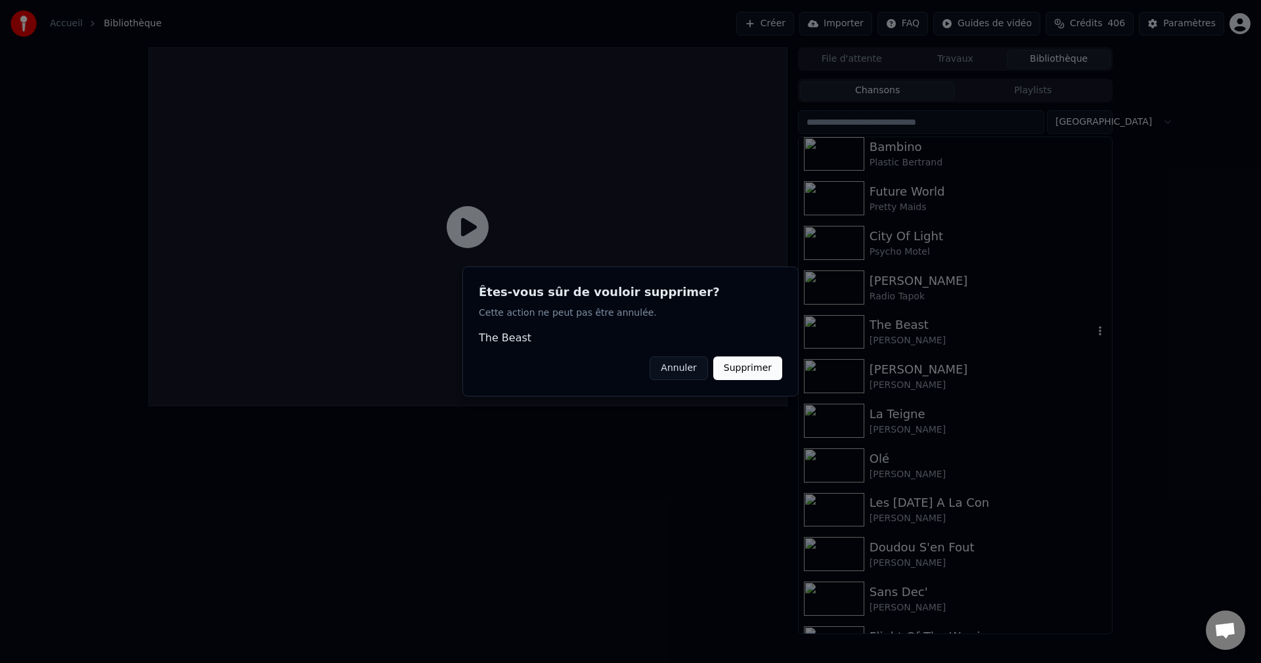
click at [763, 370] on button "Supprimer" at bounding box center [747, 369] width 69 height 24
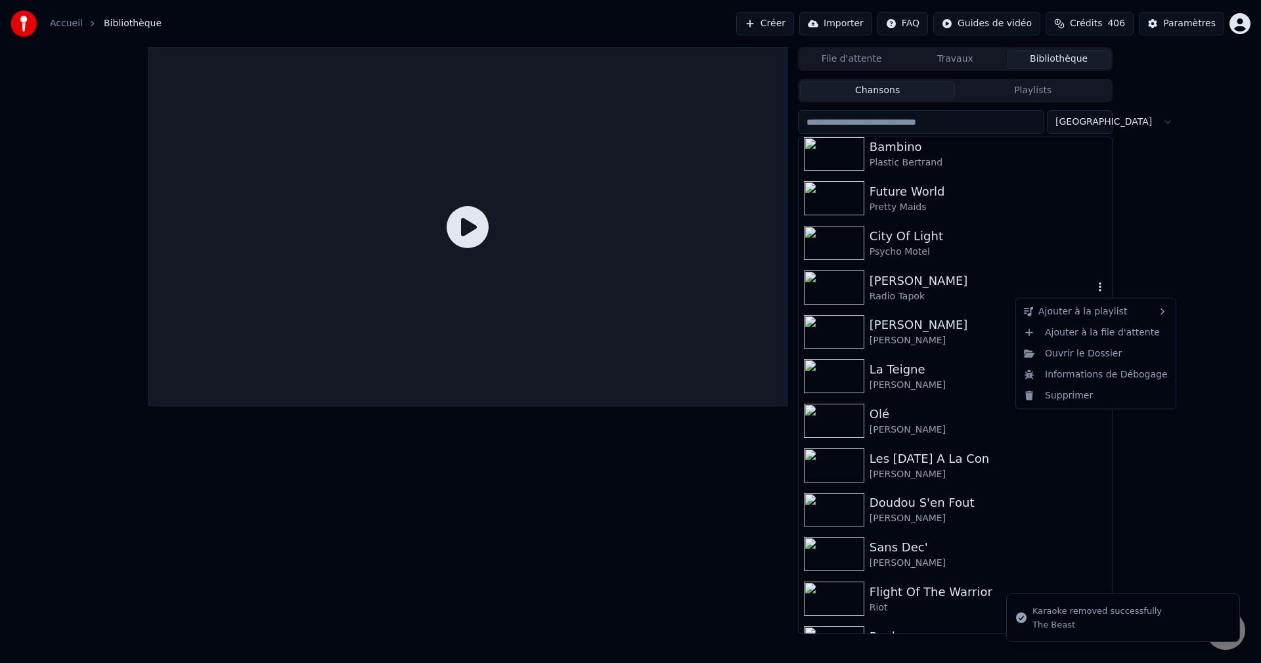
click at [1094, 288] on icon "button" at bounding box center [1100, 287] width 13 height 11
click at [1051, 398] on div "Supprimer" at bounding box center [1096, 395] width 154 height 21
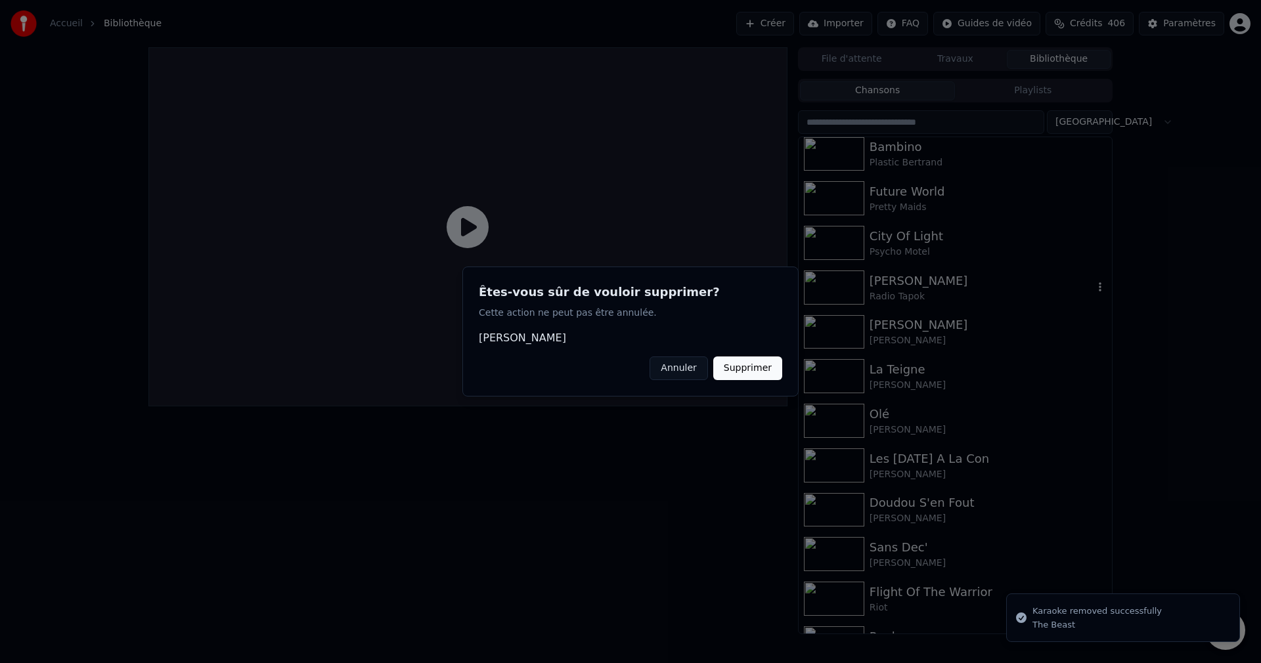
click at [750, 366] on button "Supprimer" at bounding box center [747, 369] width 69 height 24
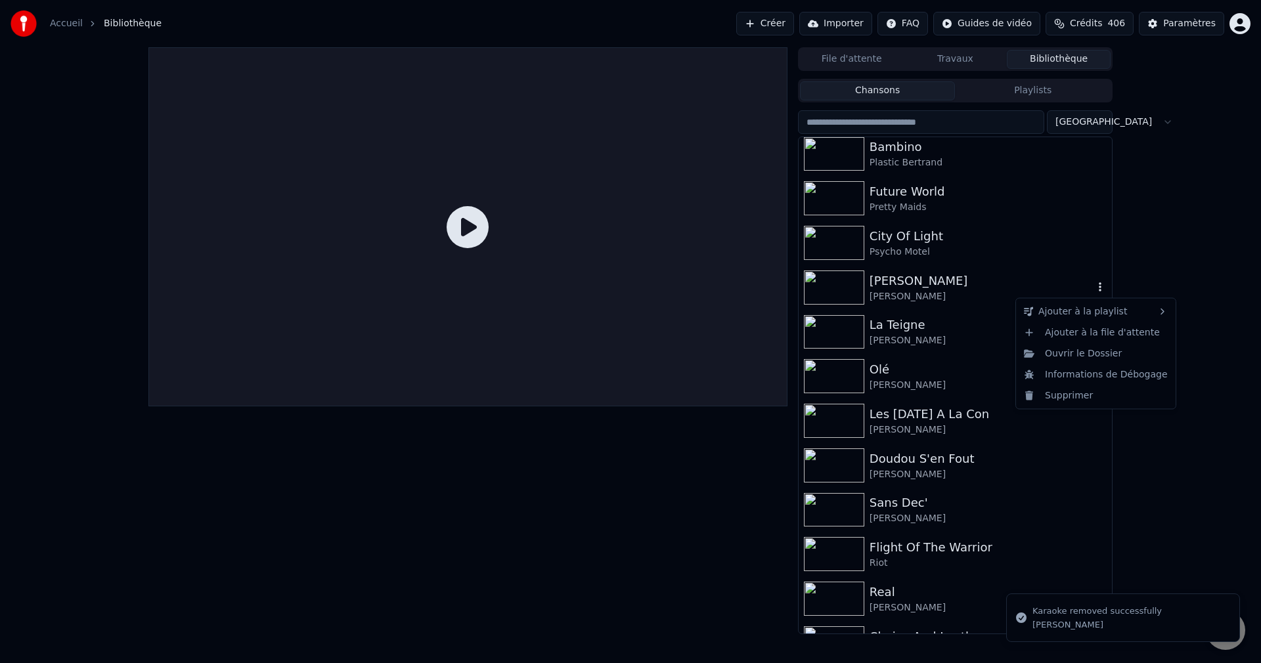
click at [1094, 287] on icon "button" at bounding box center [1100, 287] width 13 height 11
click at [1059, 394] on div "Supprimer" at bounding box center [1096, 395] width 154 height 21
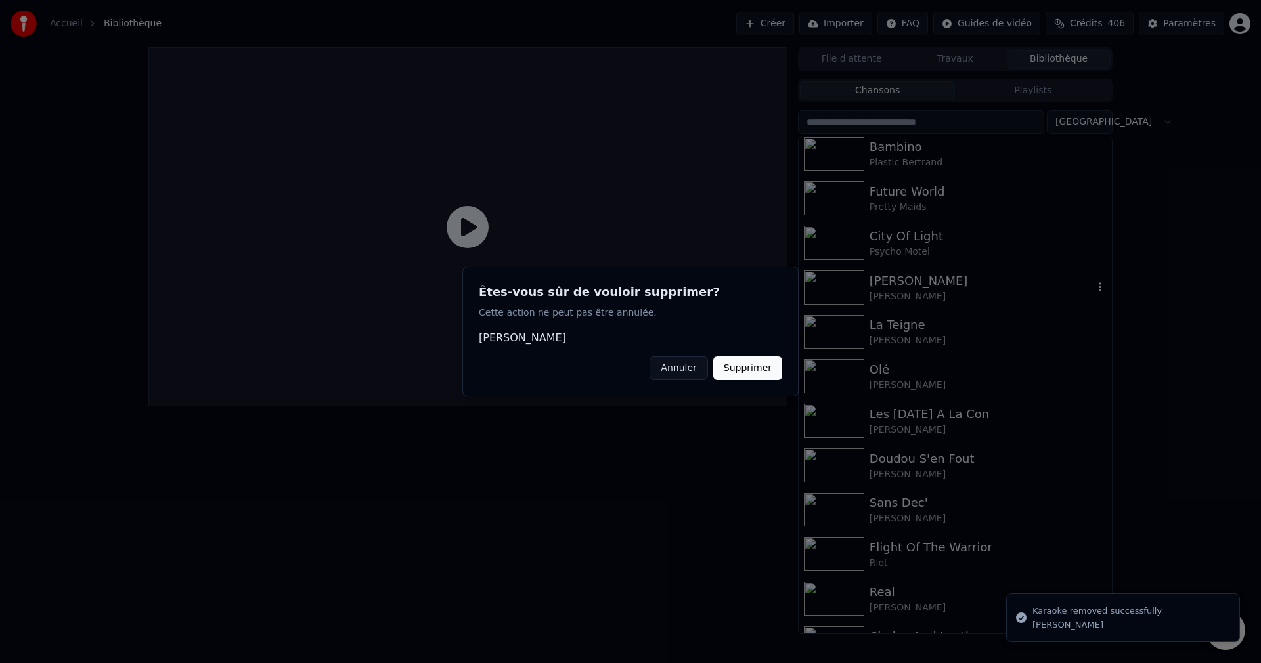
click at [767, 369] on button "Supprimer" at bounding box center [747, 369] width 69 height 24
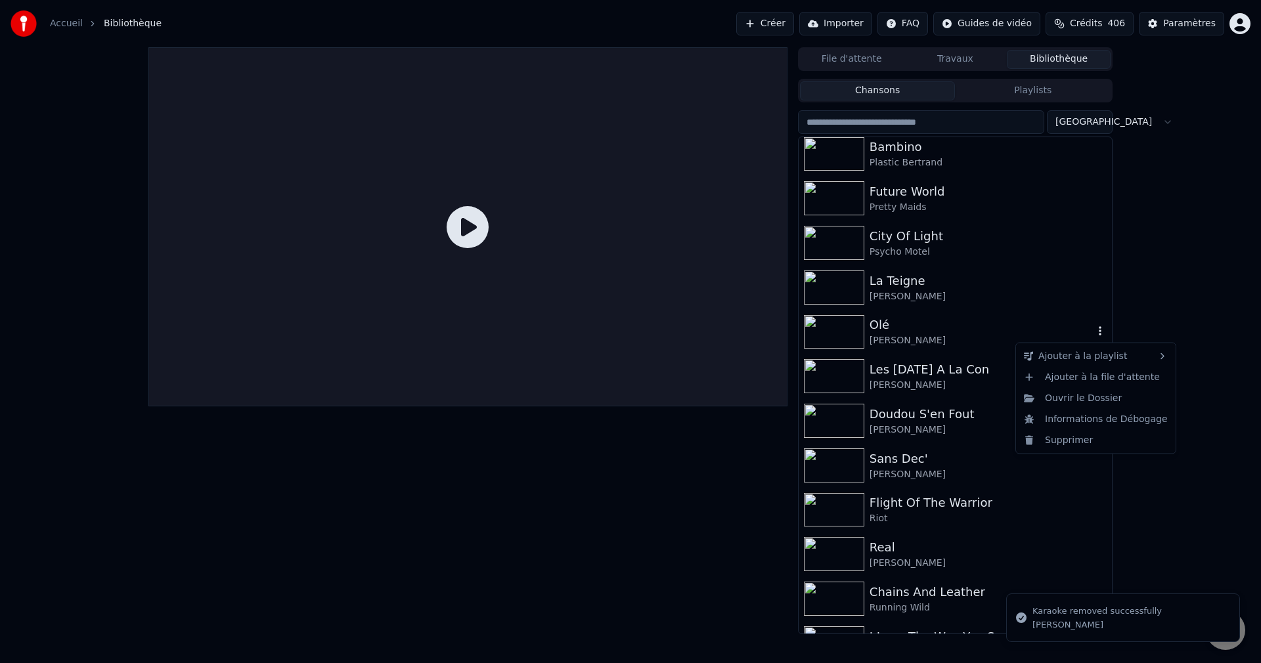
click at [1094, 332] on icon "button" at bounding box center [1100, 331] width 13 height 11
click at [1063, 443] on div "Supprimer" at bounding box center [1096, 440] width 154 height 21
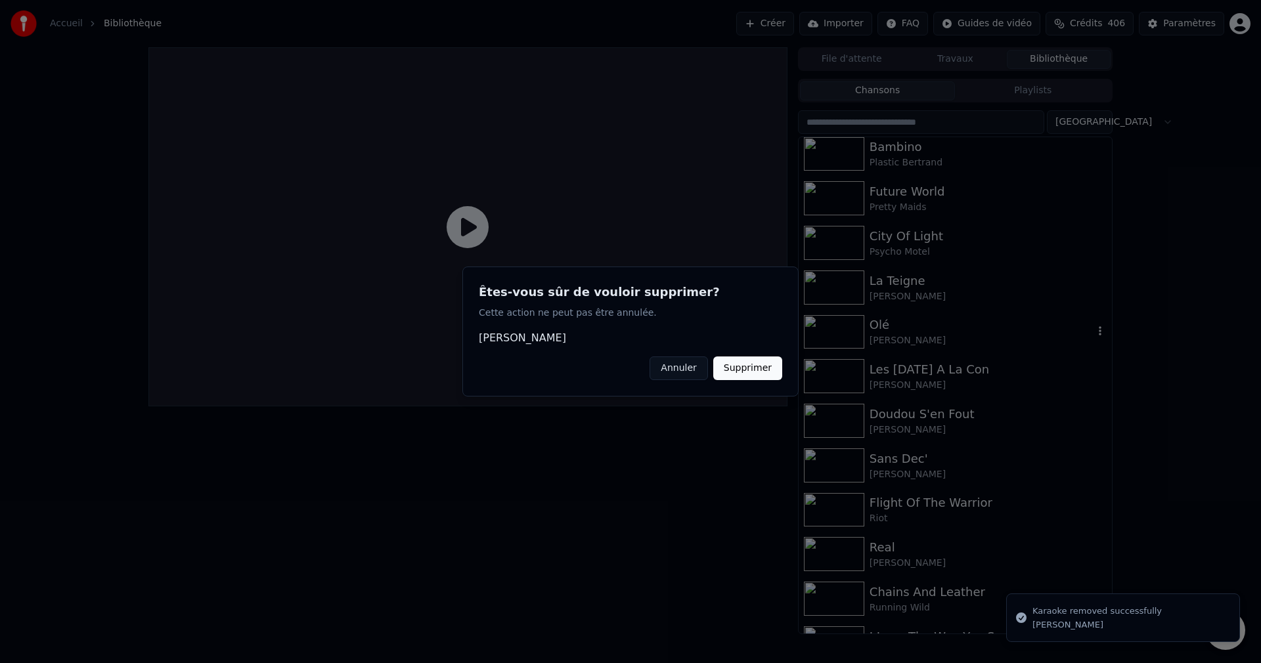
click at [760, 369] on button "Supprimer" at bounding box center [747, 369] width 69 height 24
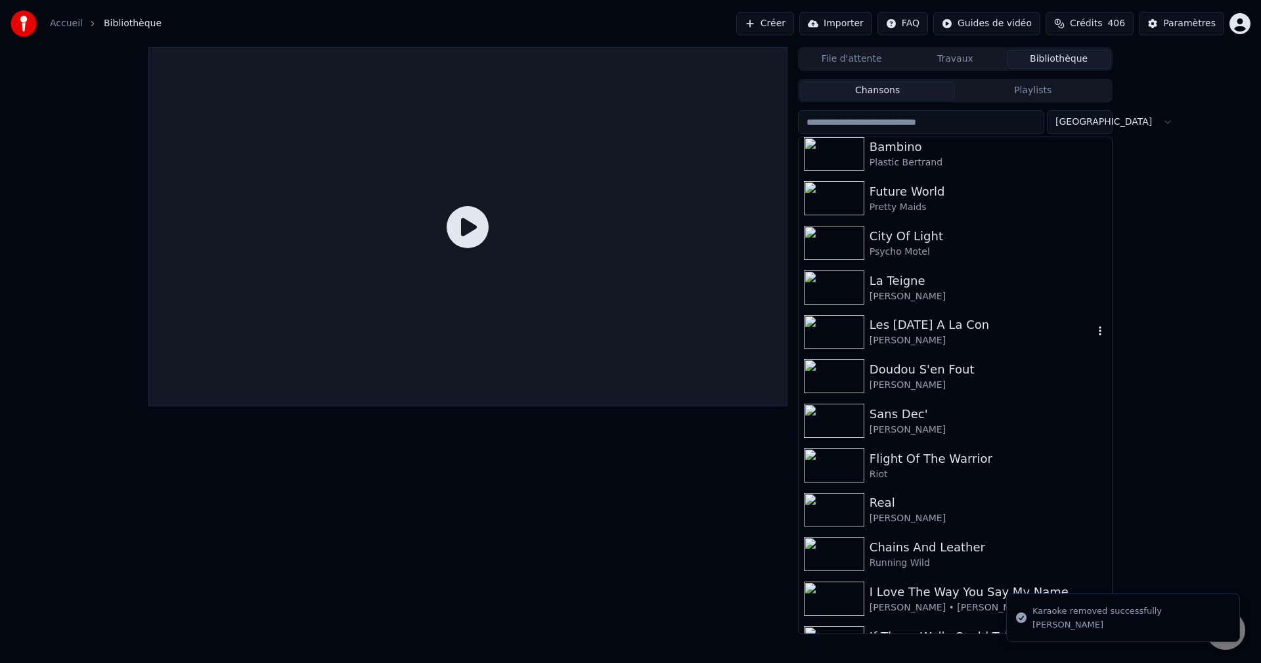
click at [1095, 334] on icon "button" at bounding box center [1100, 331] width 13 height 11
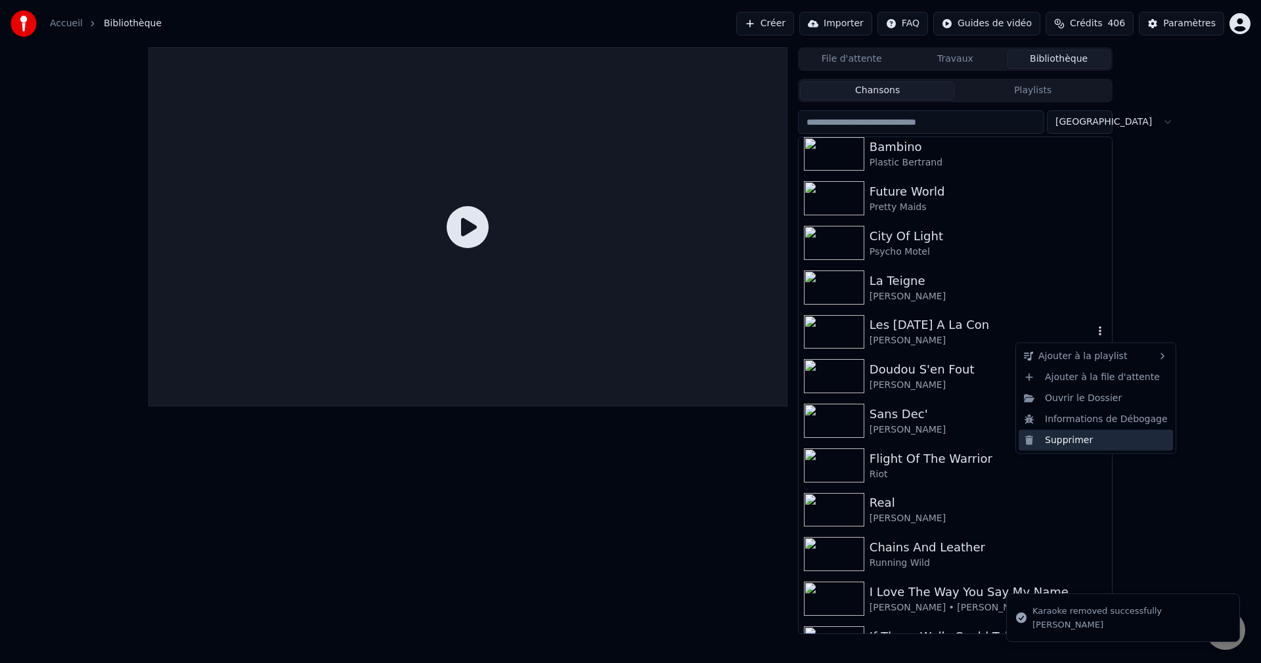
click at [1079, 437] on div "Supprimer" at bounding box center [1096, 440] width 154 height 21
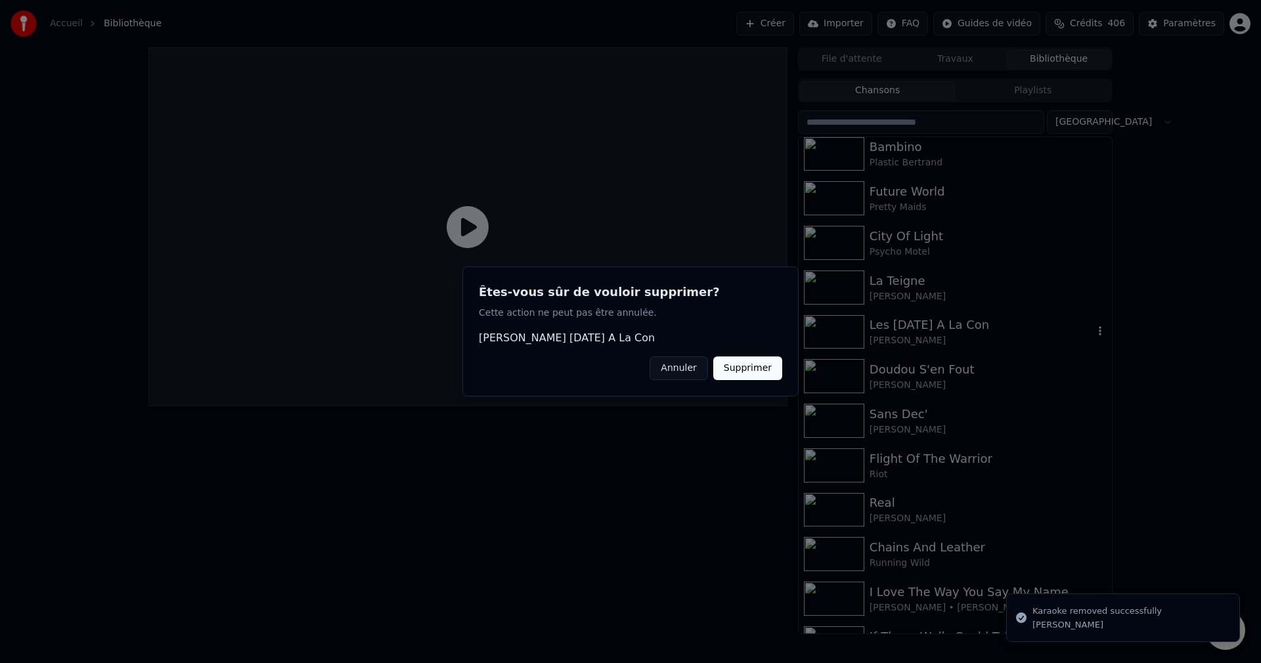
click at [759, 374] on button "Supprimer" at bounding box center [747, 369] width 69 height 24
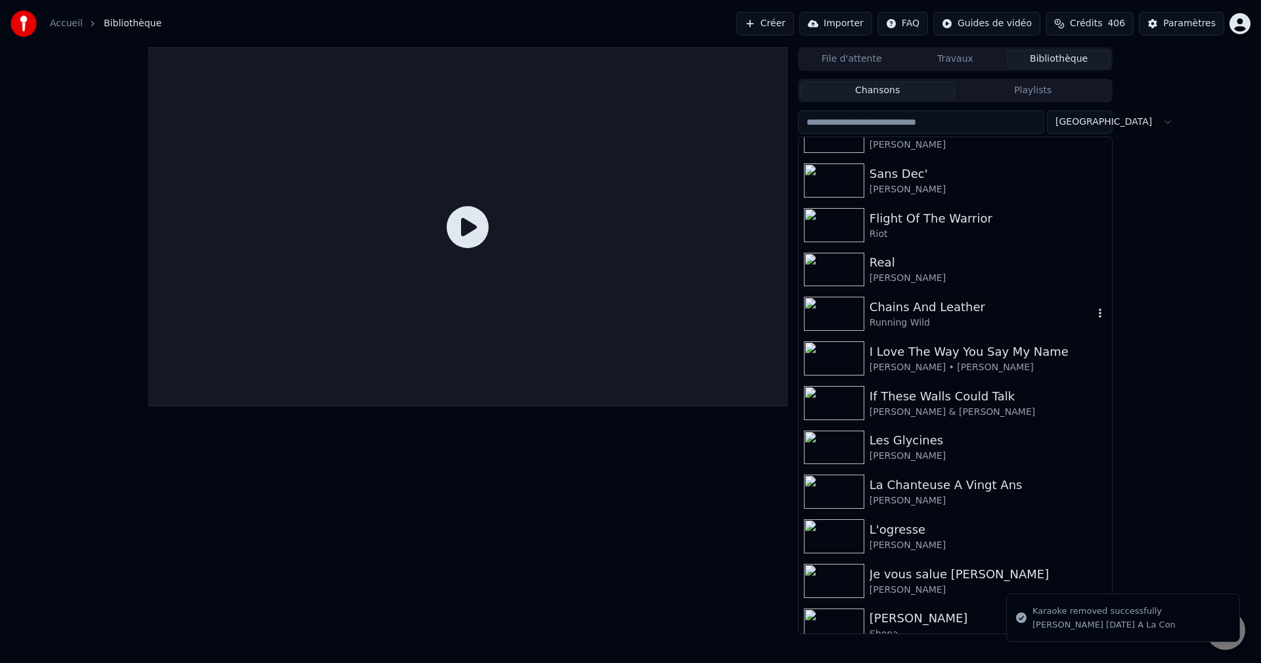
scroll to position [5517, 0]
click at [1094, 227] on icon "button" at bounding box center [1100, 224] width 13 height 11
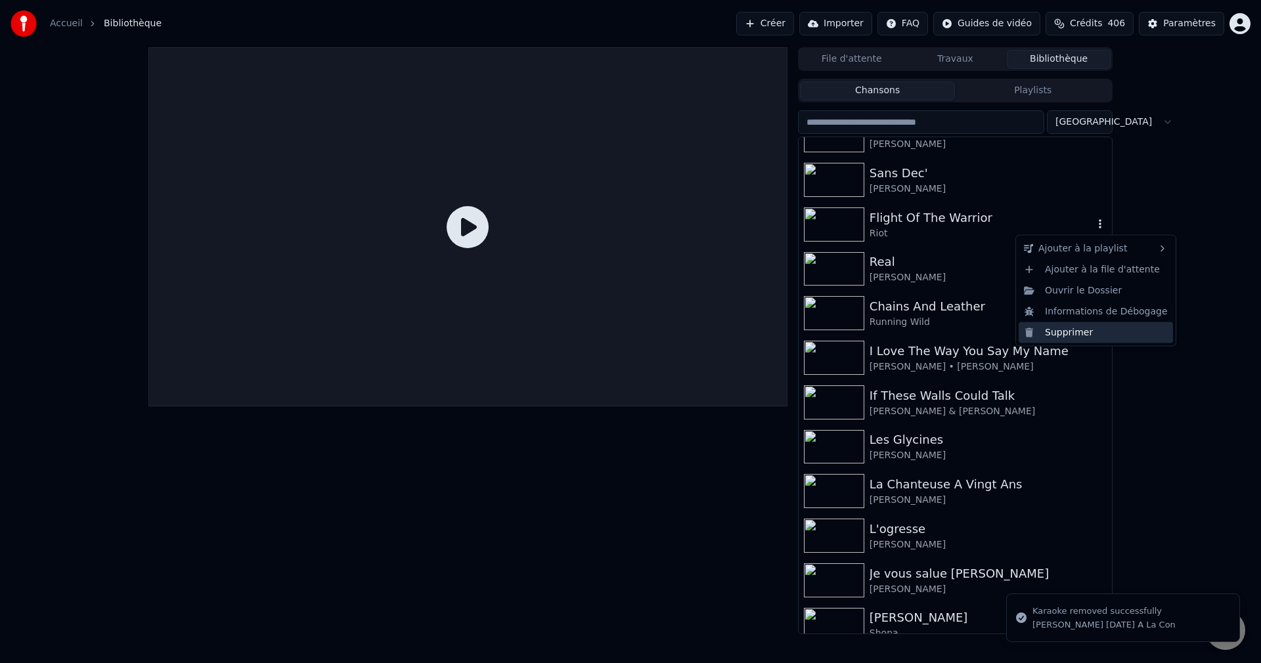
click at [1061, 332] on div "Supprimer" at bounding box center [1096, 332] width 154 height 21
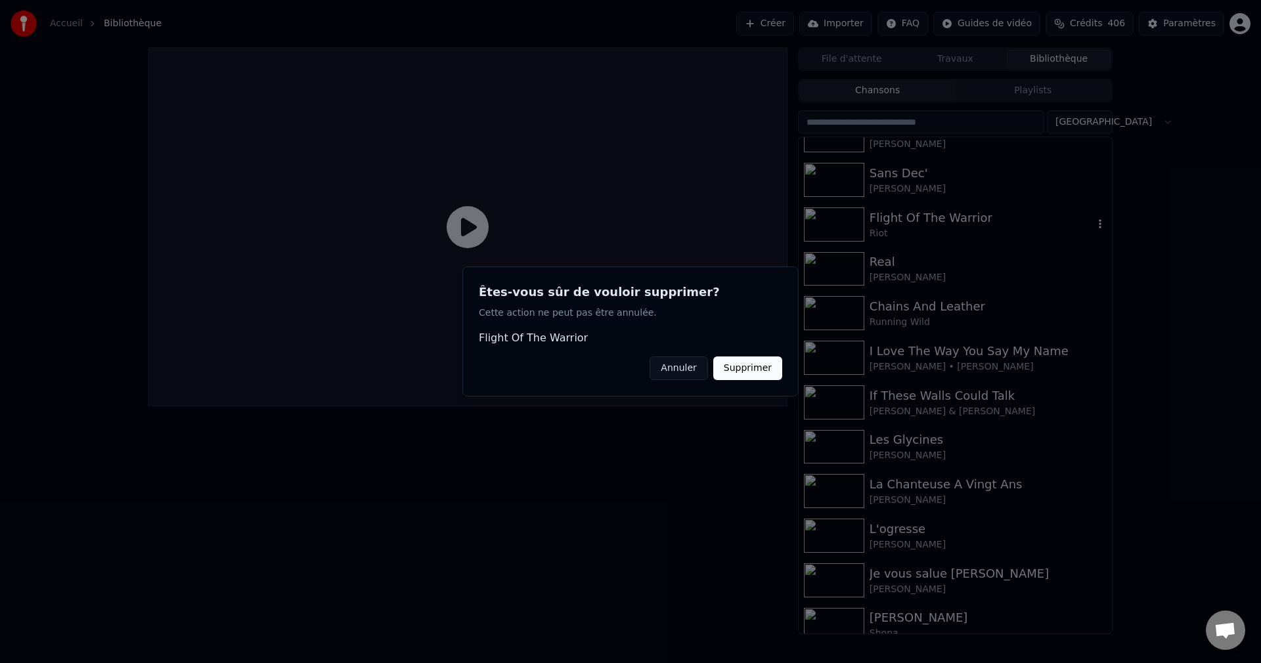
click at [755, 374] on button "Supprimer" at bounding box center [747, 369] width 69 height 24
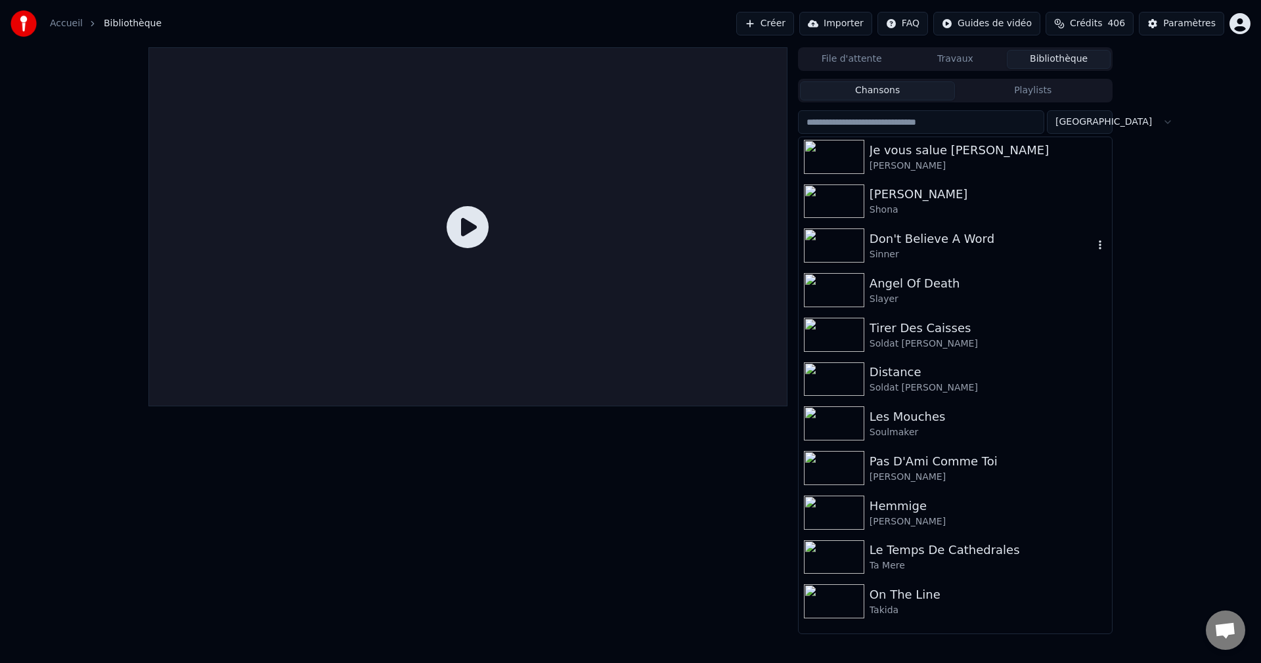
scroll to position [5911, 0]
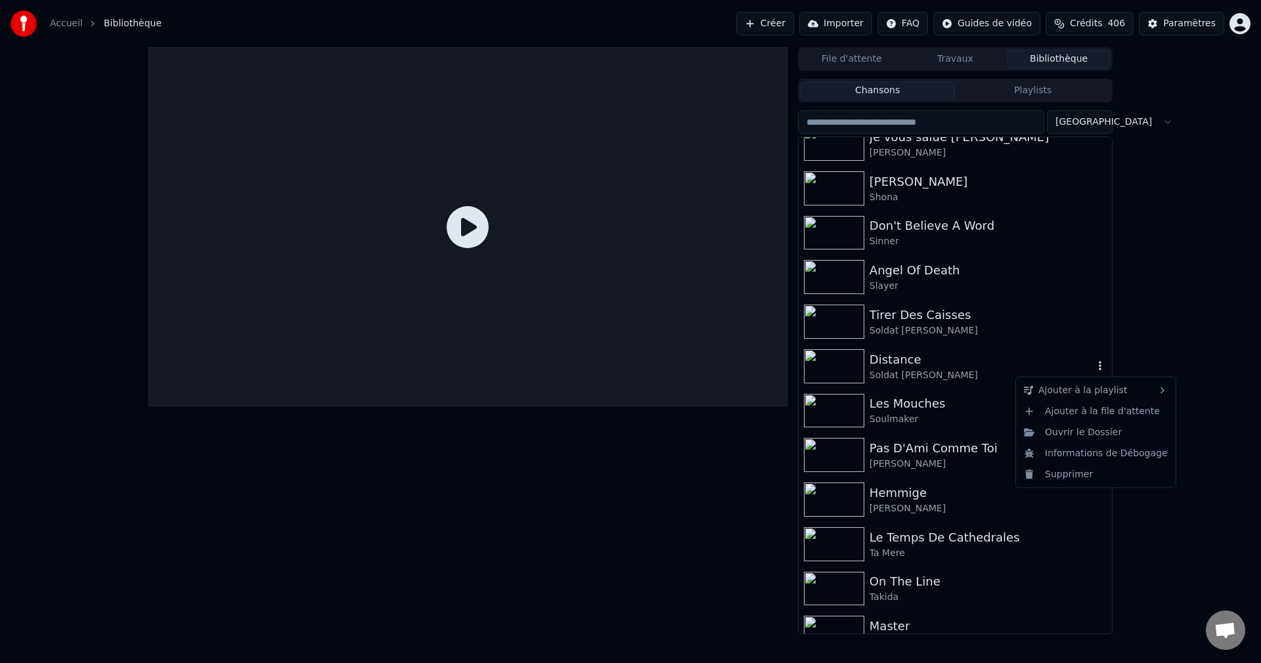
click at [1094, 366] on icon "button" at bounding box center [1100, 366] width 13 height 11
click at [1069, 472] on div "Supprimer" at bounding box center [1096, 474] width 154 height 21
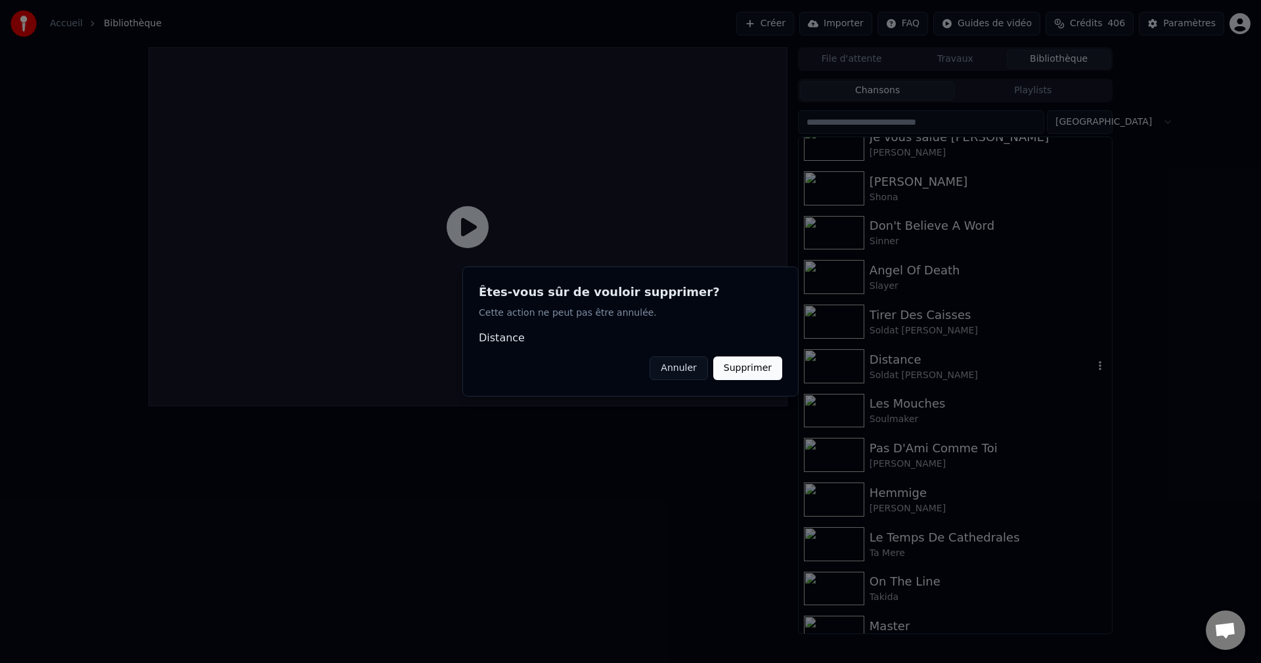
click at [770, 376] on button "Supprimer" at bounding box center [747, 369] width 69 height 24
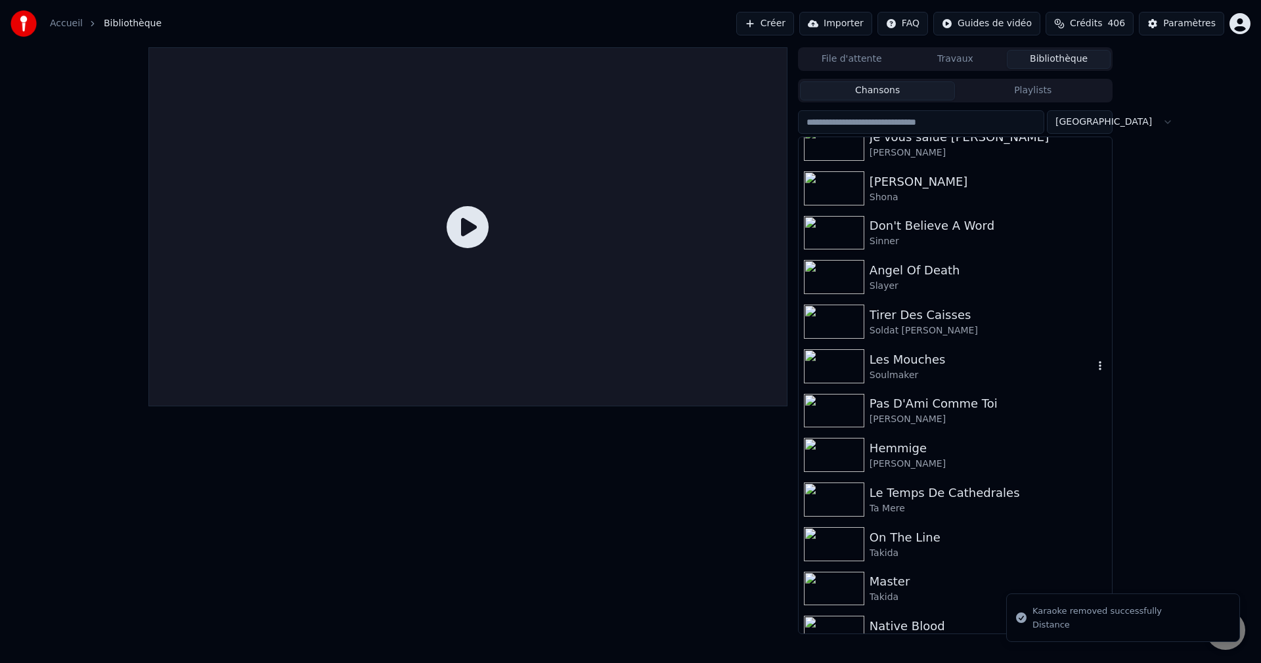
click at [1094, 371] on icon "button" at bounding box center [1100, 366] width 13 height 11
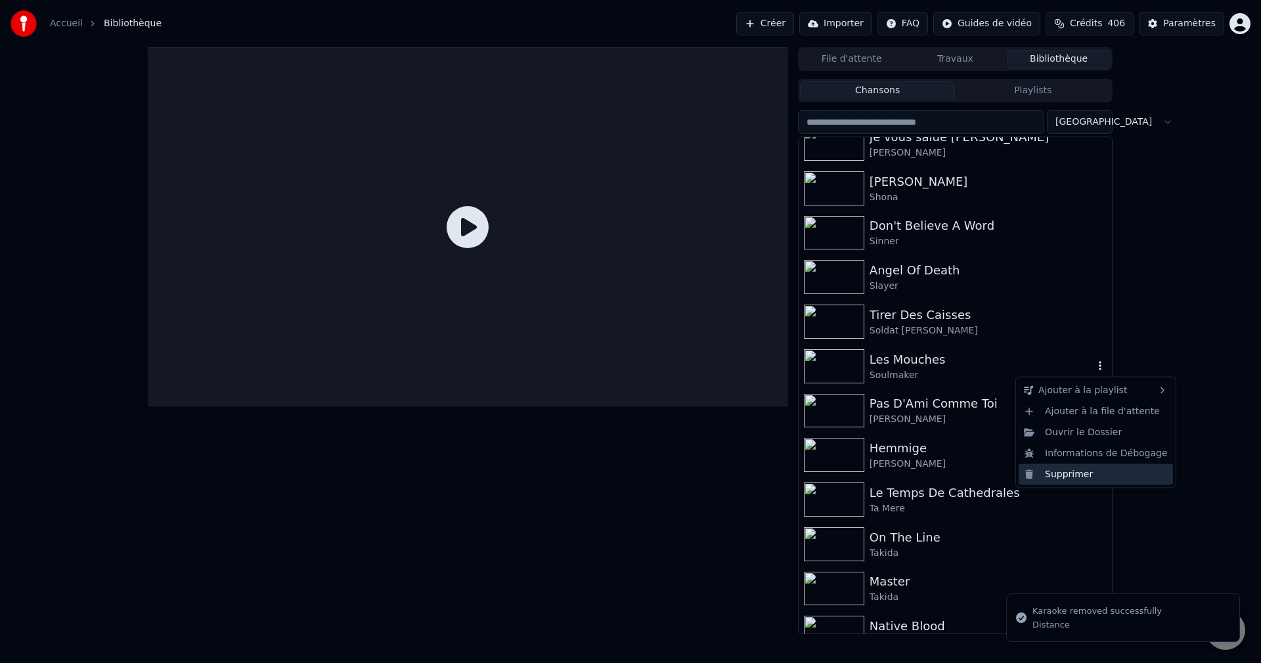
click at [1085, 468] on div "Supprimer" at bounding box center [1096, 474] width 154 height 21
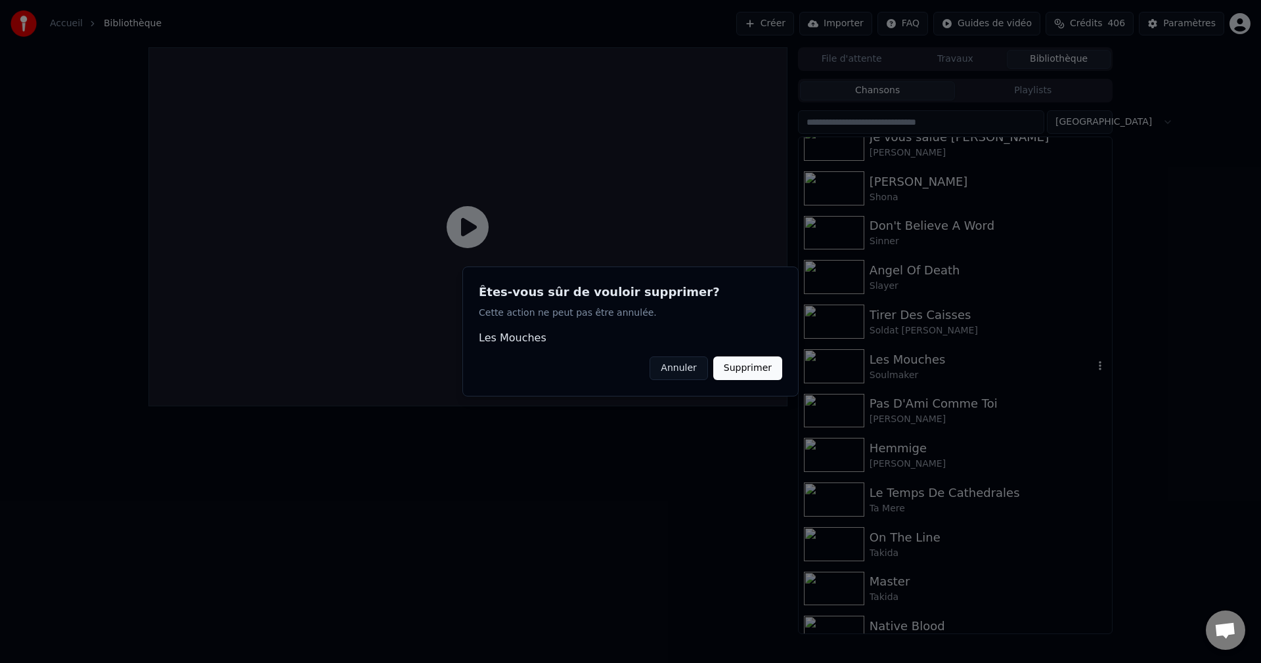
click at [763, 372] on button "Supprimer" at bounding box center [747, 369] width 69 height 24
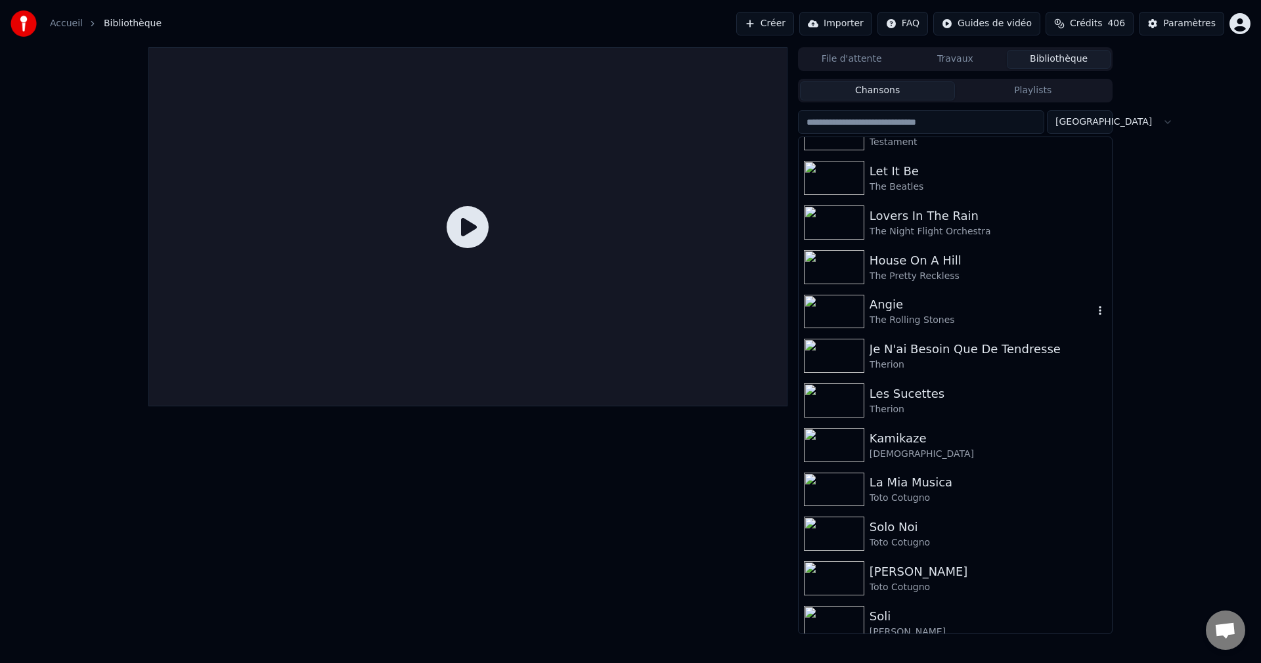
scroll to position [6371, 0]
click at [1094, 313] on icon "button" at bounding box center [1100, 307] width 13 height 11
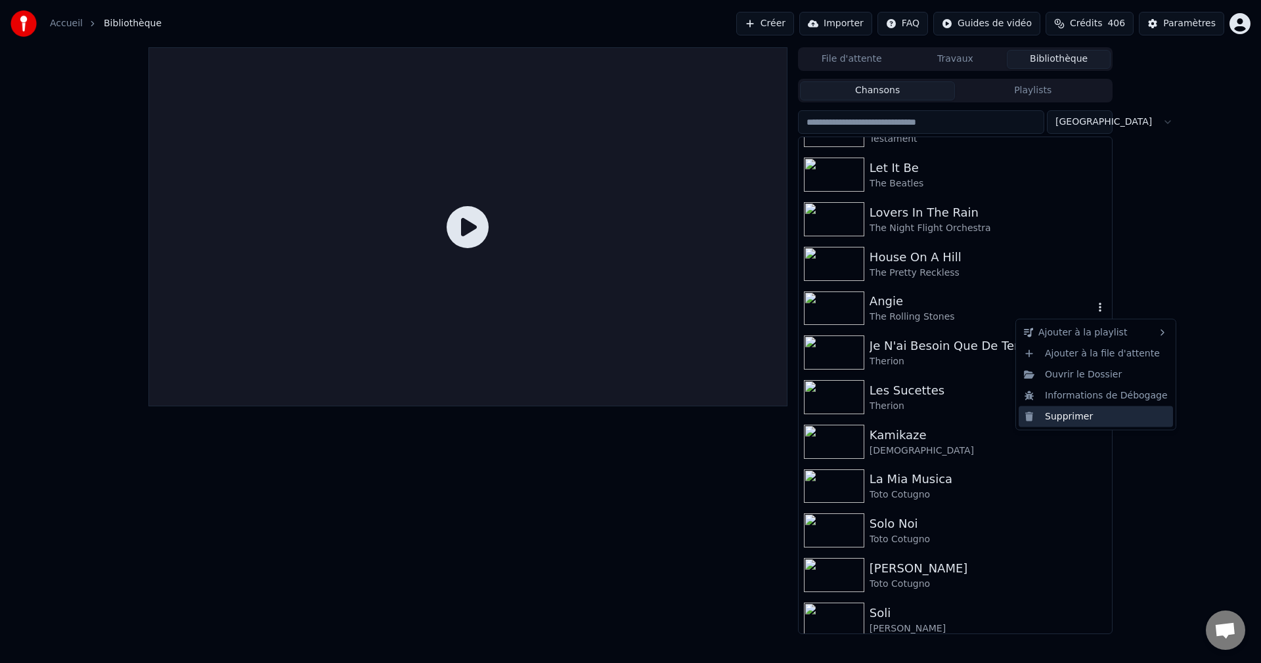
click at [1069, 416] on div "Supprimer" at bounding box center [1096, 416] width 154 height 21
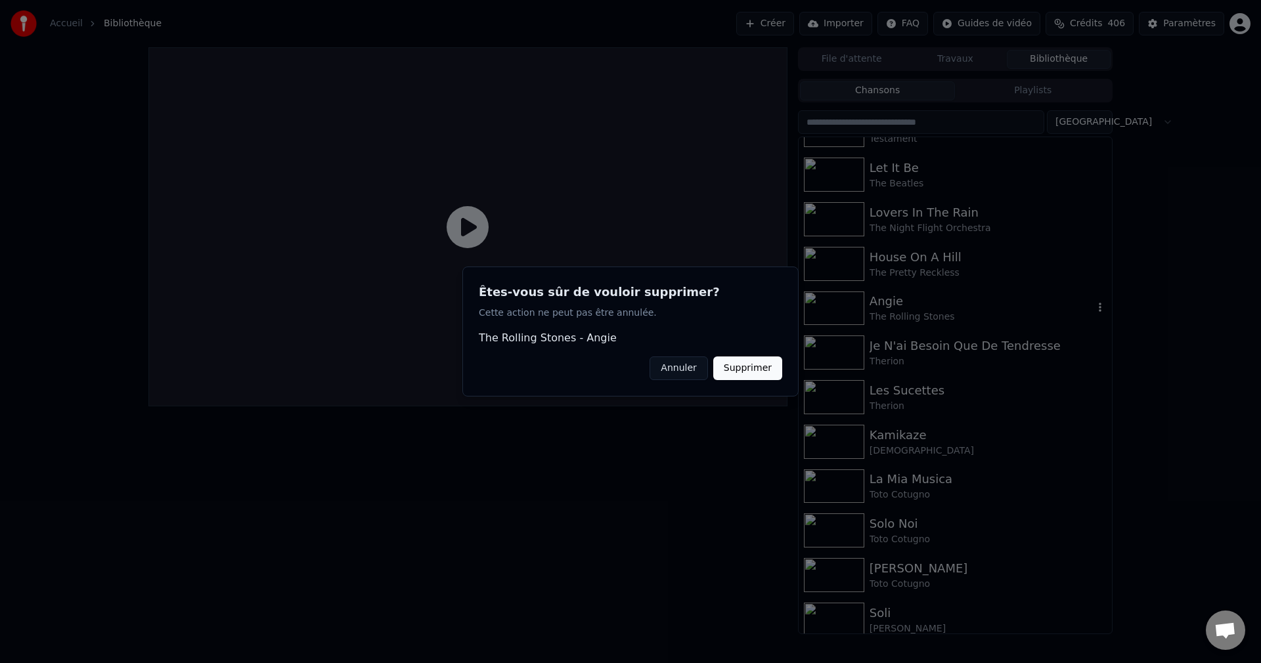
click at [743, 378] on button "Supprimer" at bounding box center [747, 369] width 69 height 24
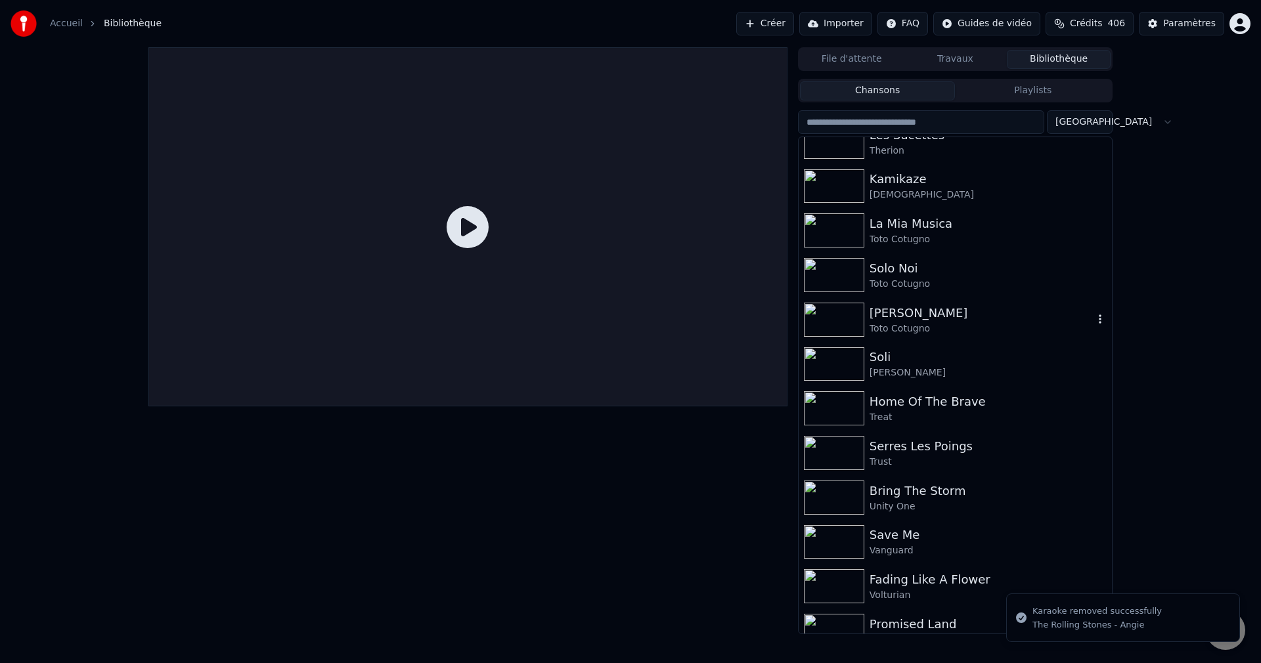
scroll to position [6603, 0]
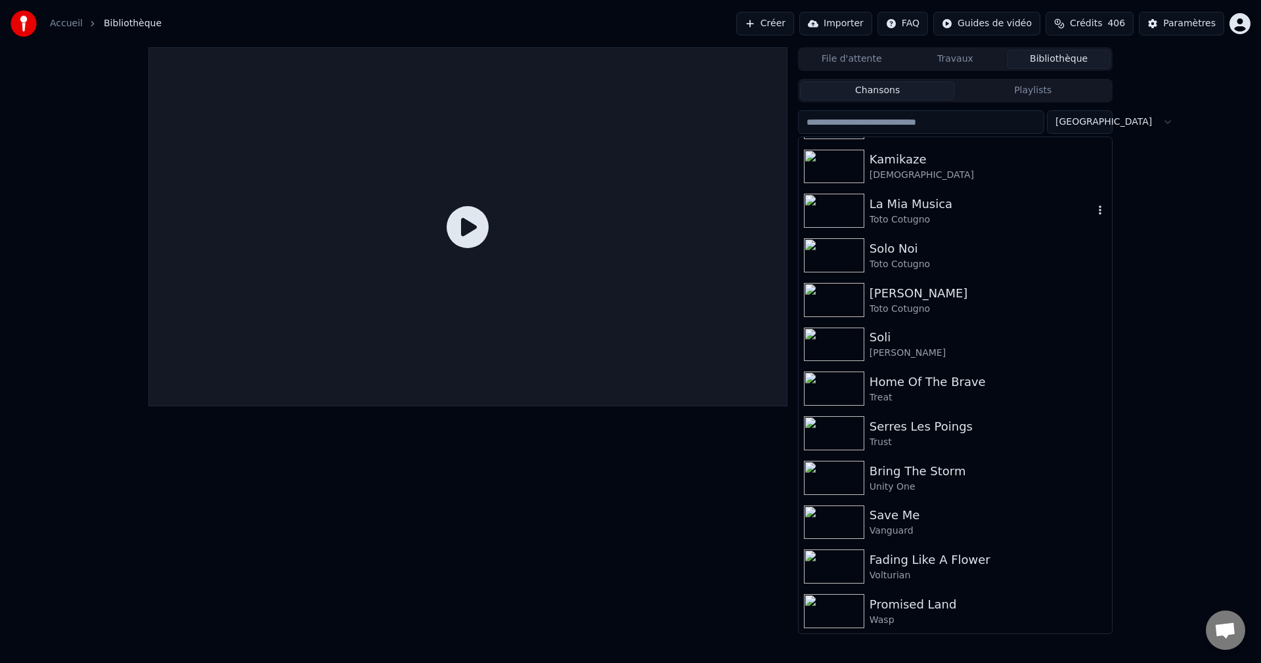
click at [1094, 208] on icon "button" at bounding box center [1100, 210] width 13 height 11
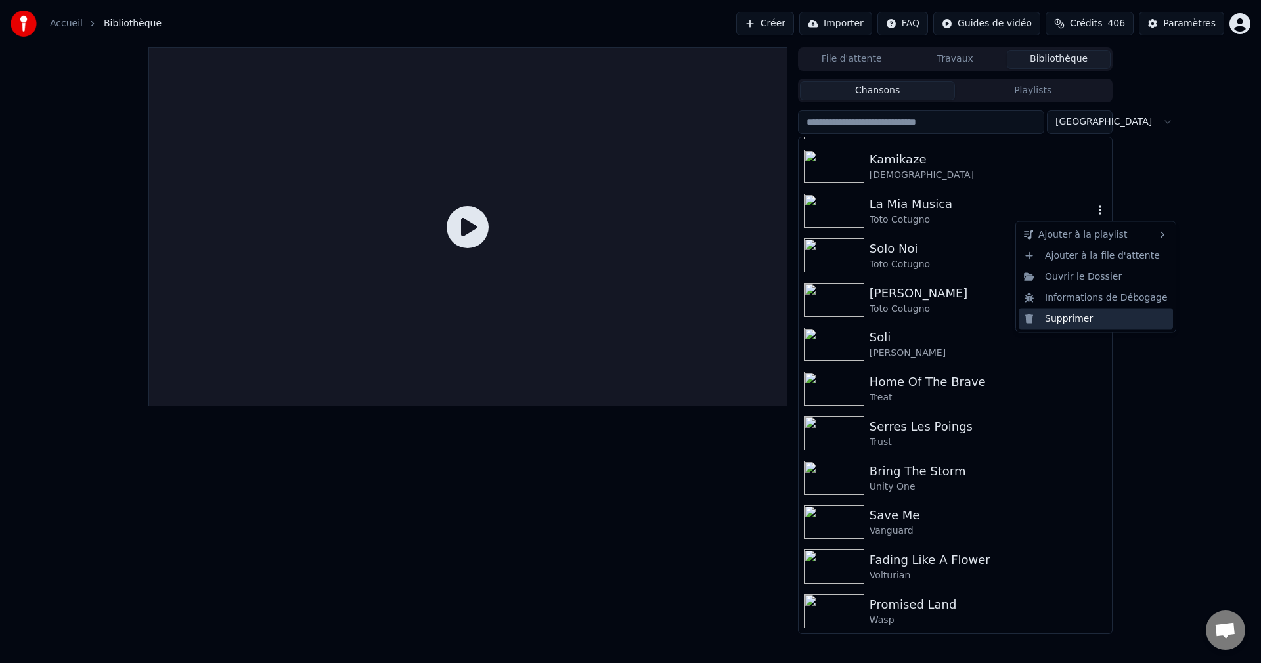
click at [1068, 314] on div "Supprimer" at bounding box center [1096, 318] width 154 height 21
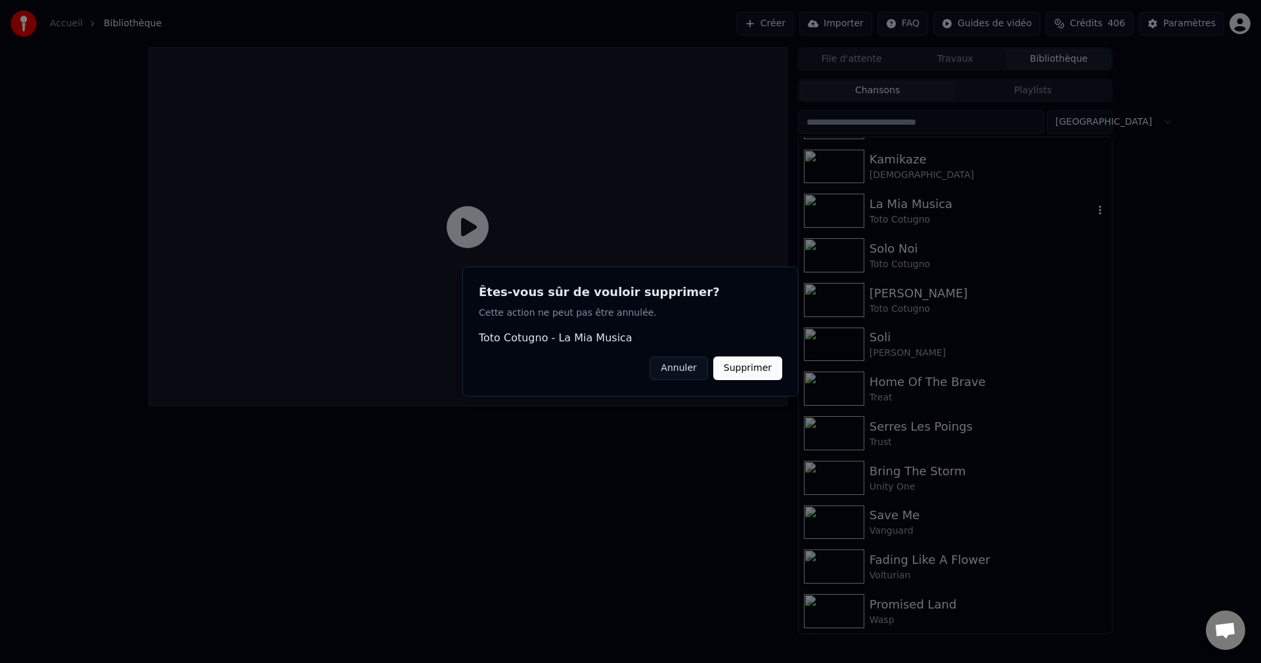
click at [734, 368] on button "Supprimer" at bounding box center [747, 369] width 69 height 24
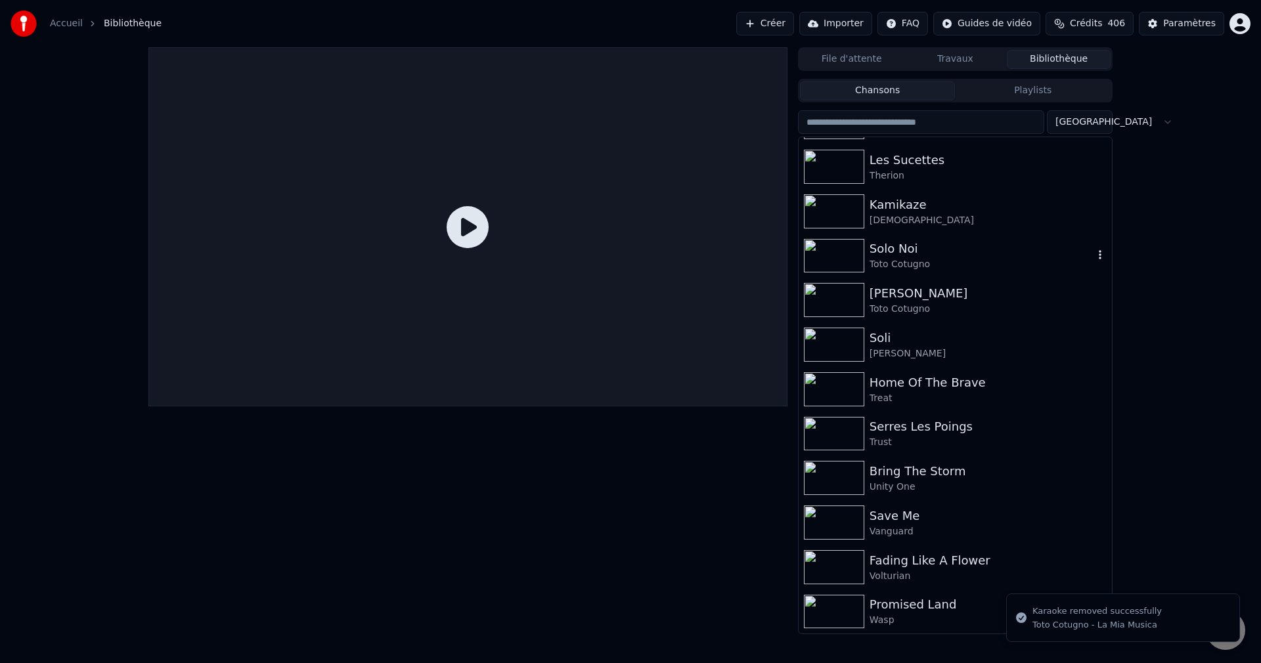
click at [1094, 254] on icon "button" at bounding box center [1100, 255] width 13 height 11
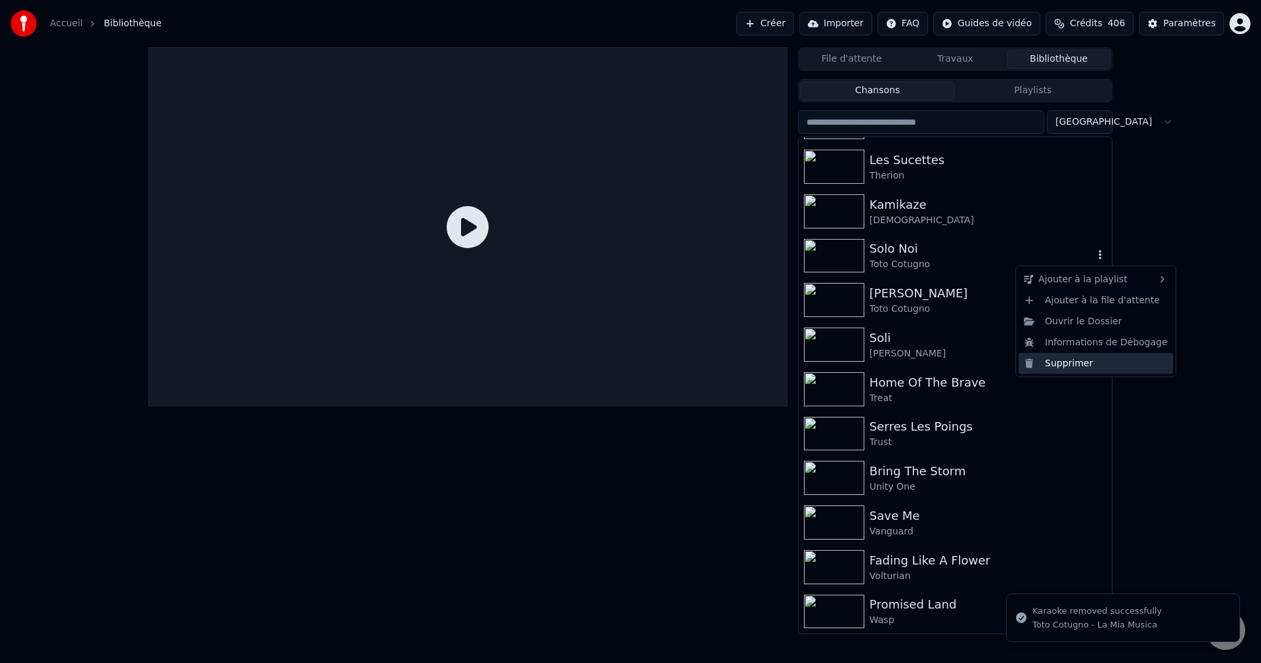
click at [1066, 365] on div "Supprimer" at bounding box center [1096, 363] width 154 height 21
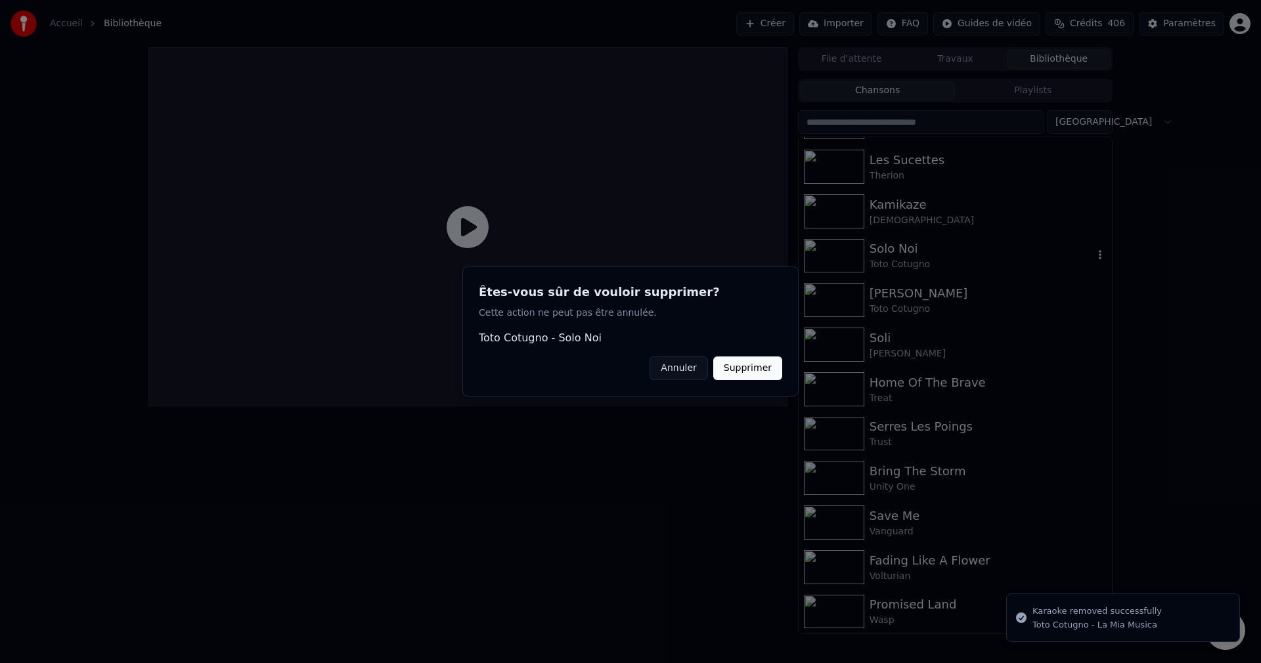
click at [759, 367] on button "Supprimer" at bounding box center [747, 369] width 69 height 24
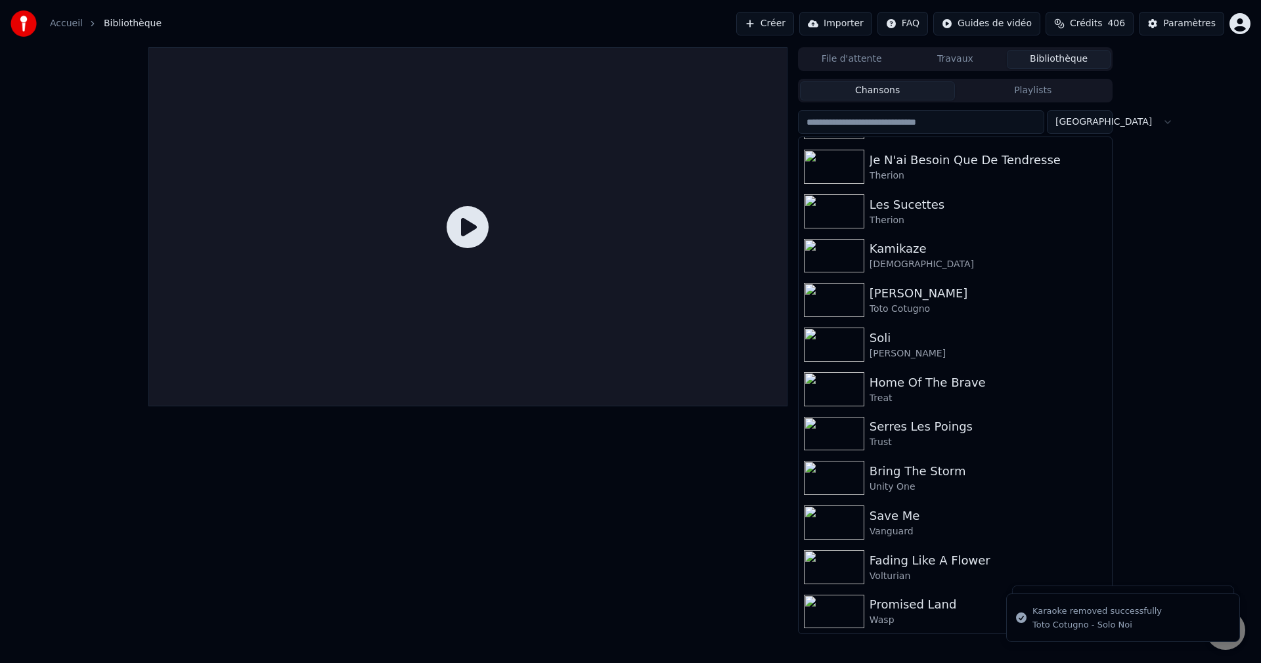
scroll to position [6514, 0]
click at [1094, 345] on icon "button" at bounding box center [1100, 344] width 13 height 11
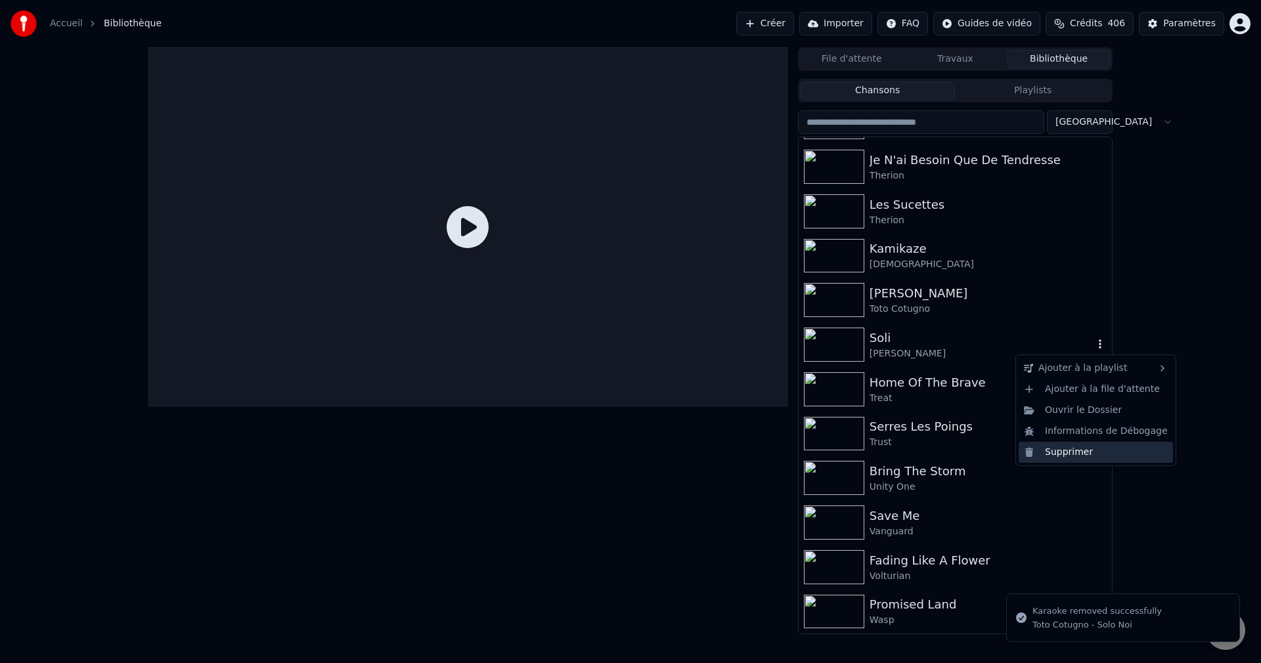
click at [1052, 455] on div "Supprimer" at bounding box center [1096, 452] width 154 height 21
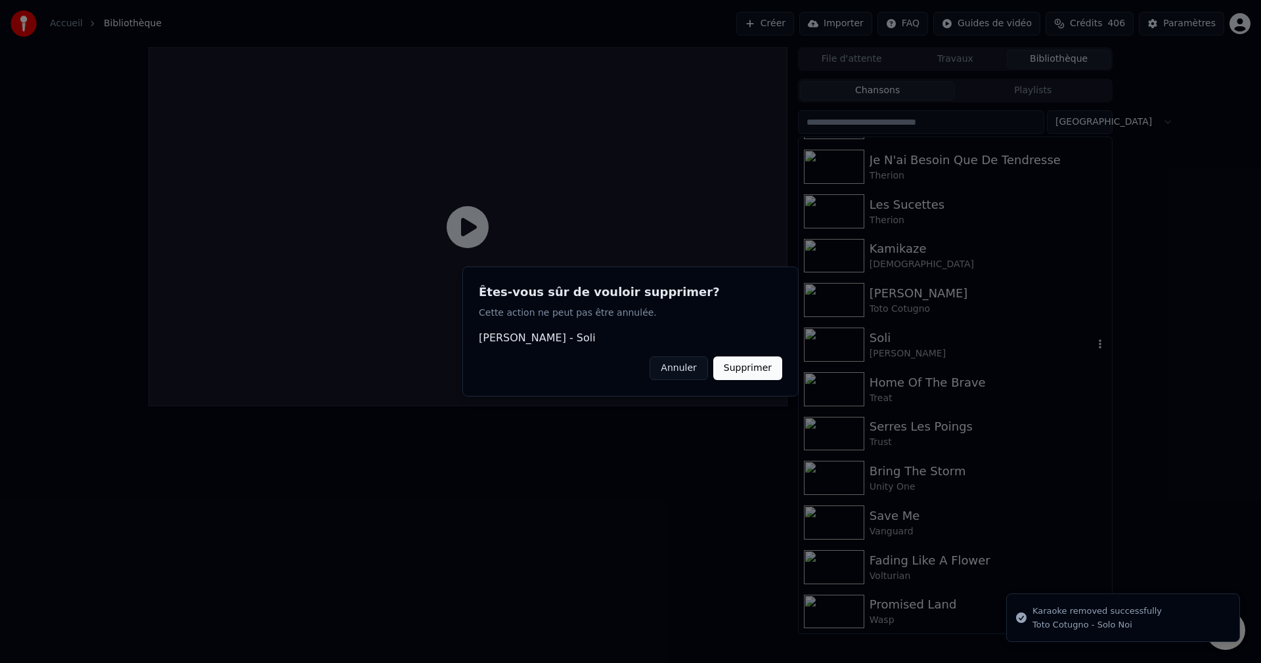
click at [749, 372] on button "Supprimer" at bounding box center [747, 369] width 69 height 24
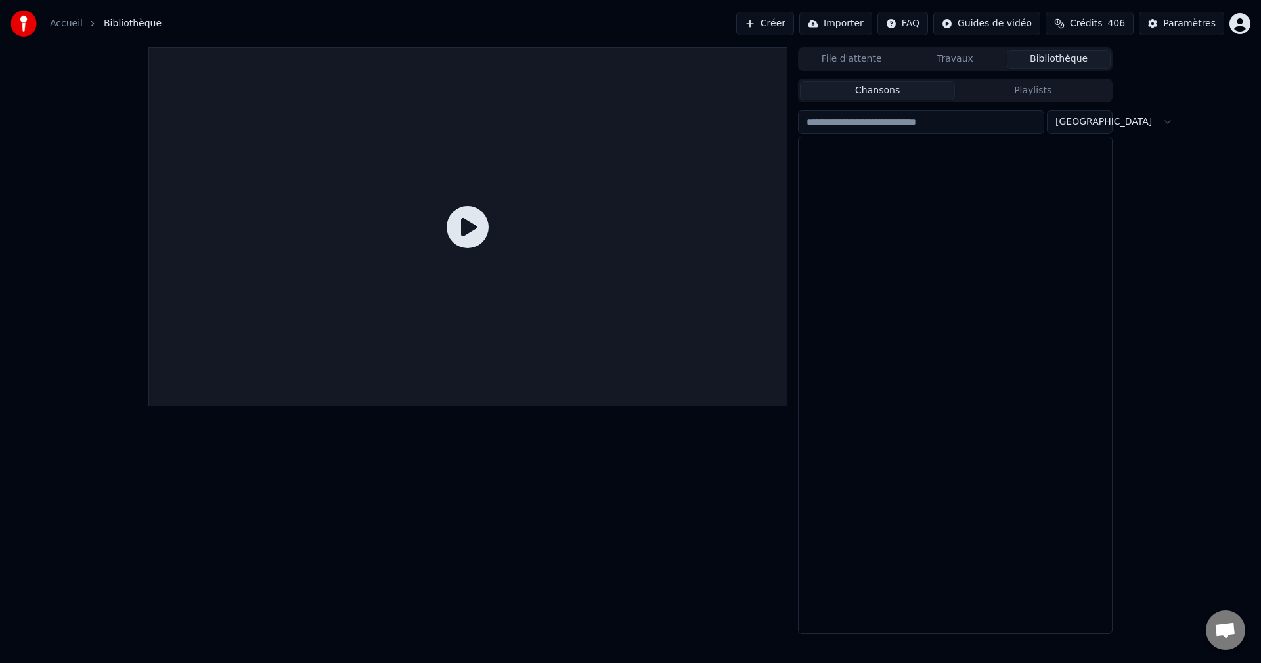
scroll to position [0, 0]
